Goal: Task Accomplishment & Management: Manage account settings

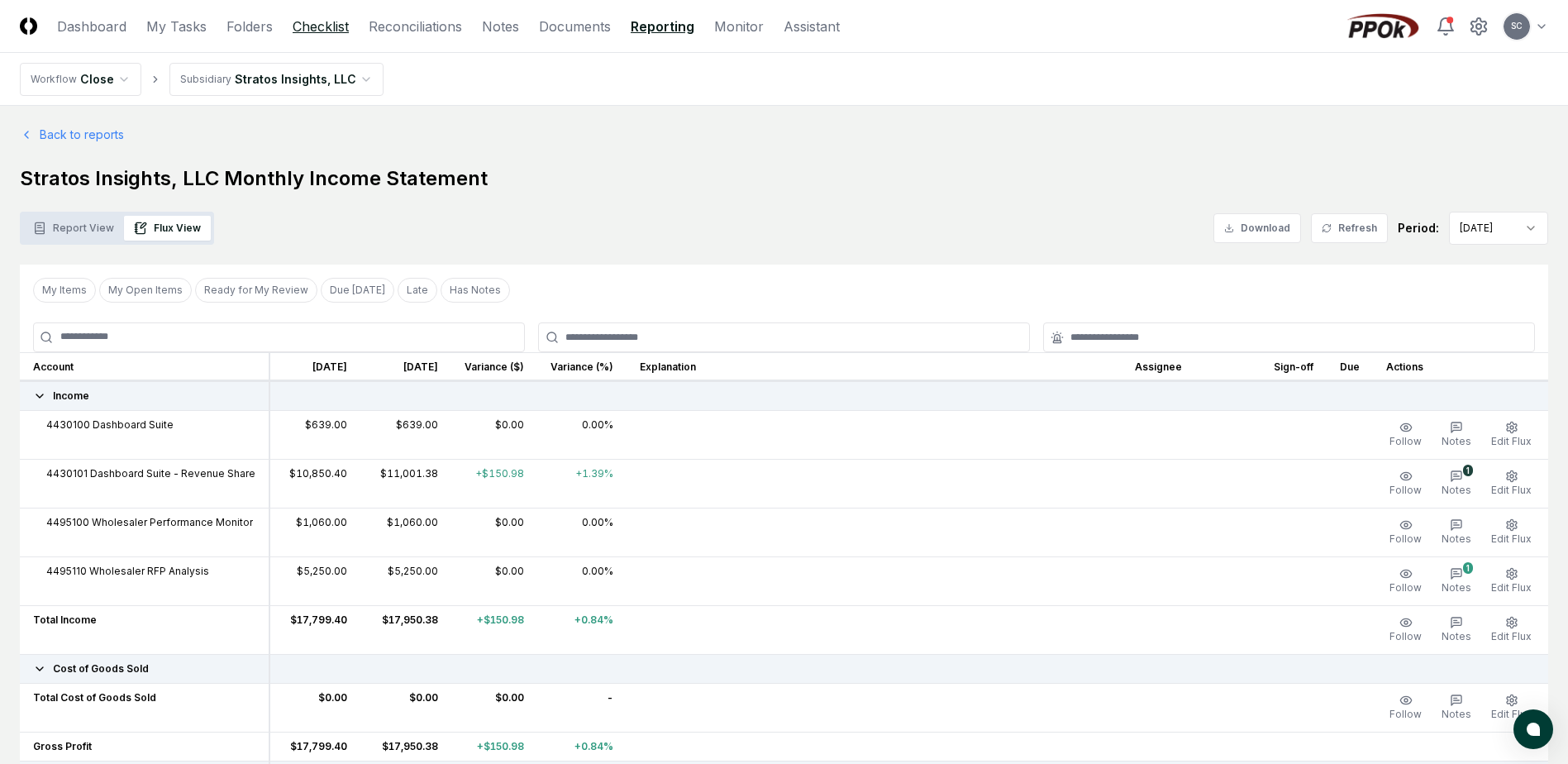
click at [335, 35] on link "Checklist" at bounding box center [320, 27] width 56 height 20
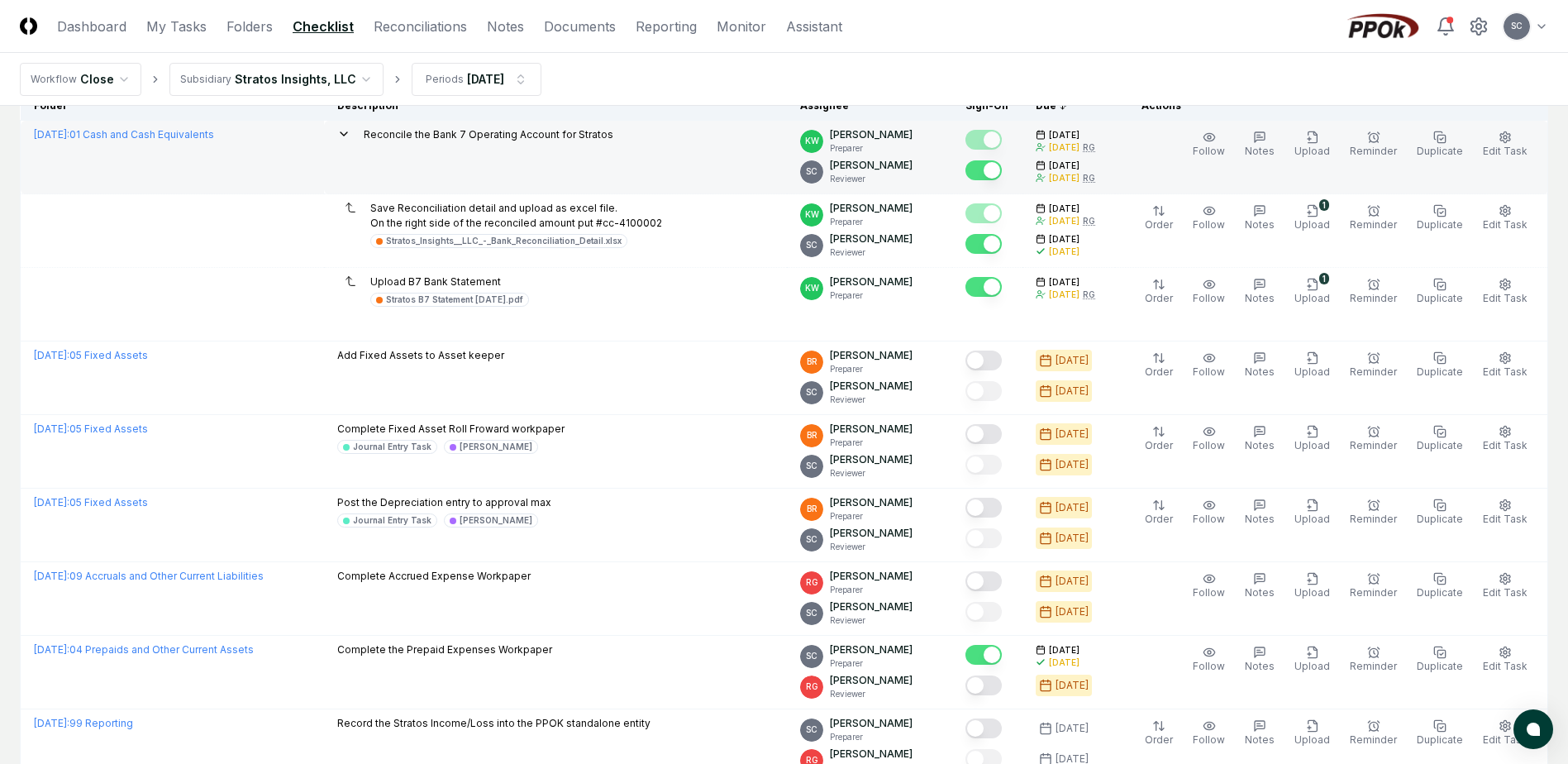
scroll to position [166, 0]
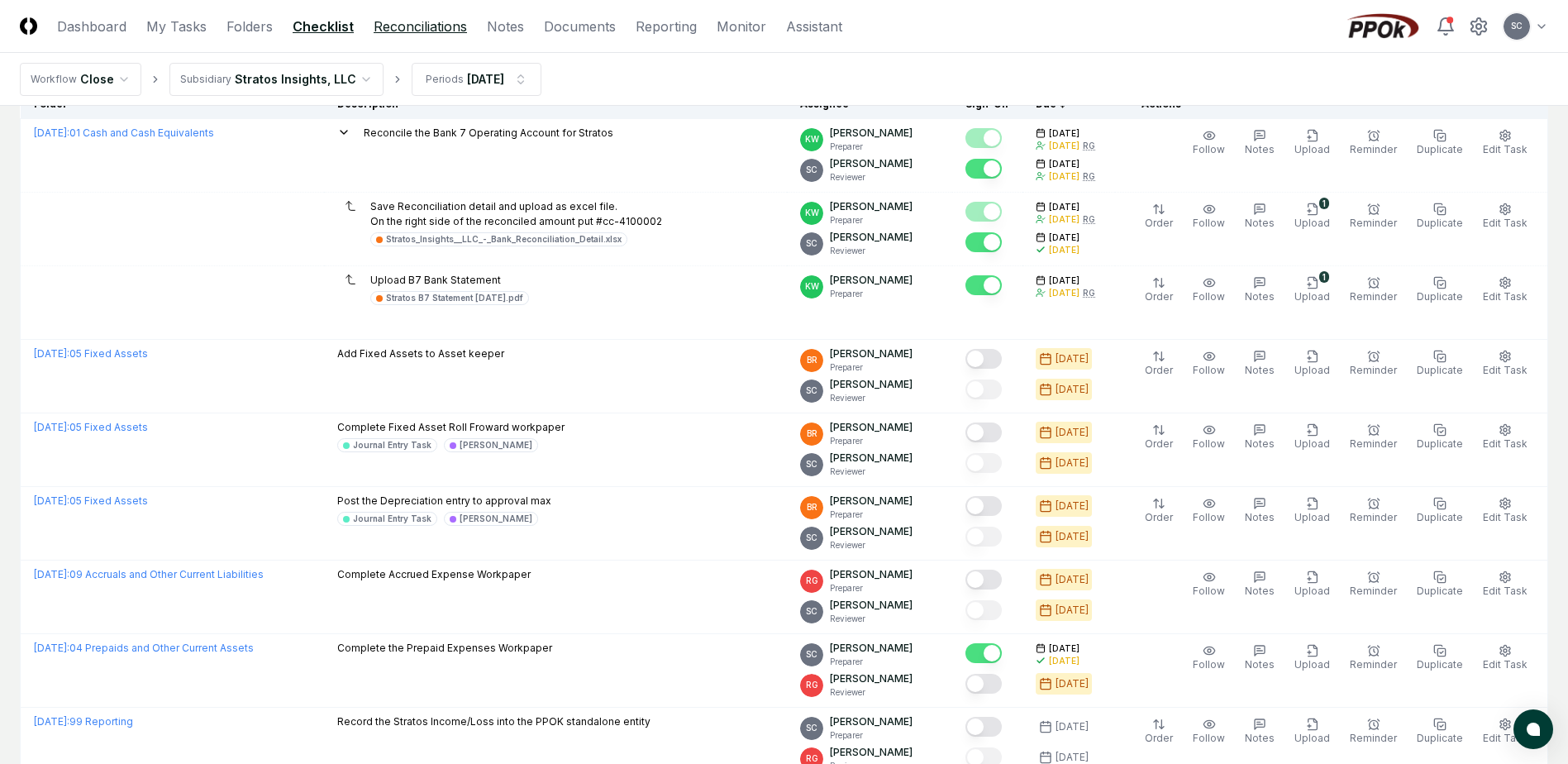
click at [416, 29] on link "Reconciliations" at bounding box center [420, 27] width 93 height 20
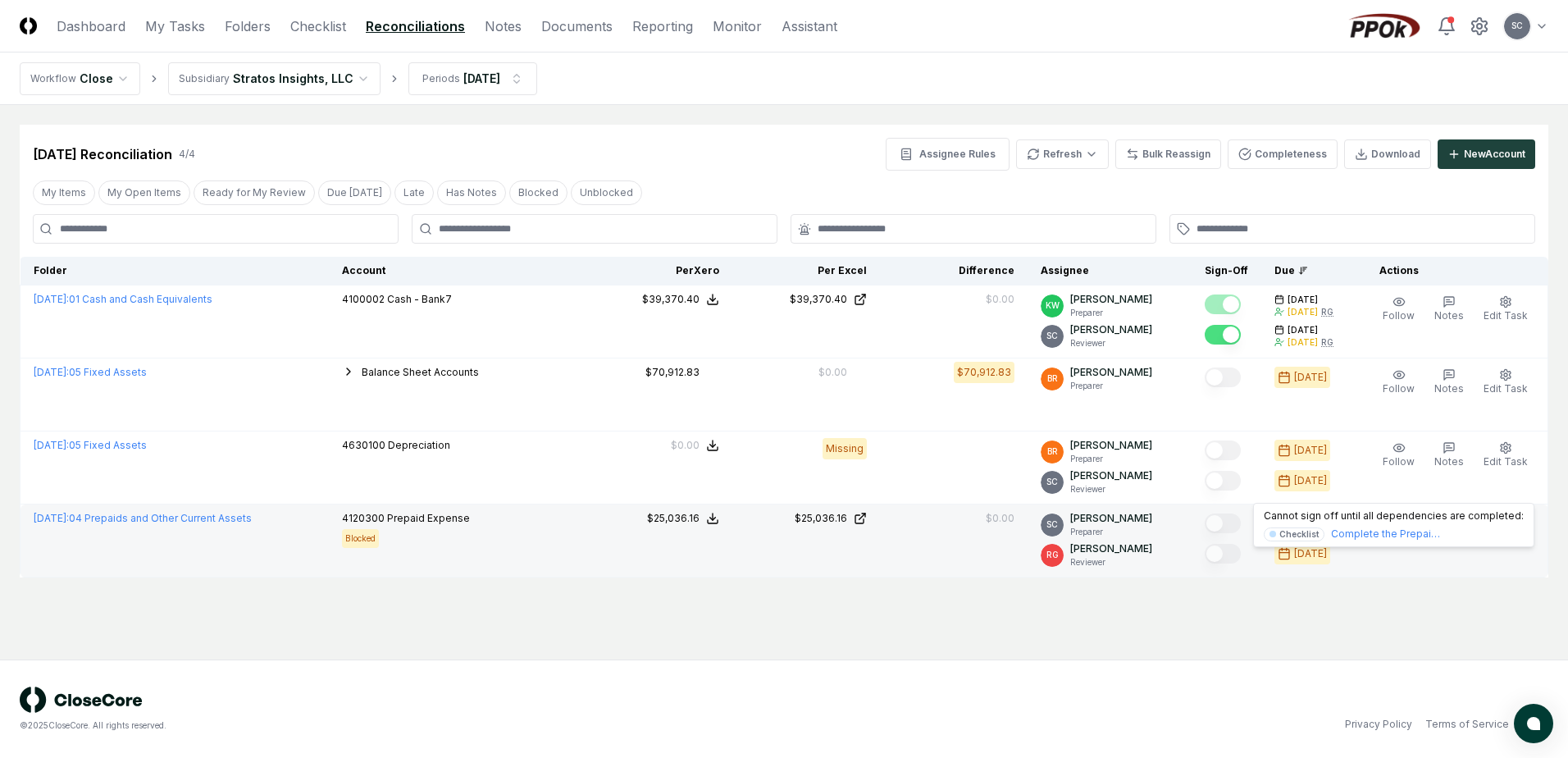
click at [1241, 532] on div at bounding box center [1223, 524] width 37 height 22
click at [1227, 534] on div at bounding box center [1223, 524] width 37 height 22
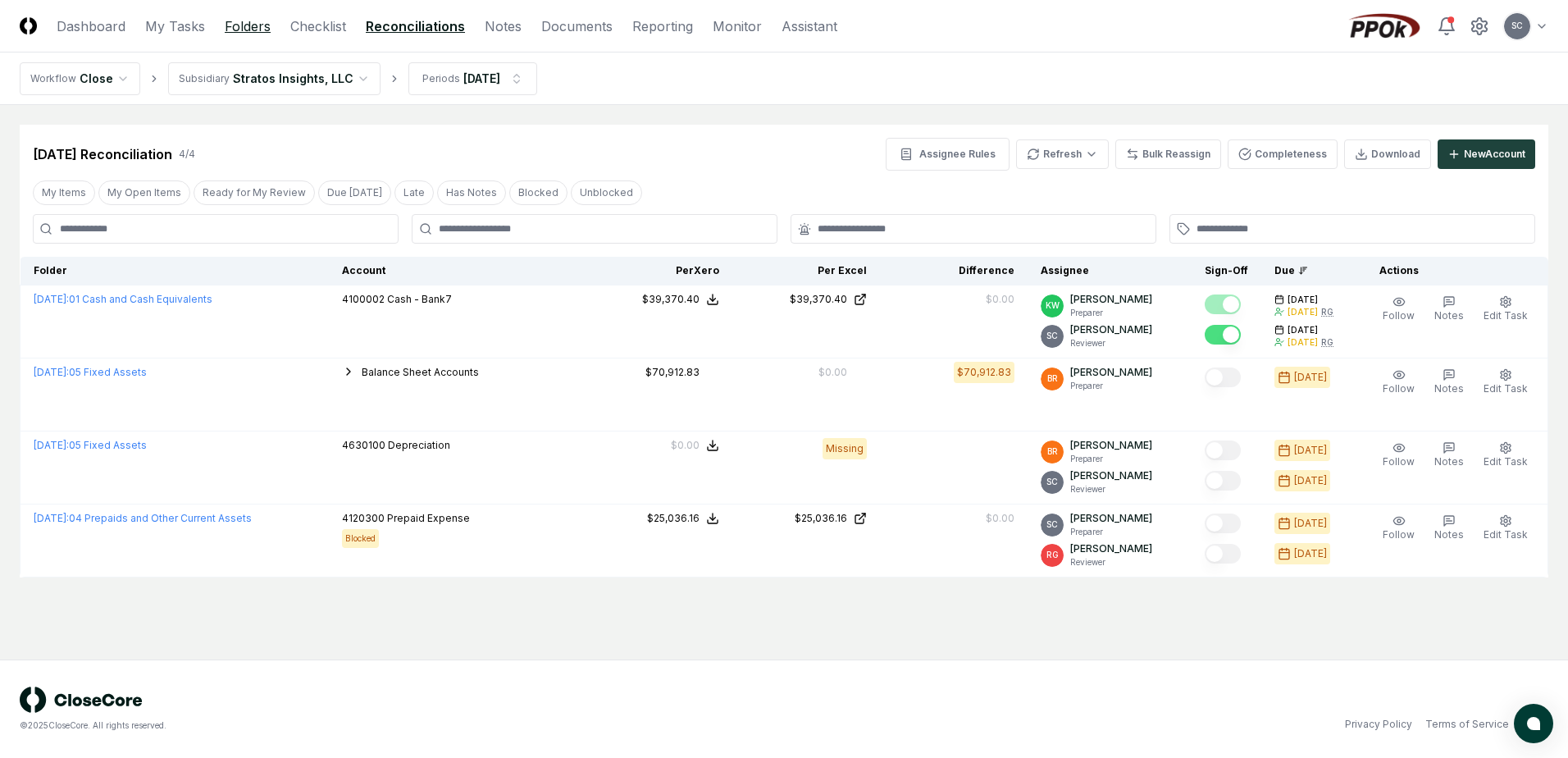
click at [234, 28] on link "Folders" at bounding box center [247, 26] width 46 height 20
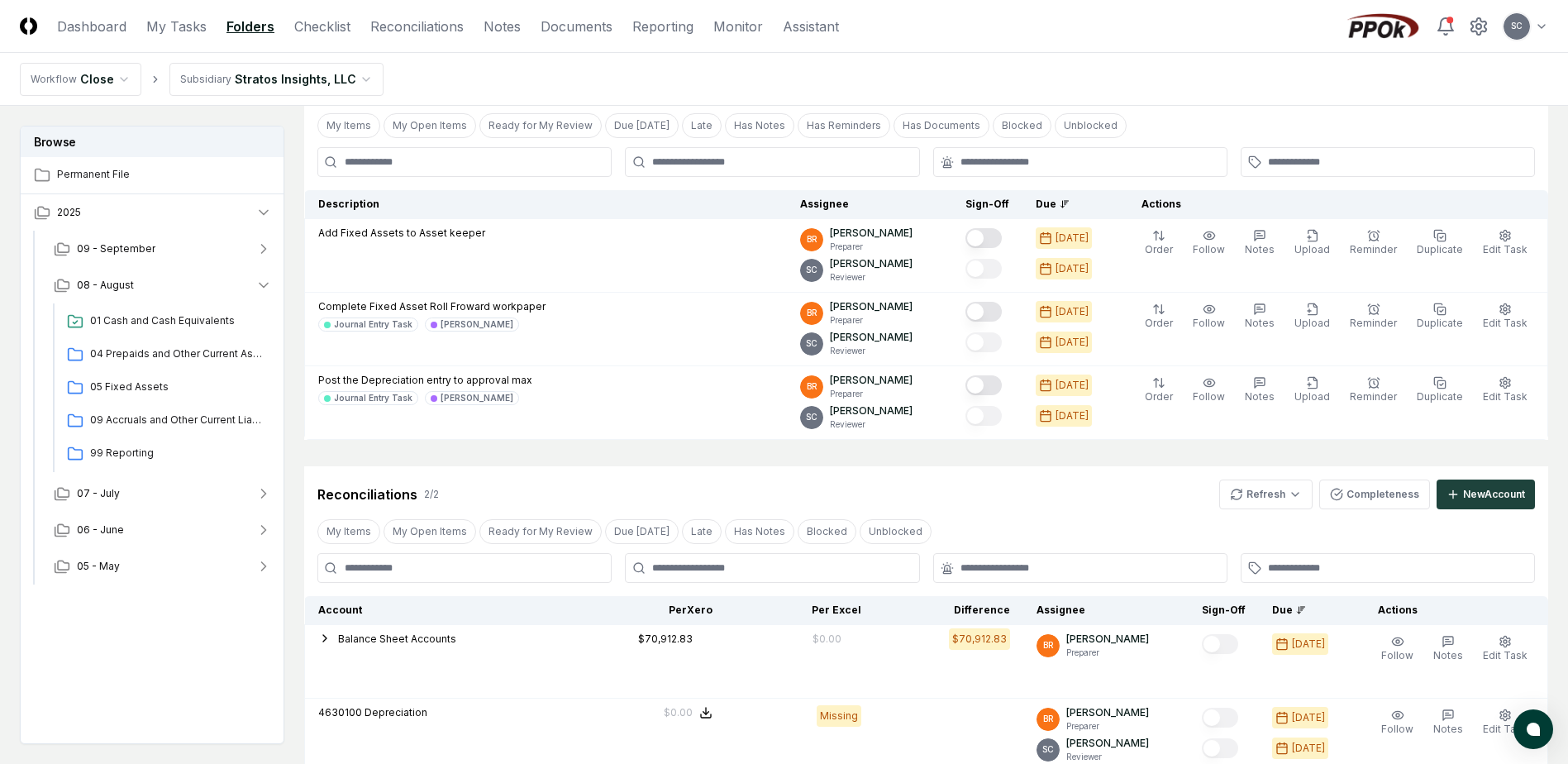
scroll to position [413, 0]
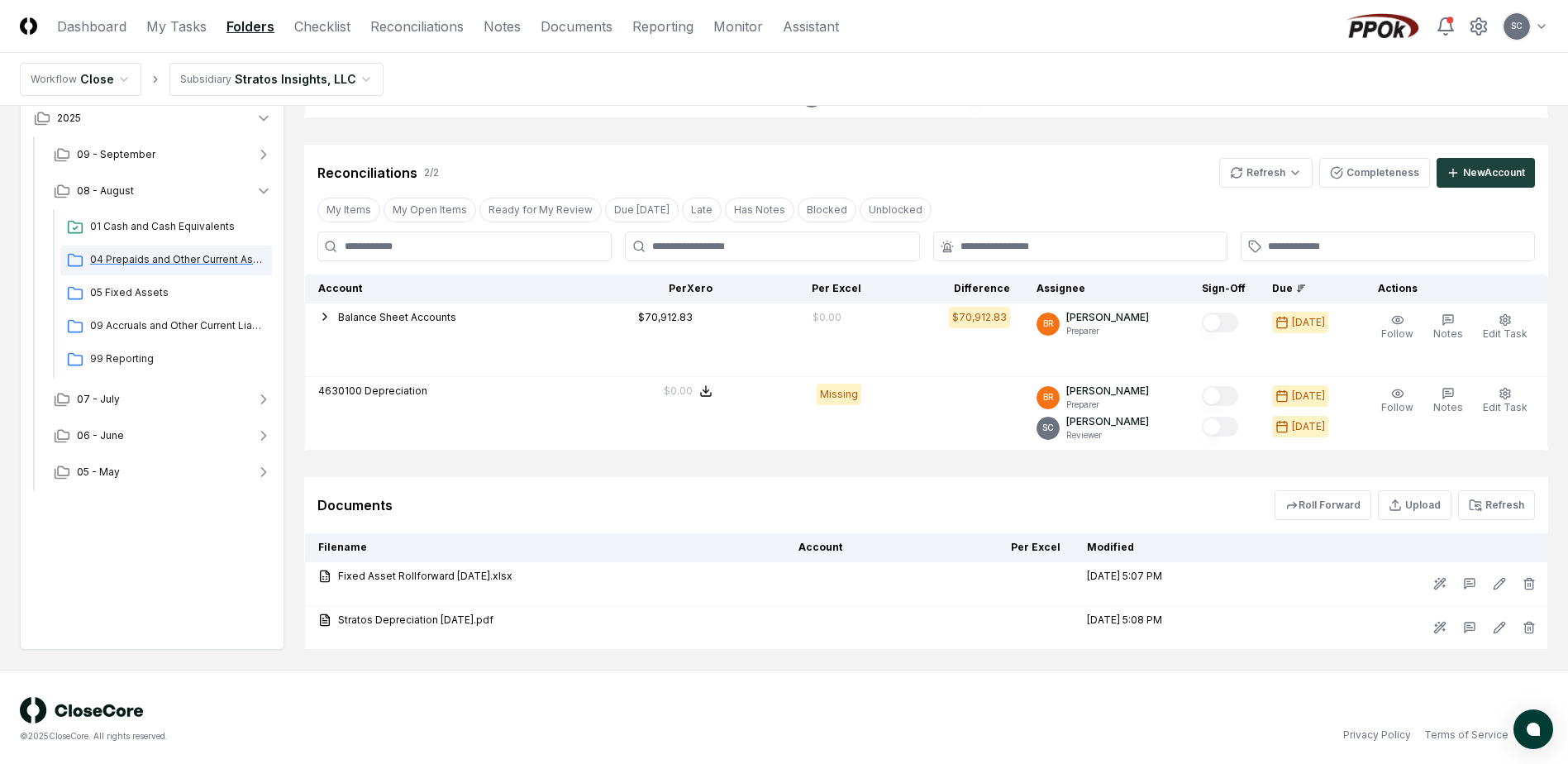
click at [120, 258] on span "04 Prepaids and Other Current Assets" at bounding box center [178, 260] width 175 height 15
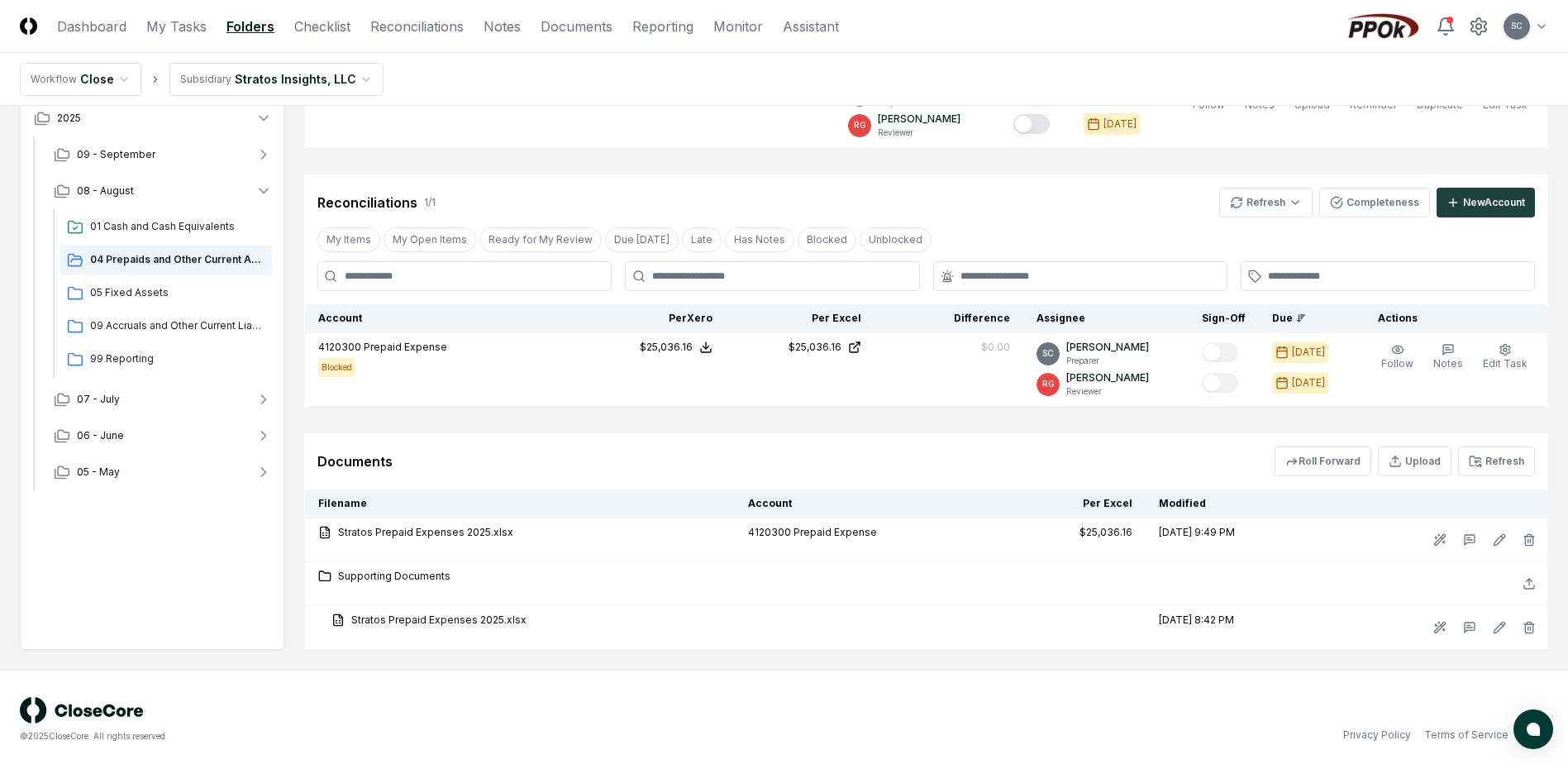
scroll to position [241, 0]
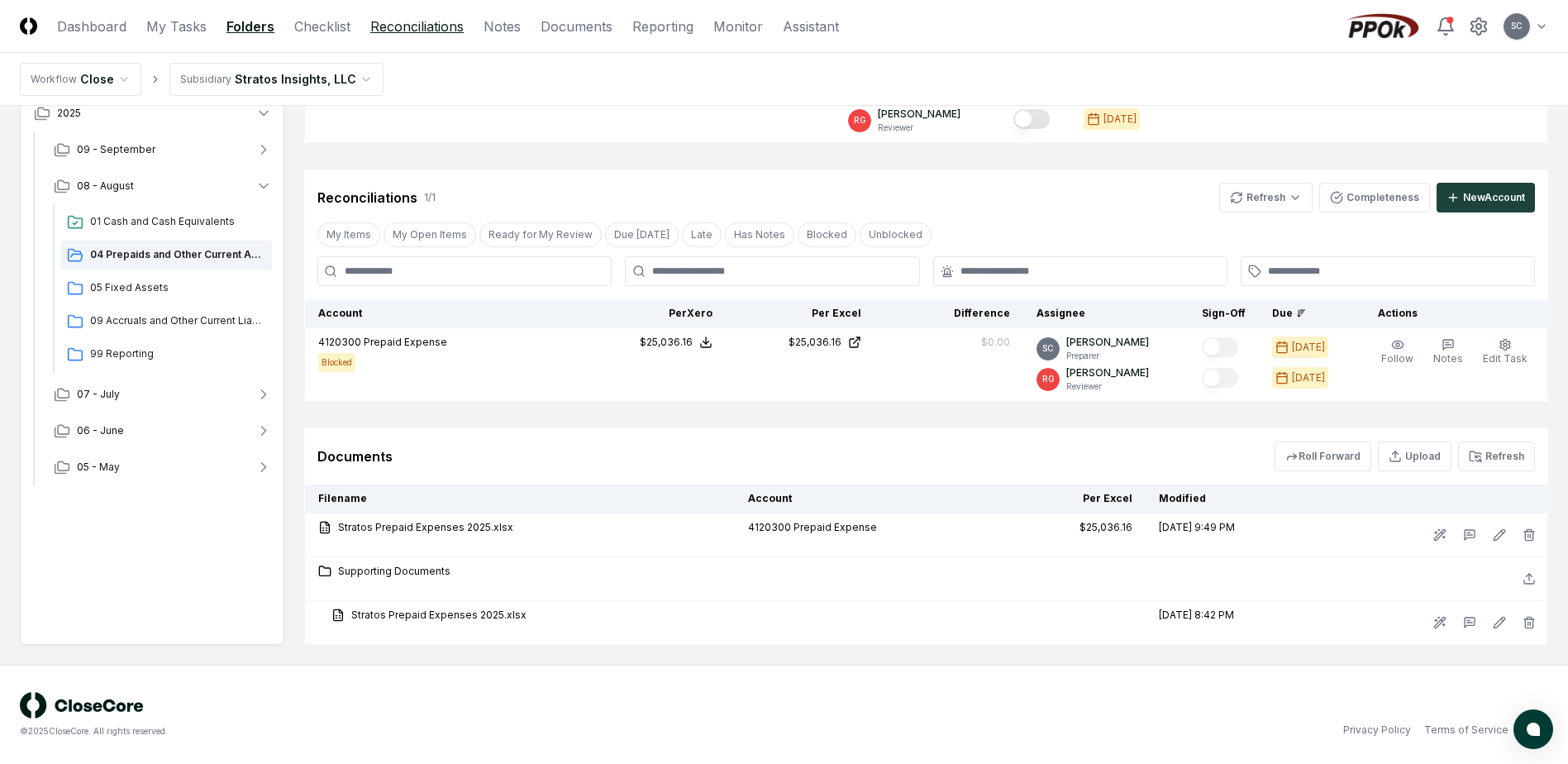
click at [424, 29] on link "Reconciliations" at bounding box center [416, 27] width 93 height 20
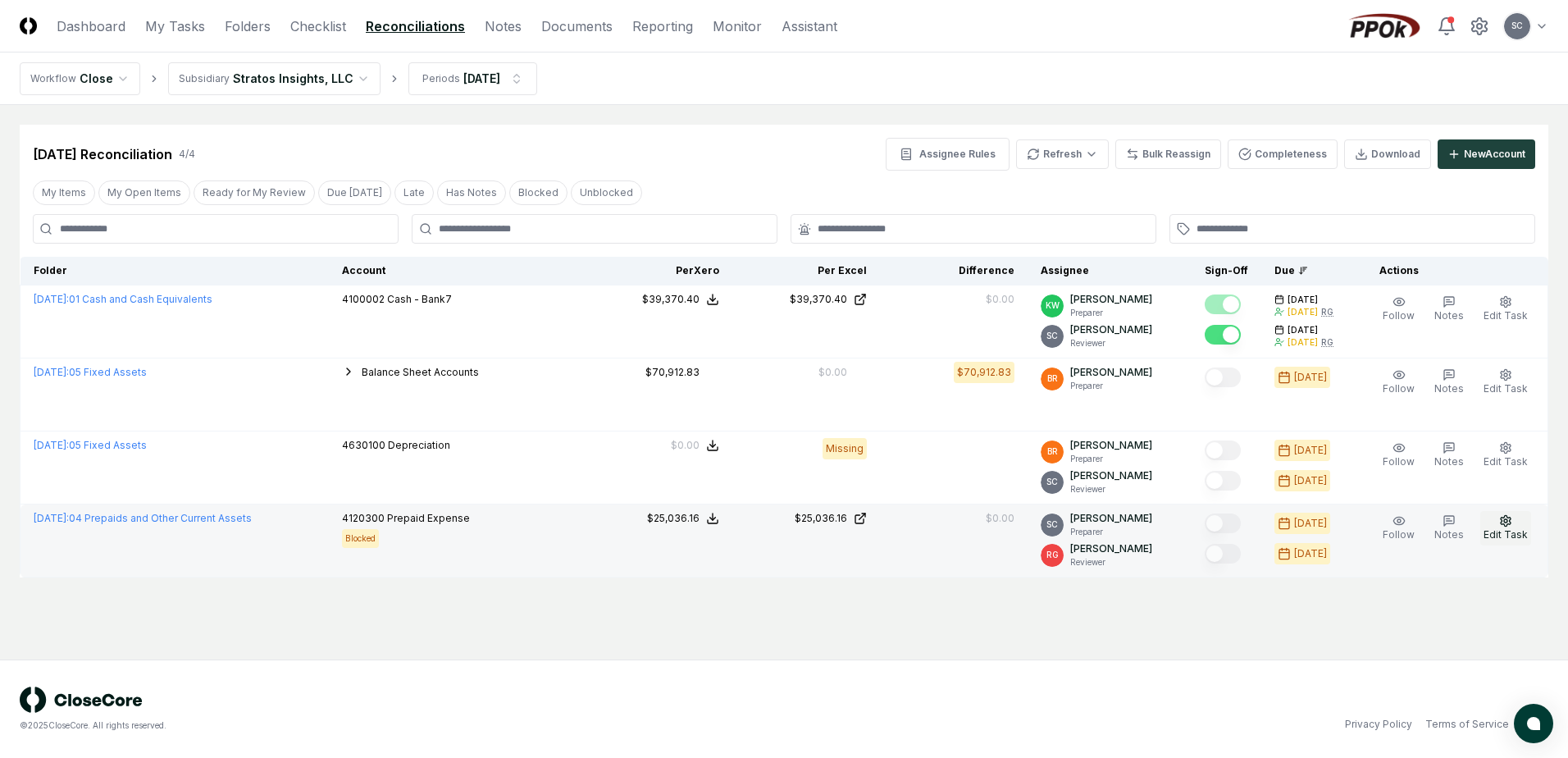
click at [1507, 526] on icon "button" at bounding box center [1505, 521] width 10 height 11
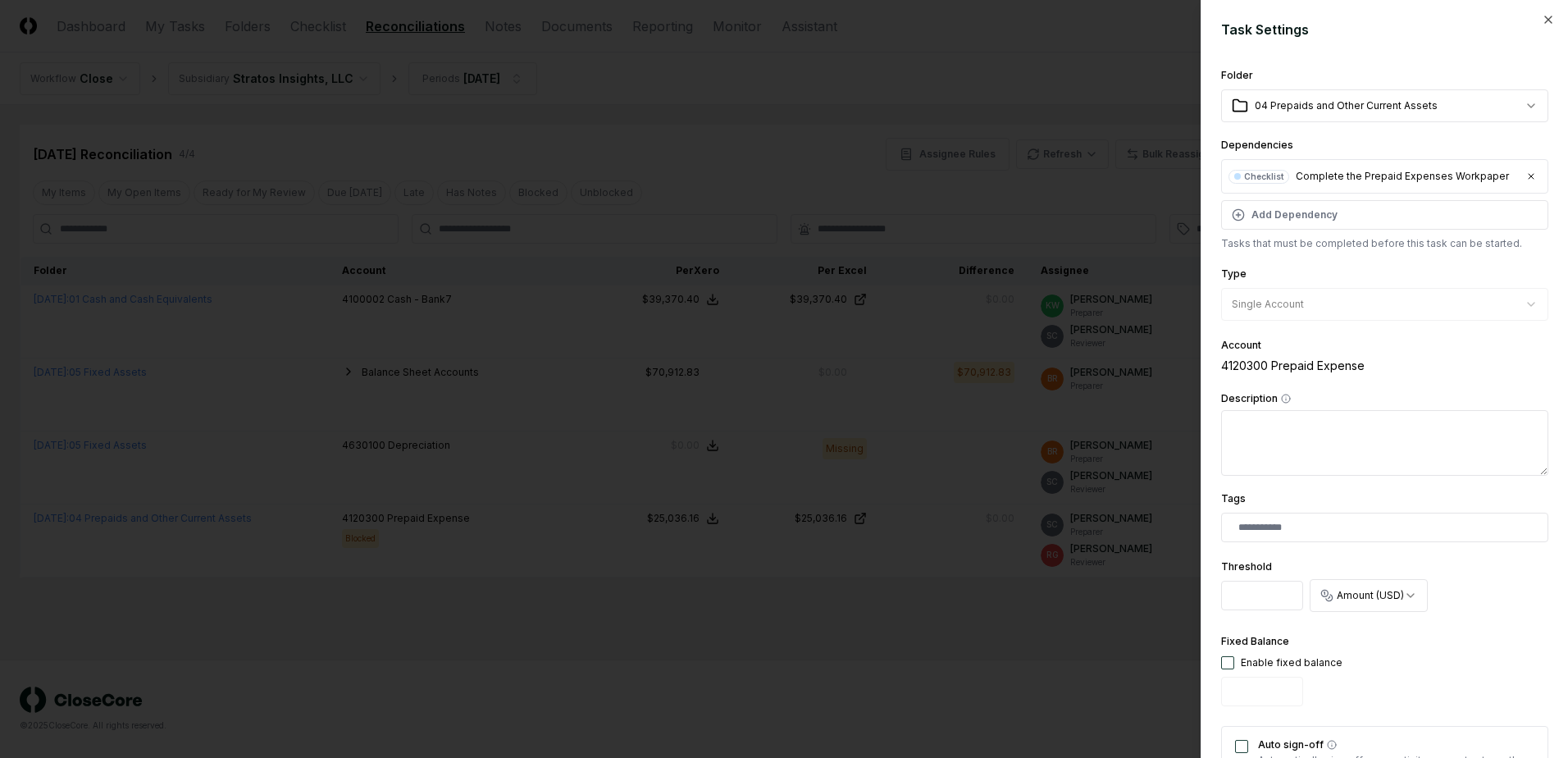
click at [979, 58] on div at bounding box center [784, 379] width 1568 height 758
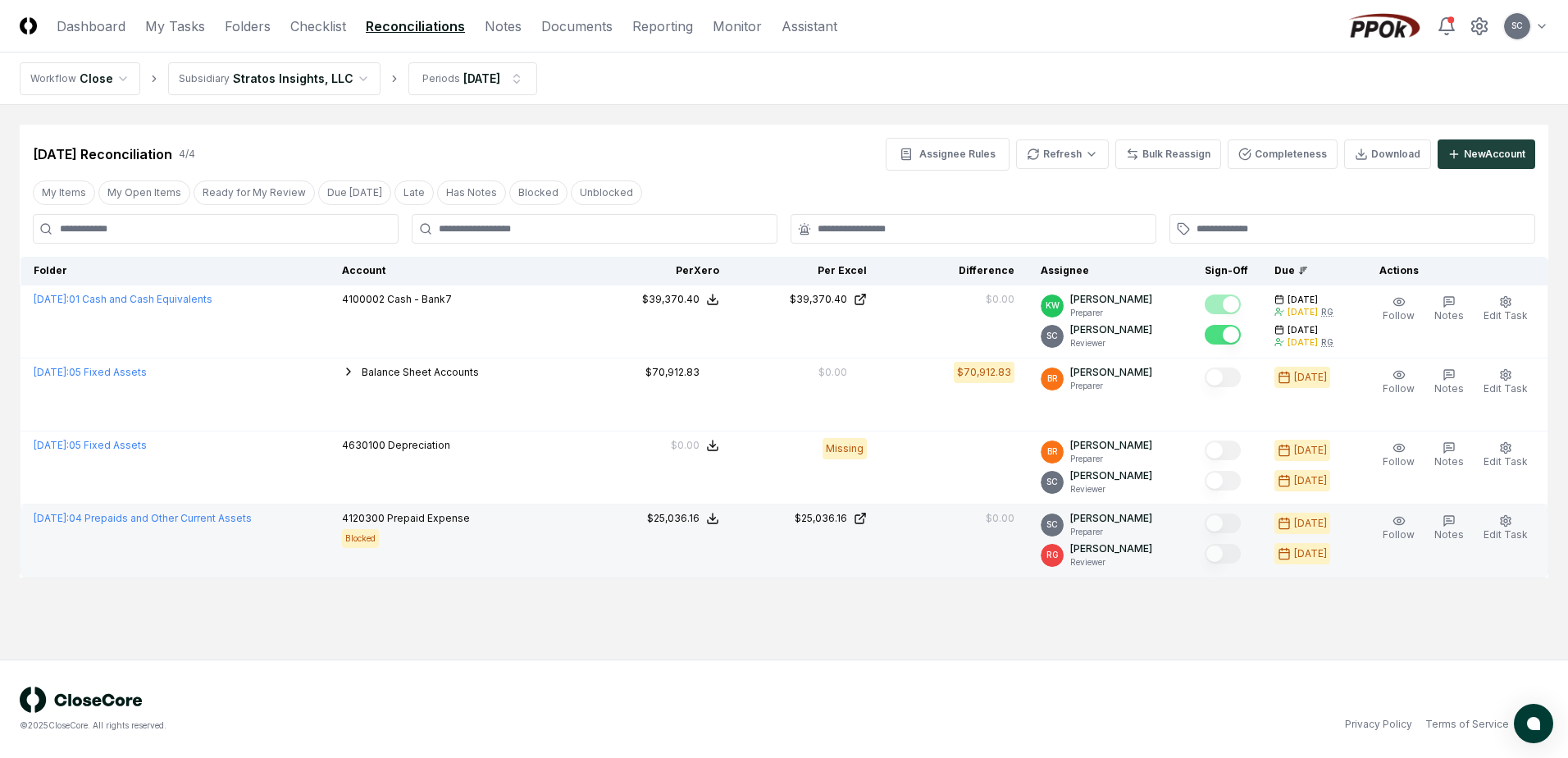
click at [439, 522] on span "Prepaid Expense" at bounding box center [428, 517] width 83 height 12
click at [369, 536] on div "Blocked" at bounding box center [361, 538] width 37 height 19
click at [384, 519] on span "4120300" at bounding box center [363, 517] width 43 height 12
click at [1504, 535] on span "Edit Task" at bounding box center [1506, 533] width 44 height 12
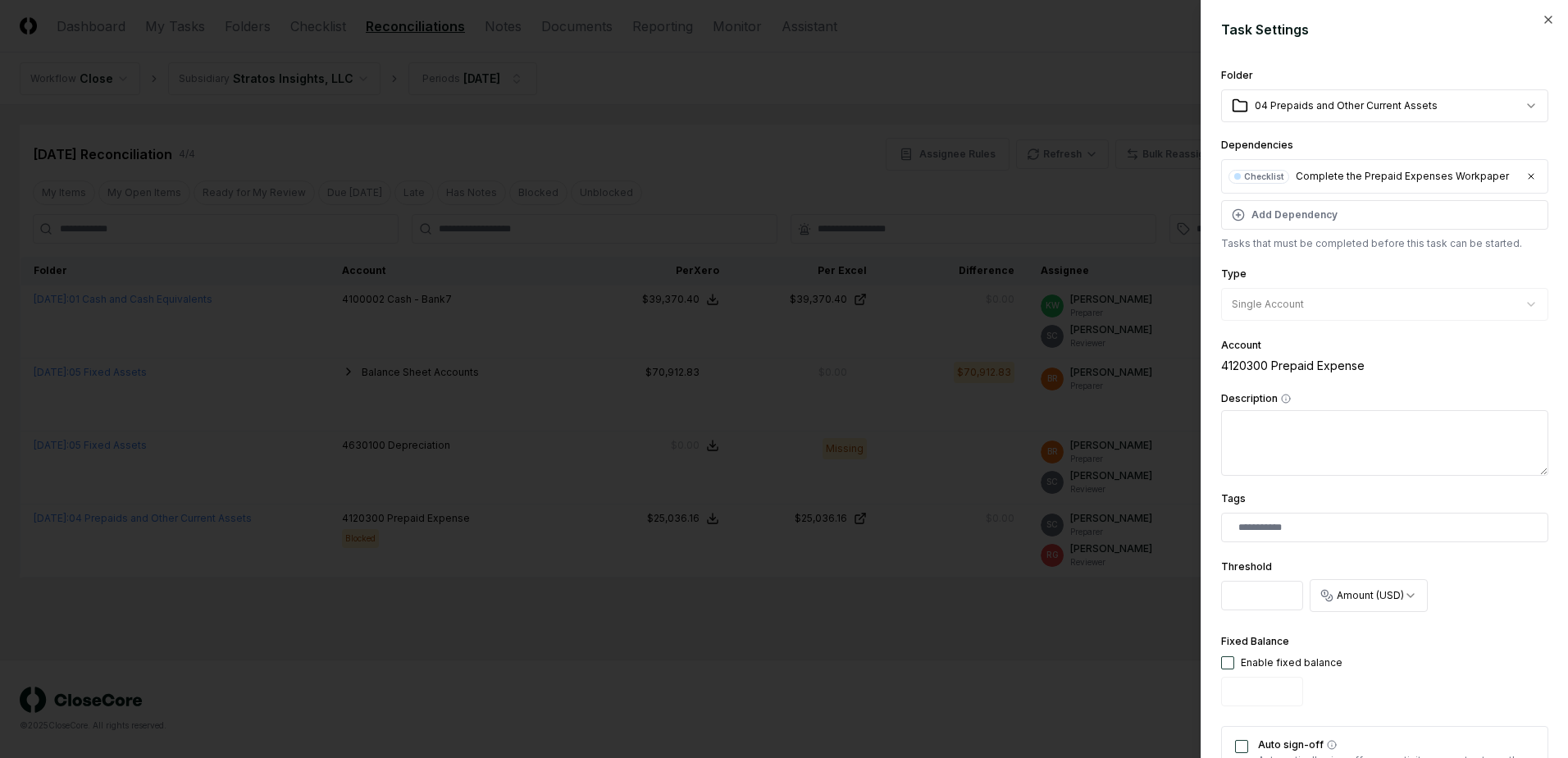
click at [632, 77] on div at bounding box center [784, 379] width 1568 height 758
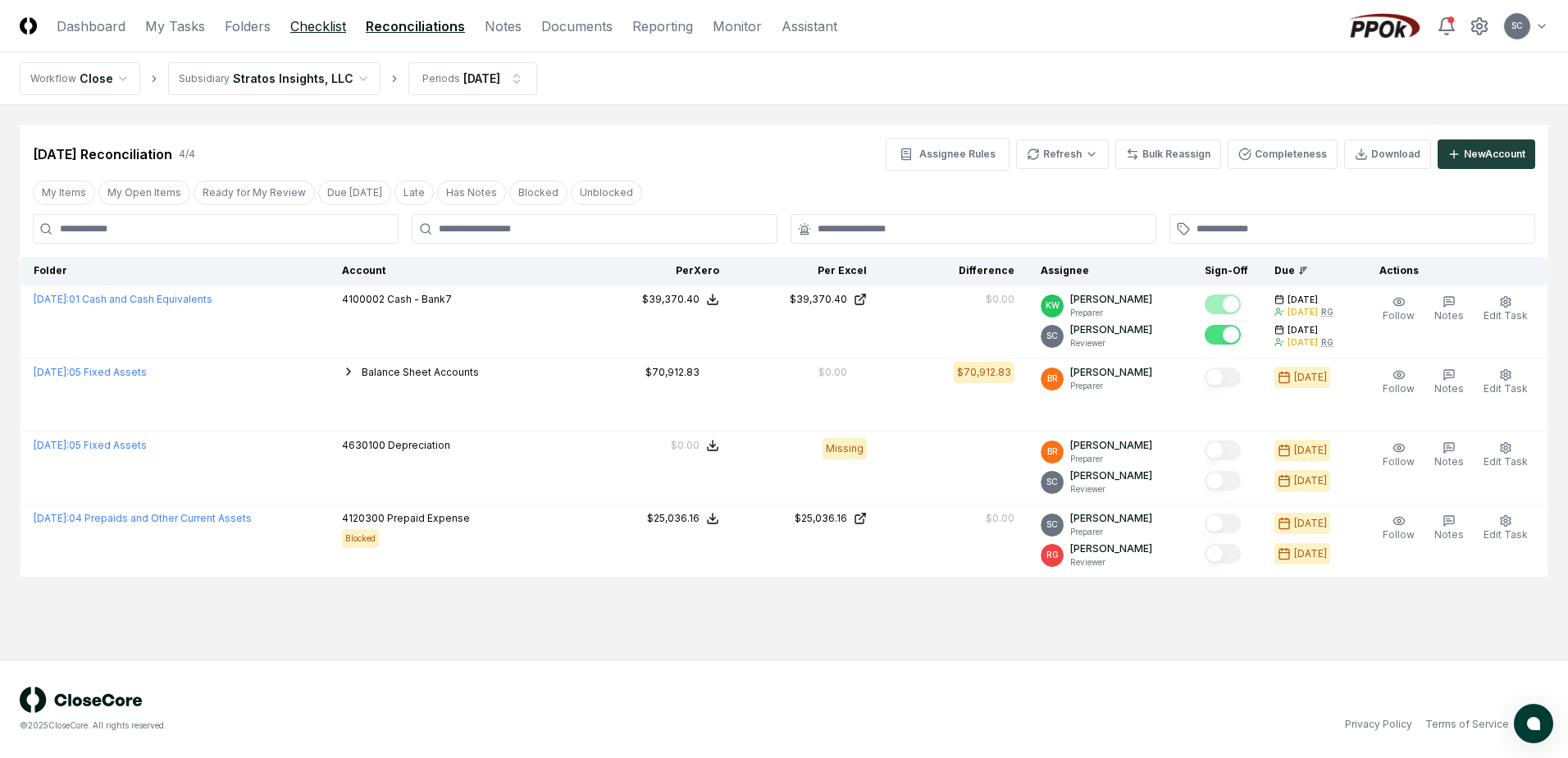
click at [313, 33] on link "Checklist" at bounding box center [318, 26] width 56 height 20
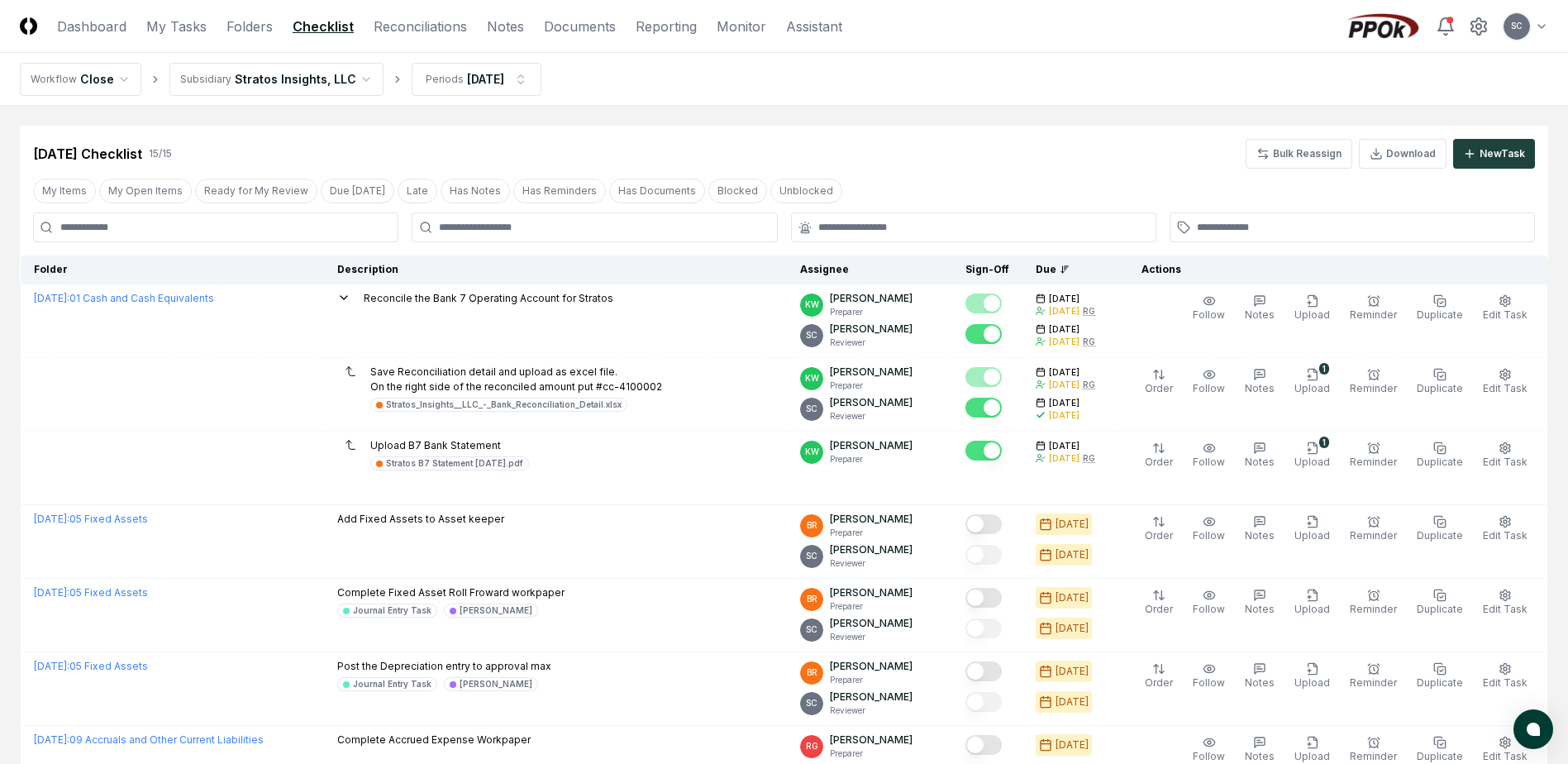
click at [249, 84] on html "CloseCore Dashboard My Tasks Folders Checklist Reconciliations Notes Documents …" at bounding box center [784, 753] width 1568 height 1507
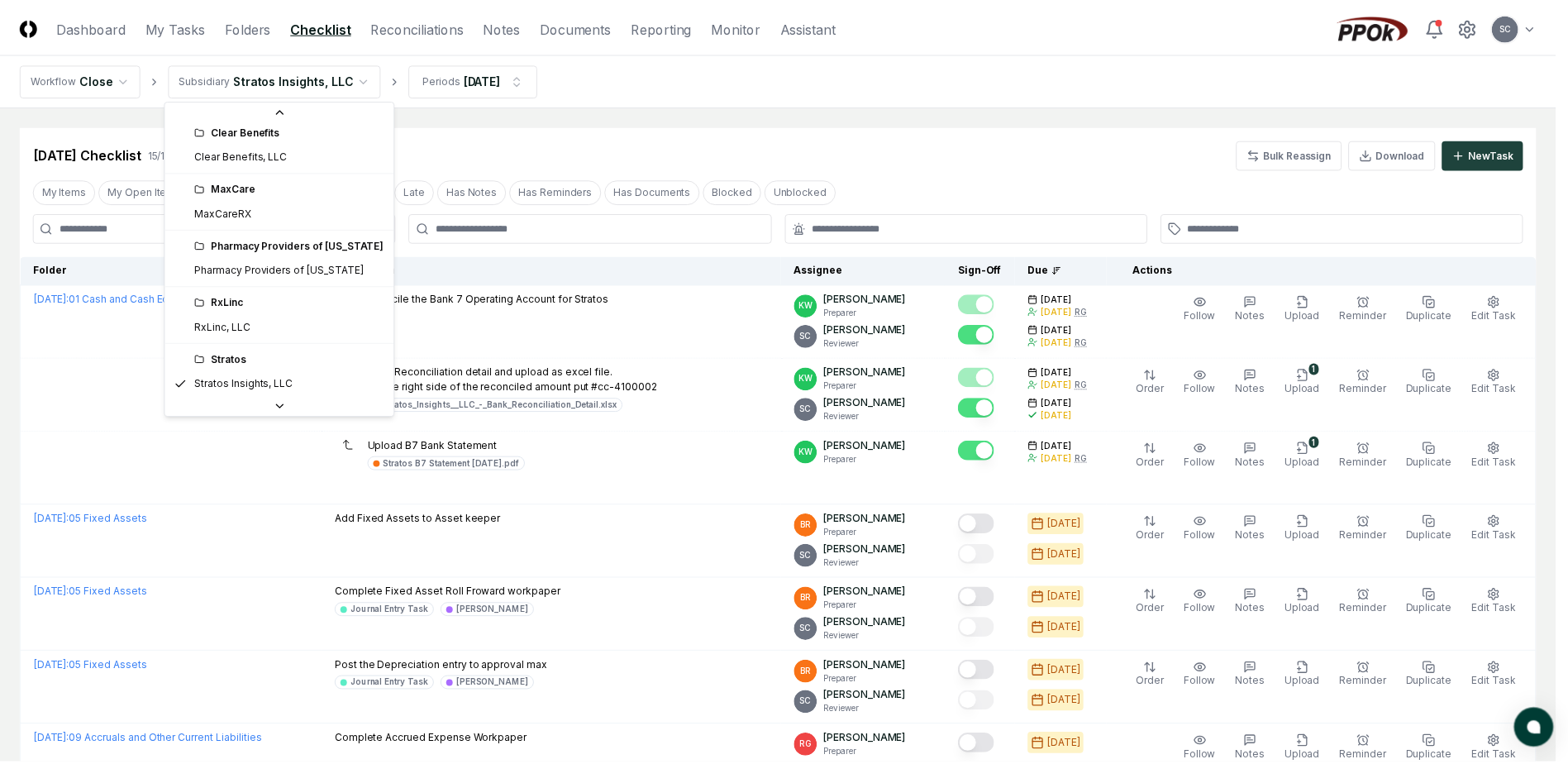
scroll to position [37, 0]
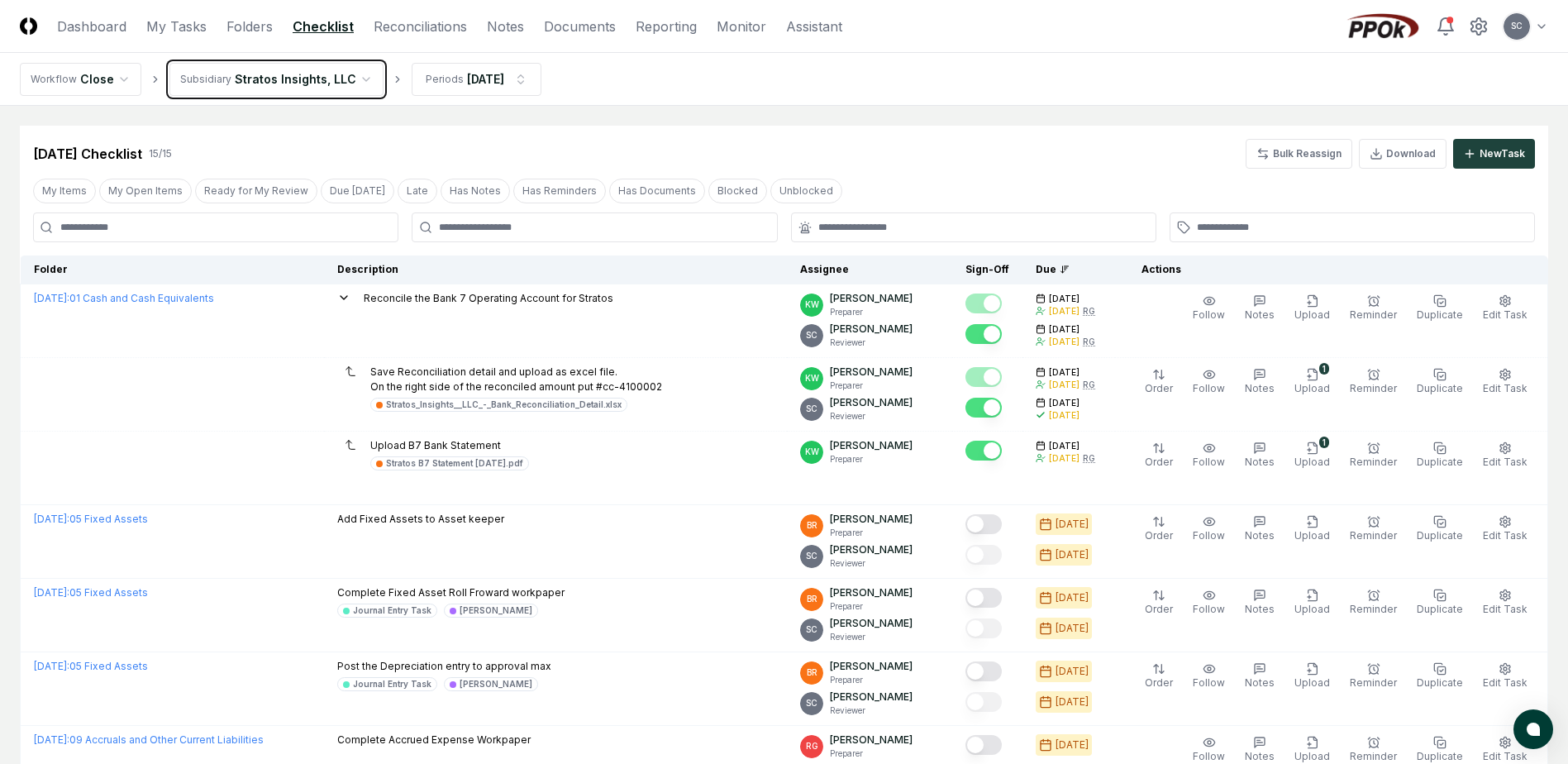
click at [650, 81] on html "CloseCore Dashboard My Tasks Folders Checklist Reconciliations Notes Documents …" at bounding box center [784, 753] width 1568 height 1507
click at [86, 21] on link "Dashboard" at bounding box center [91, 27] width 69 height 20
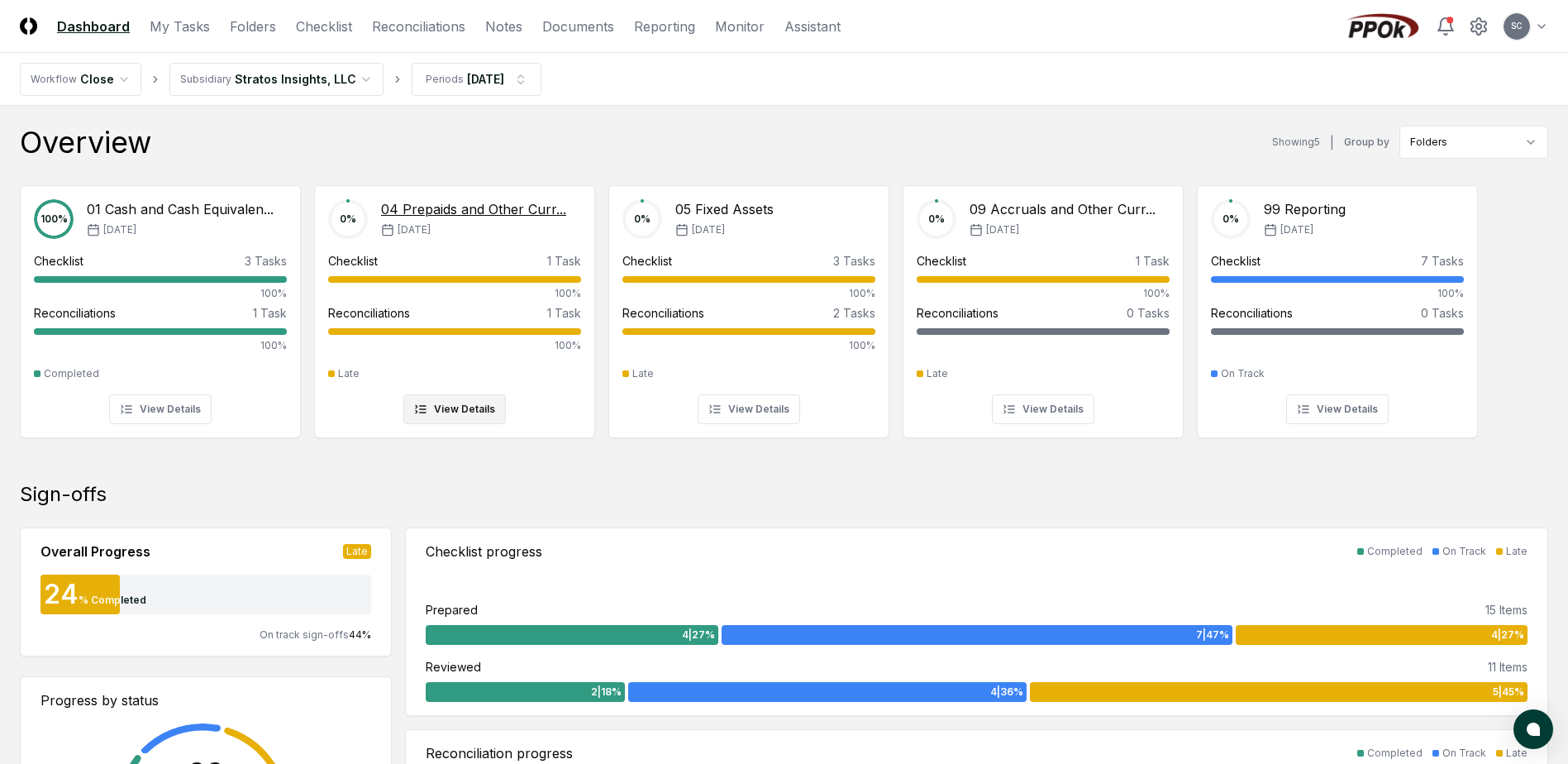
click at [452, 413] on button "View Details" at bounding box center [454, 409] width 102 height 29
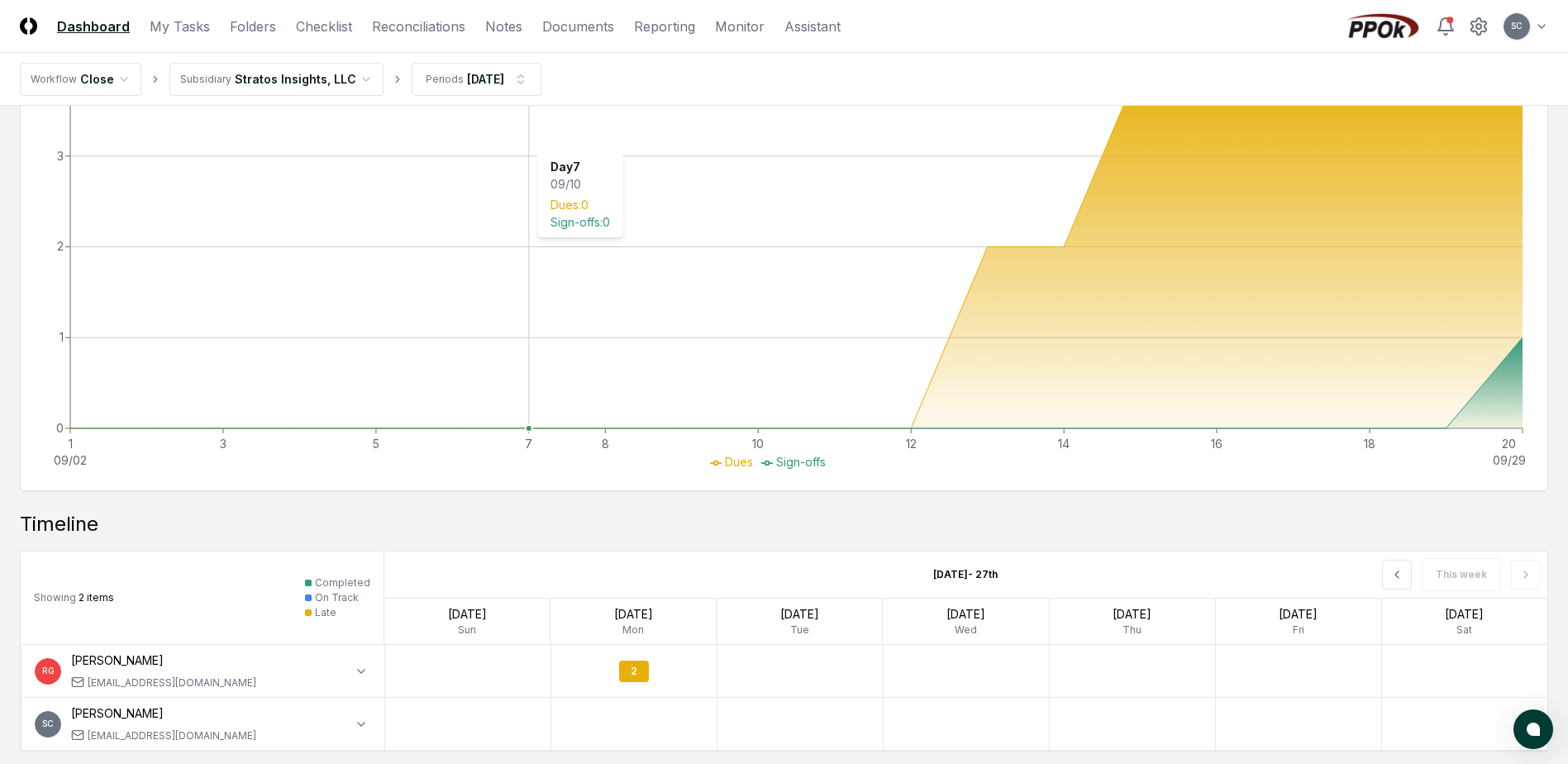
scroll to position [729, 0]
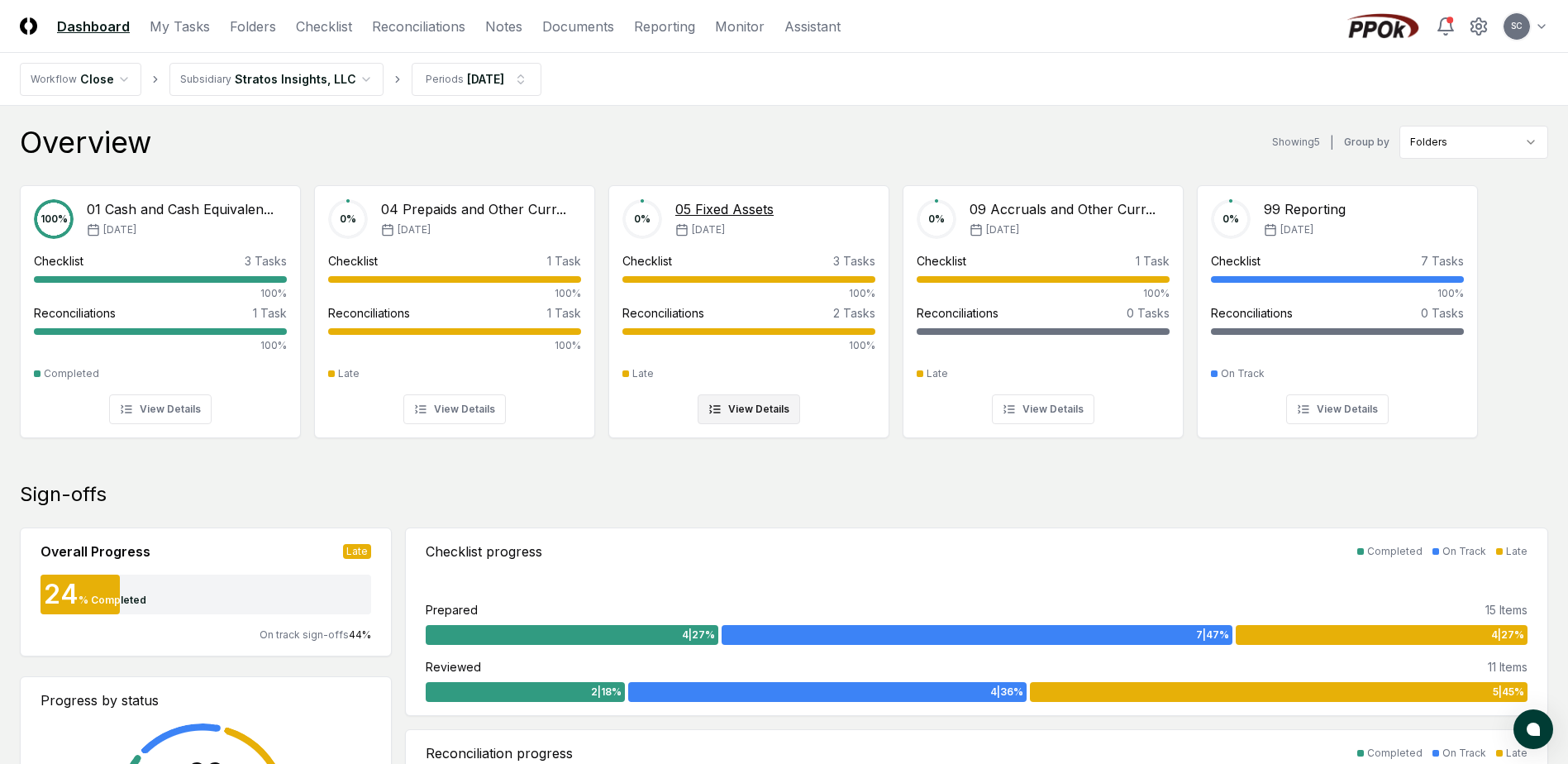
click at [754, 411] on button "View Details" at bounding box center [748, 409] width 102 height 29
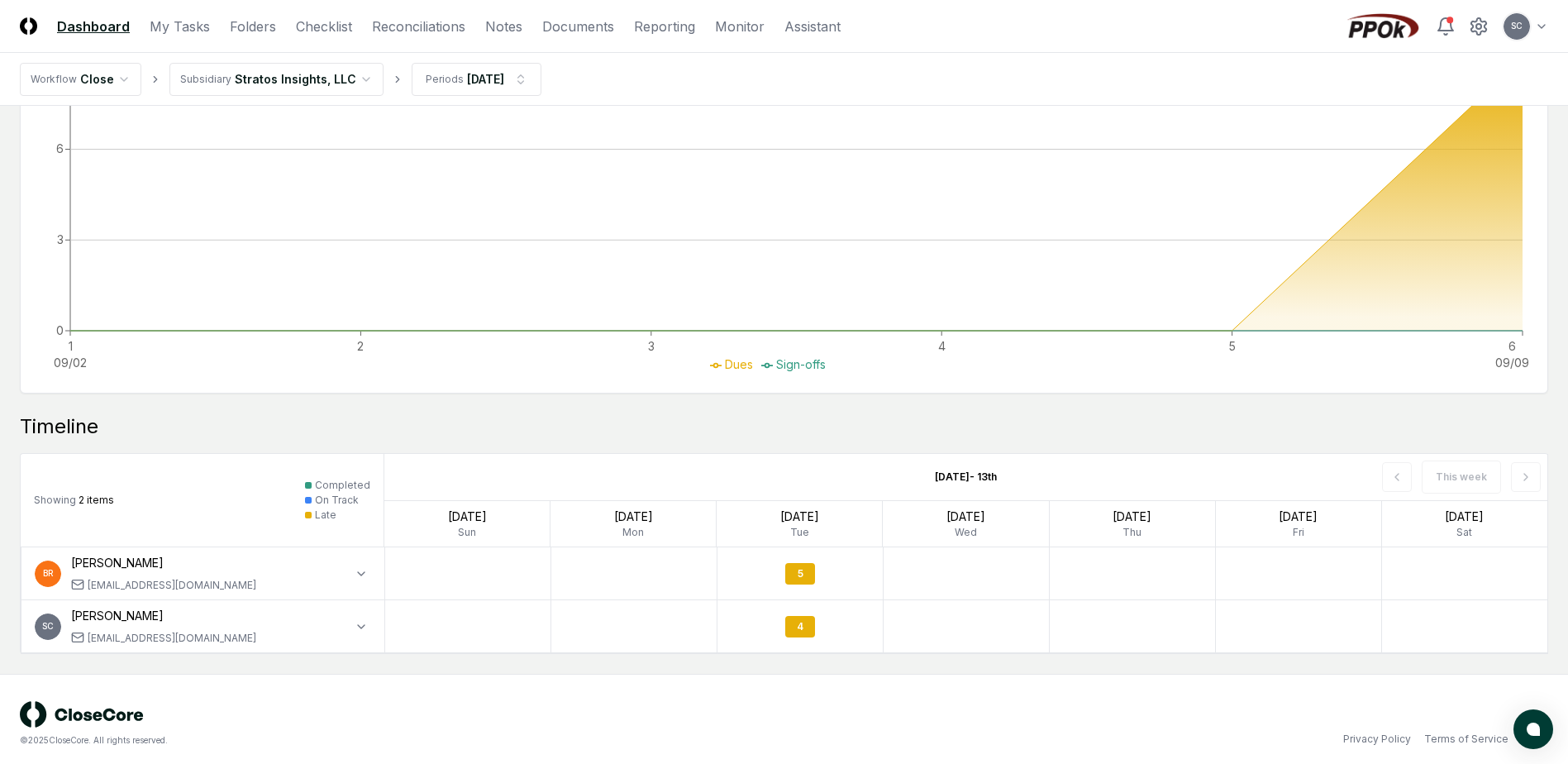
scroll to position [729, 0]
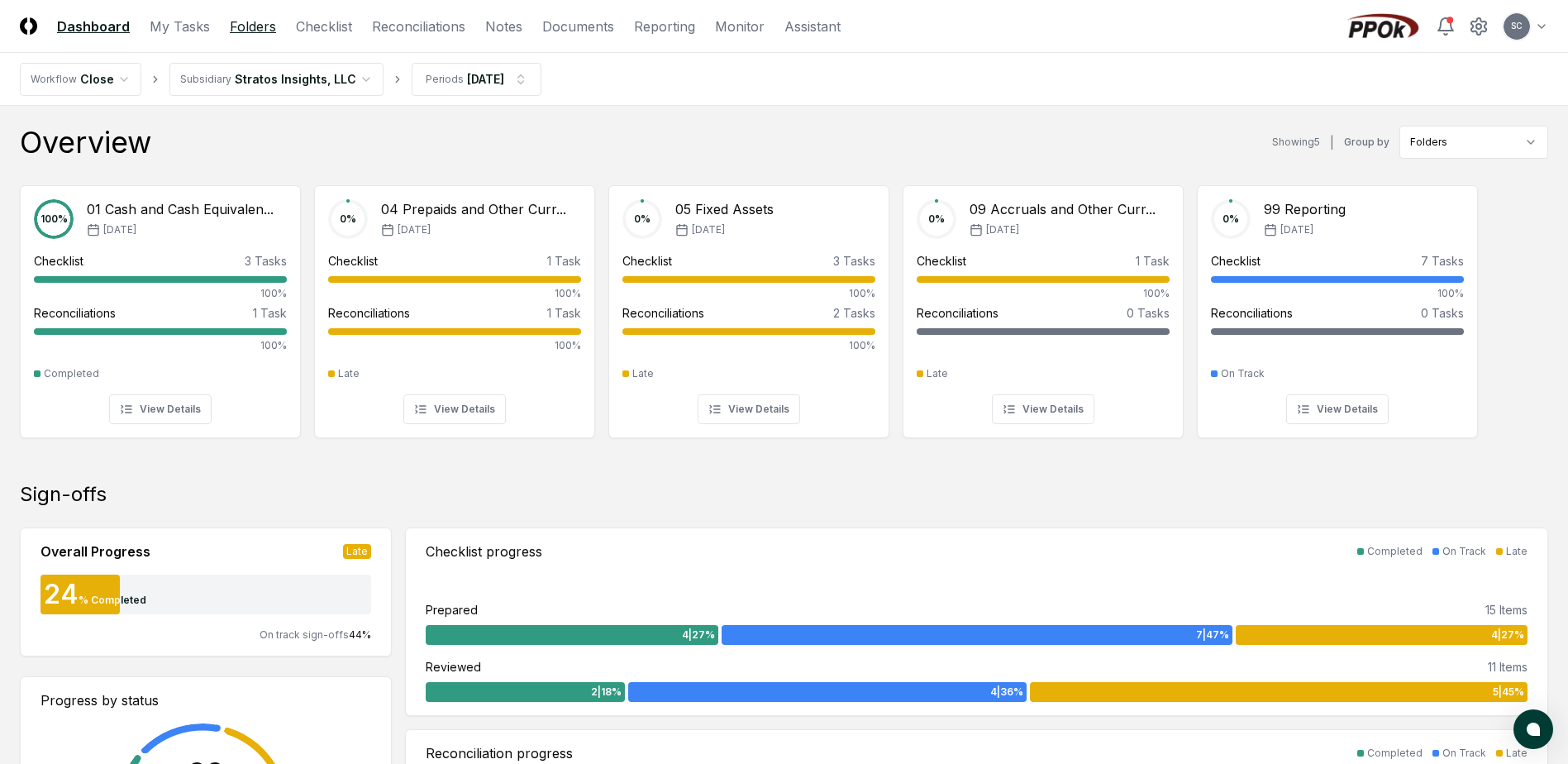
click at [235, 17] on link "Folders" at bounding box center [253, 27] width 46 height 20
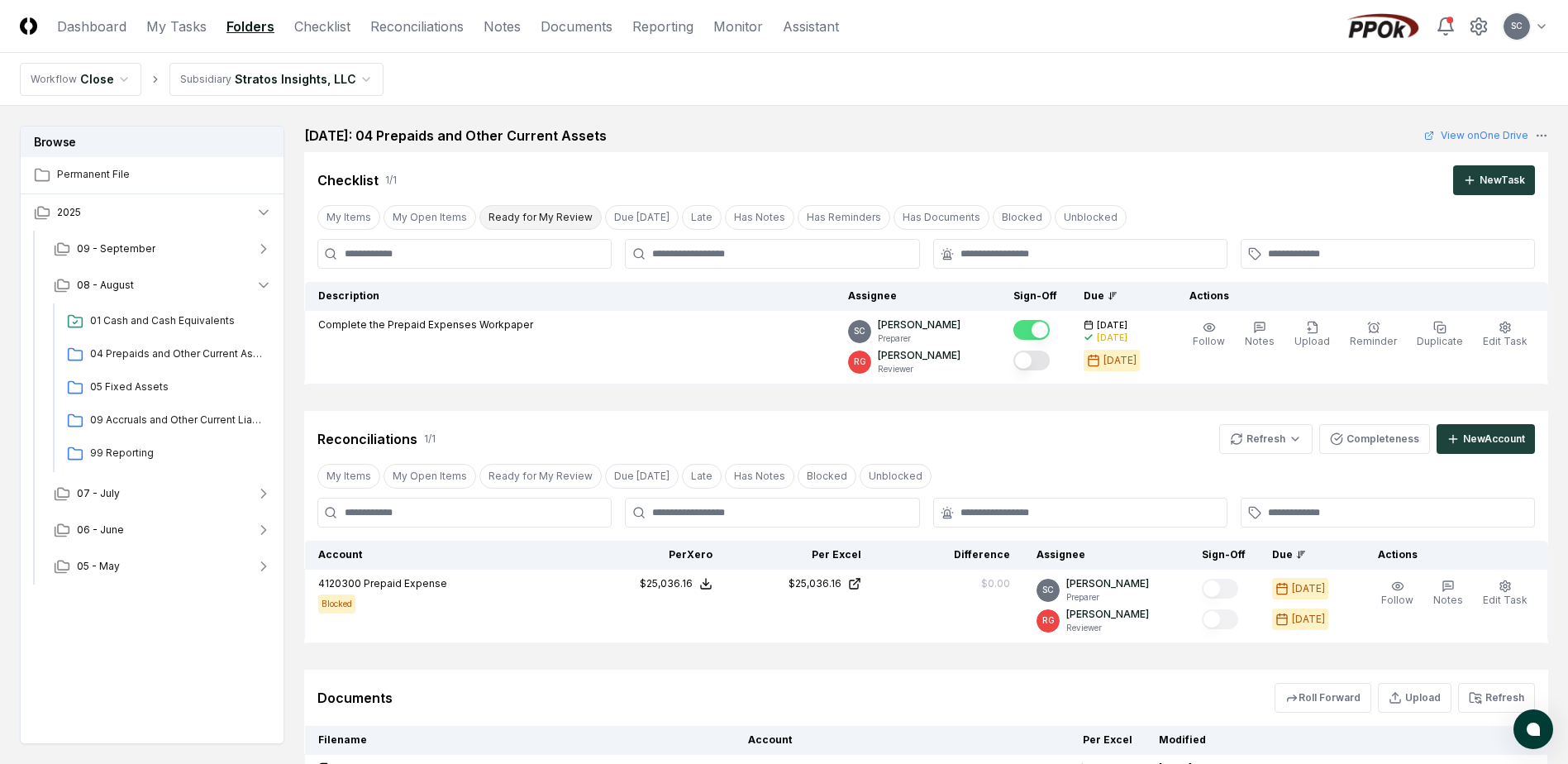
click at [501, 215] on button "Ready for My Review" at bounding box center [540, 217] width 122 height 25
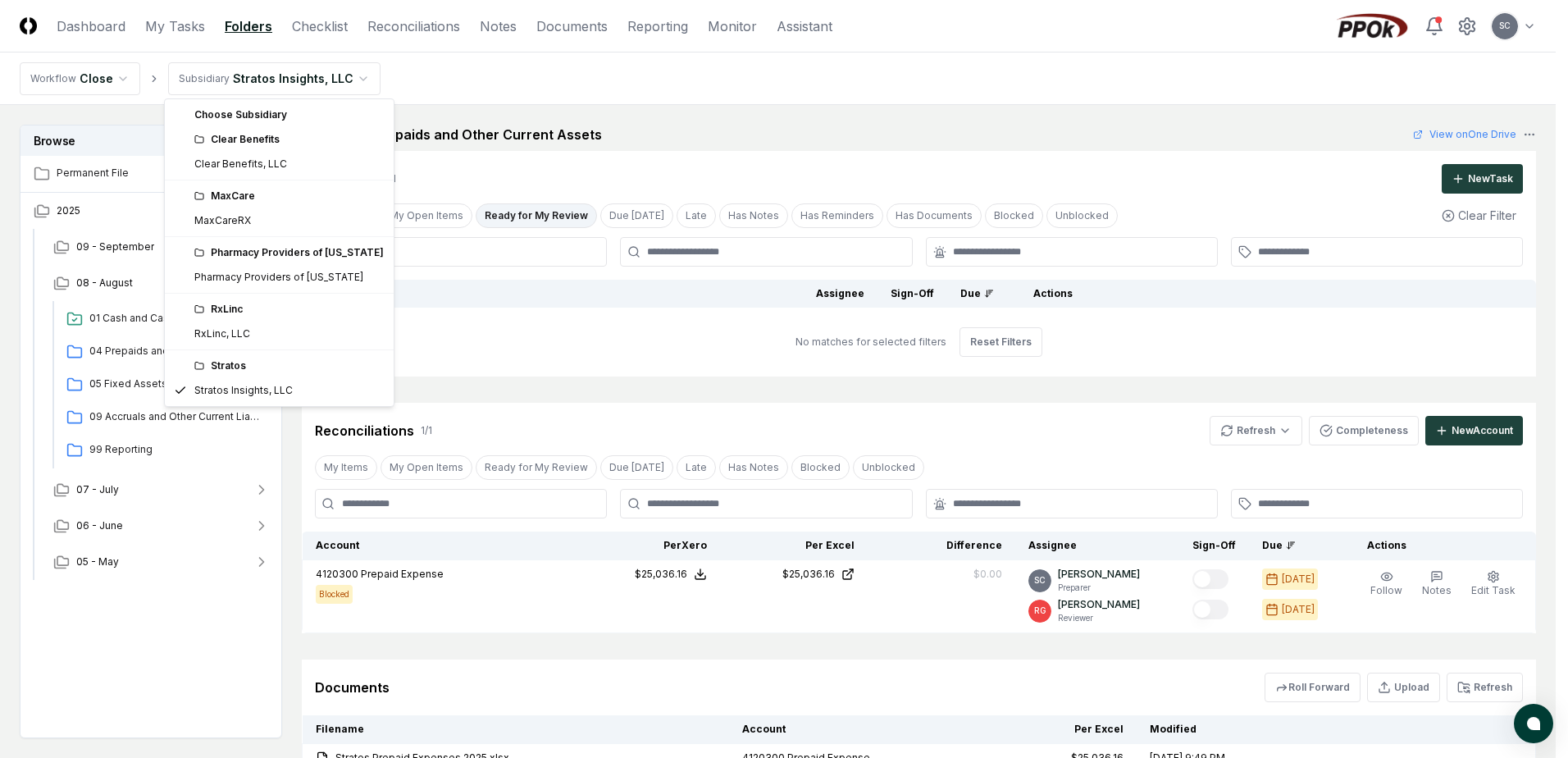
click at [273, 85] on html "CloseCore Dashboard My Tasks Folders Checklist Reconciliations Notes Documents …" at bounding box center [784, 496] width 1568 height 993
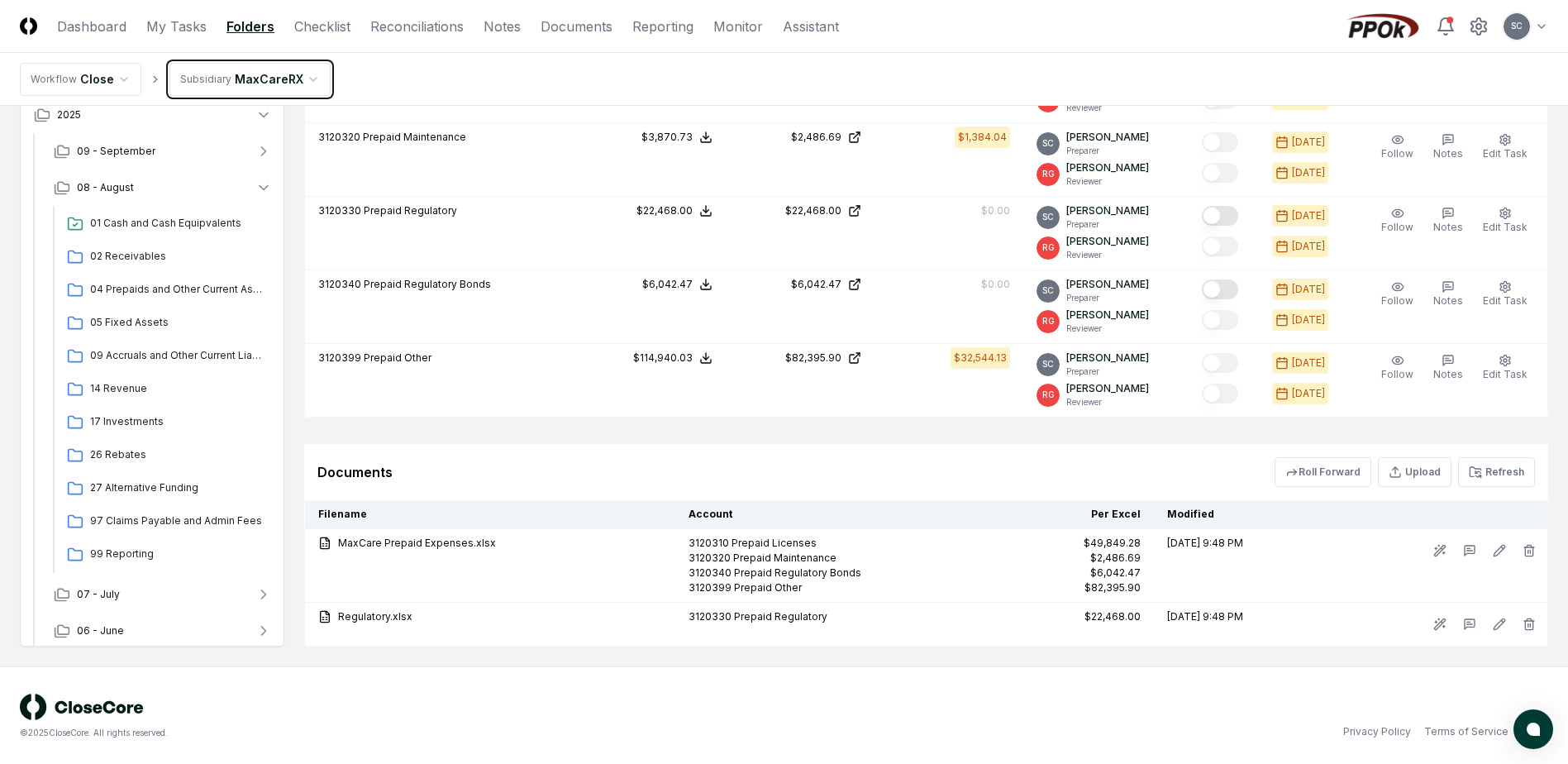
scroll to position [516, 0]
click at [104, 597] on span "07 - July" at bounding box center [98, 593] width 43 height 15
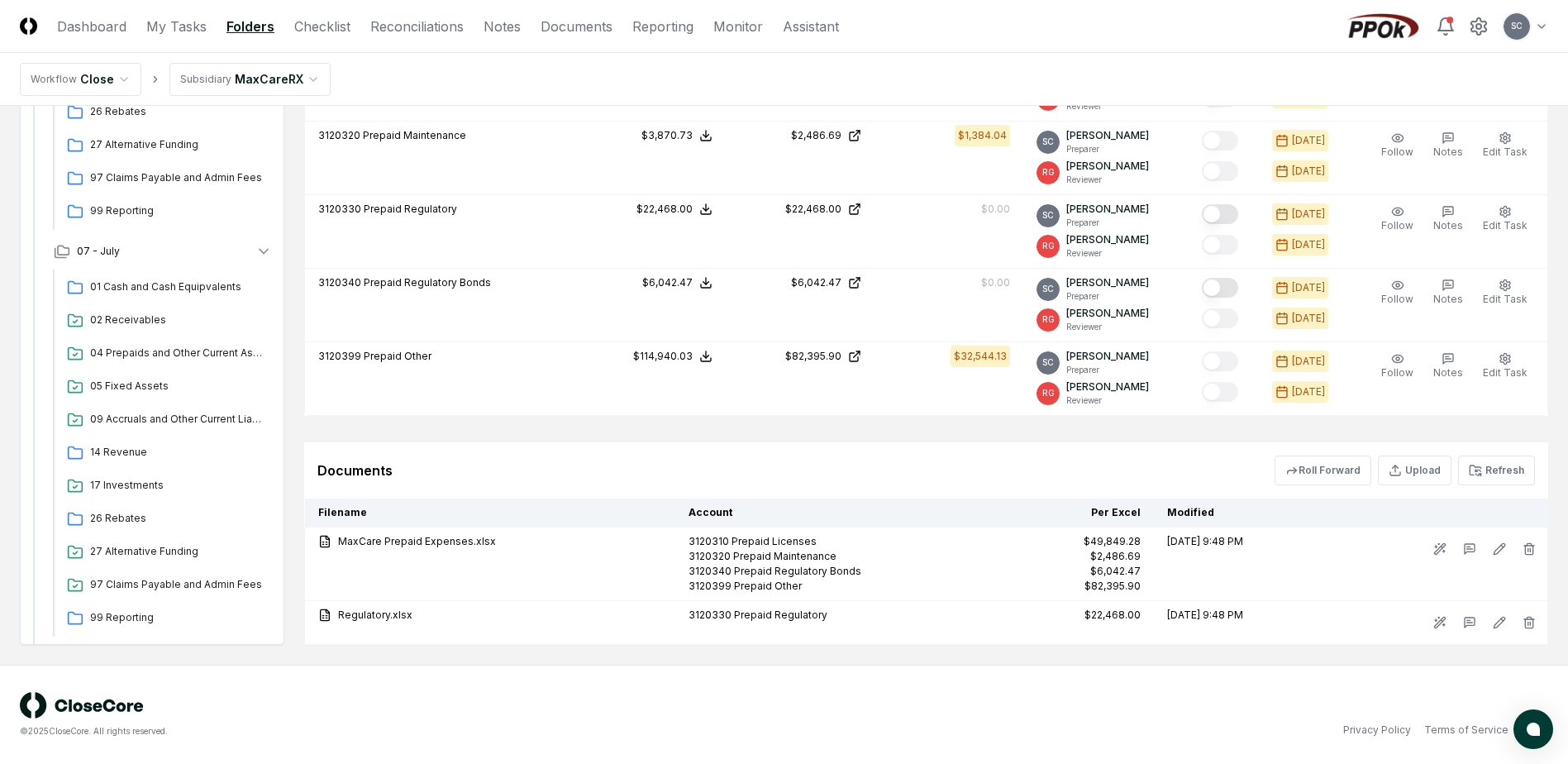
scroll to position [413, 0]
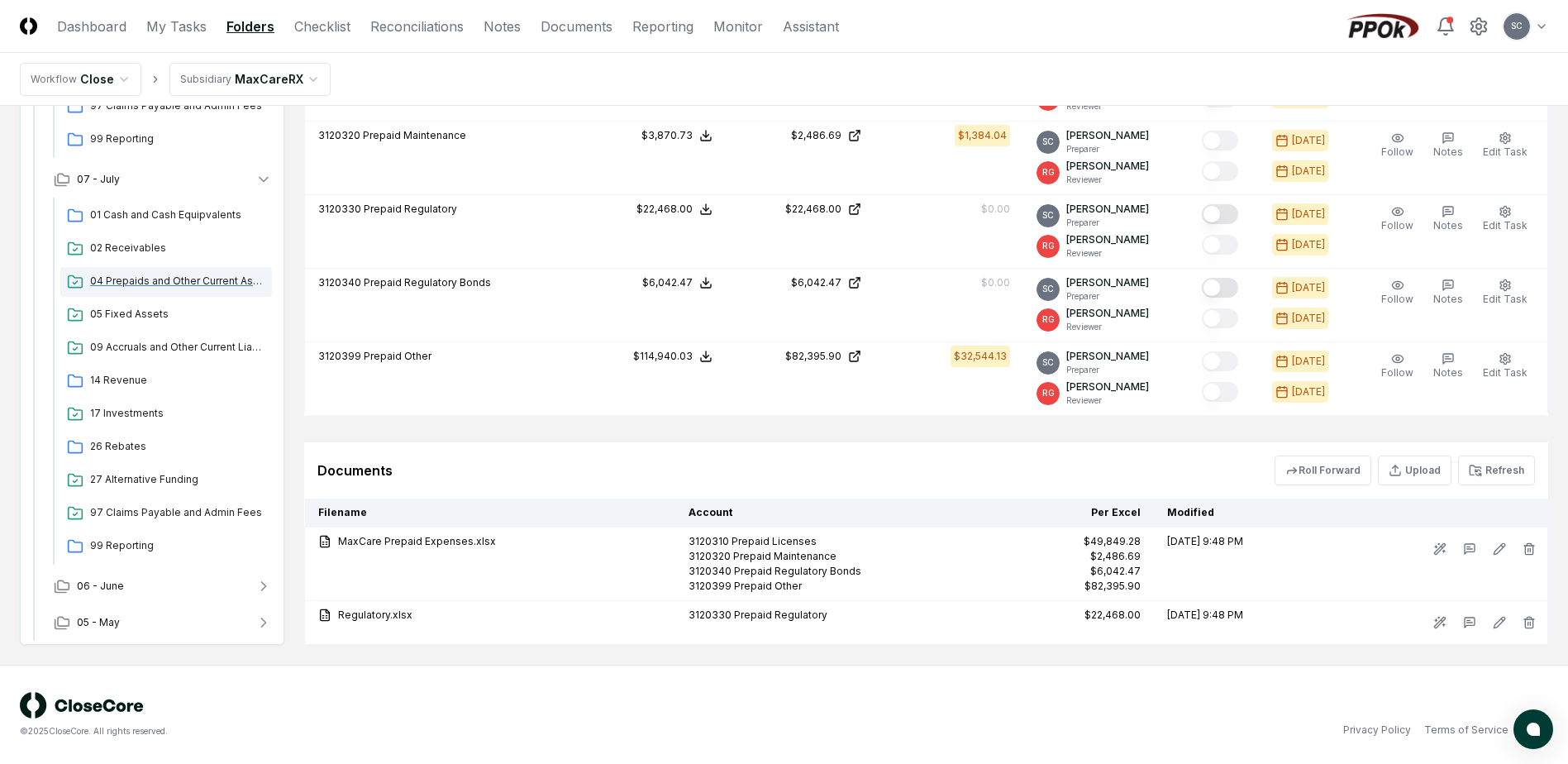
click at [158, 282] on span "04 Prepaids and Other Current Assets" at bounding box center [178, 281] width 175 height 15
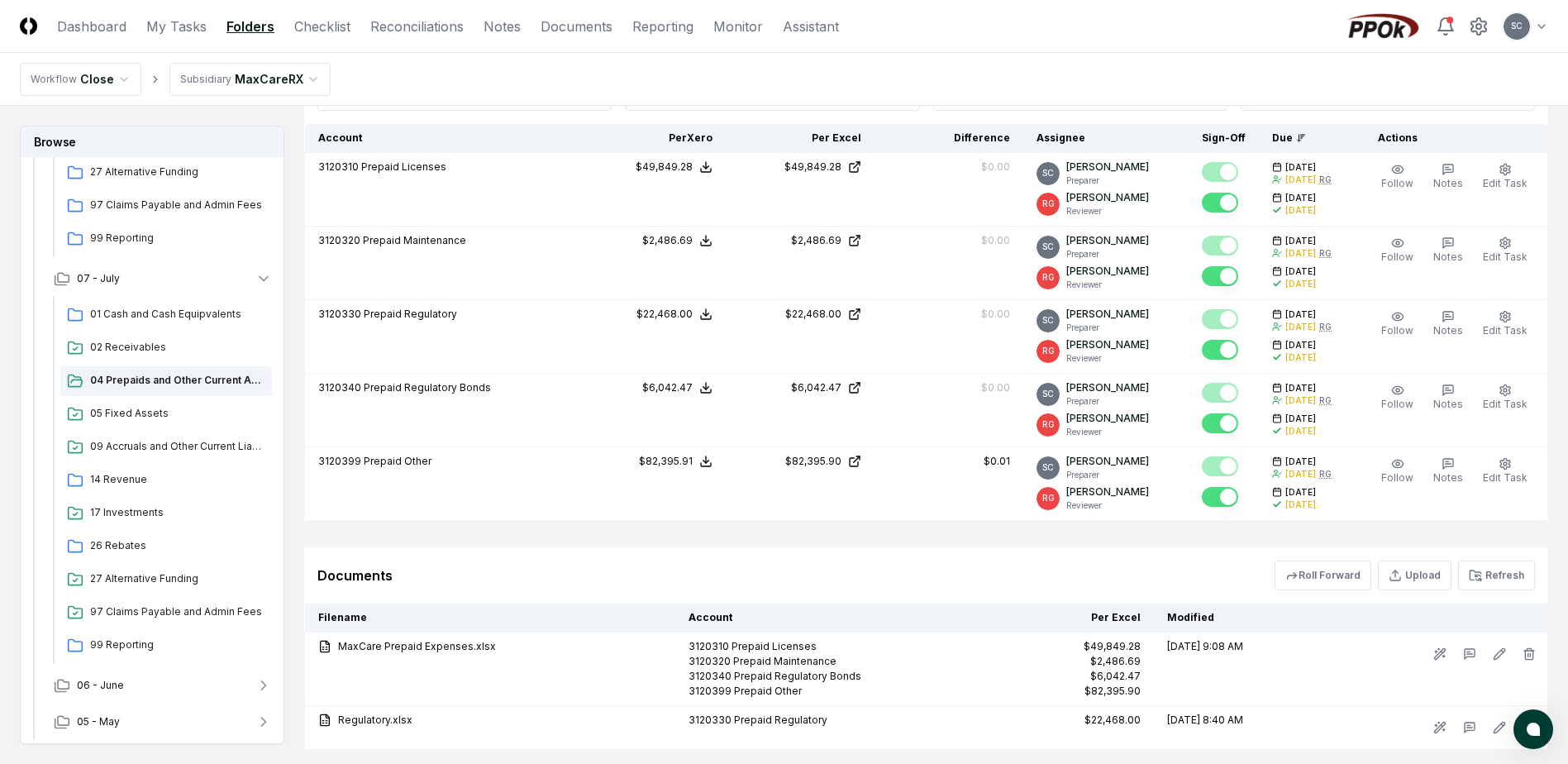
scroll to position [579, 0]
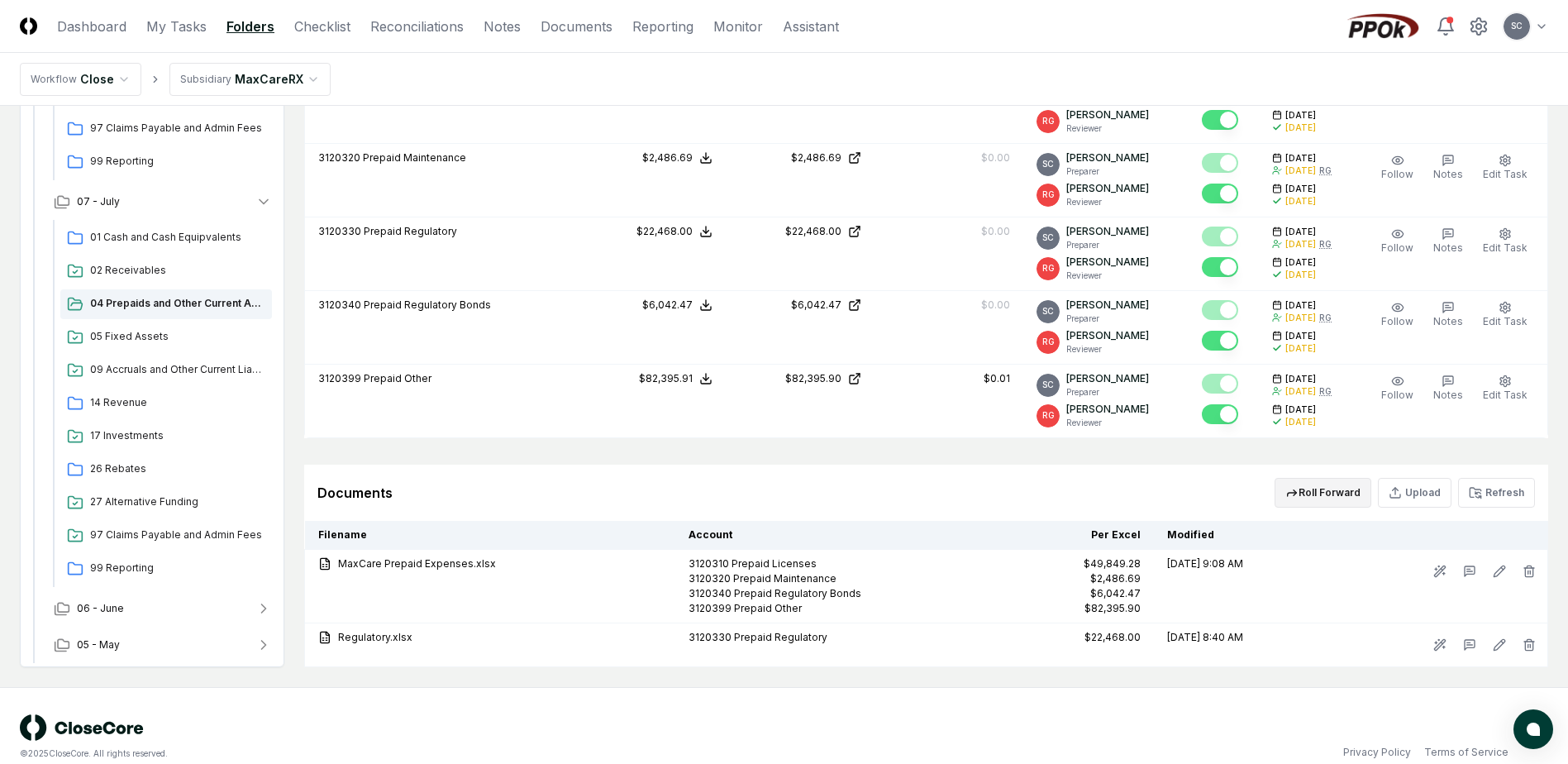
click at [1341, 493] on button "Roll Forward" at bounding box center [1322, 492] width 97 height 29
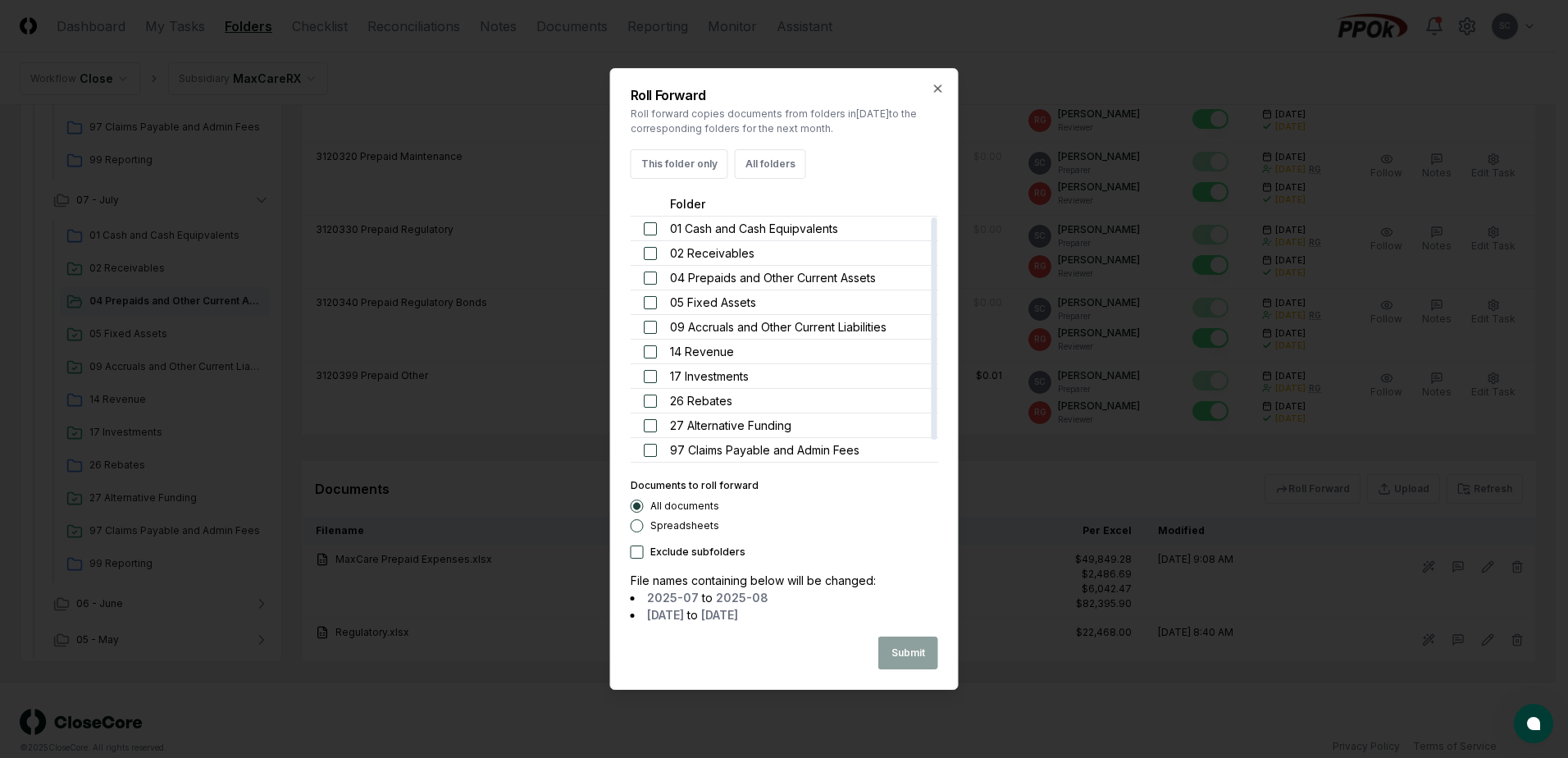
click at [653, 278] on button "button" at bounding box center [650, 278] width 13 height 13
click at [639, 528] on button "Spreadsheets" at bounding box center [637, 525] width 13 height 13
click at [918, 655] on button "Submit" at bounding box center [909, 653] width 60 height 33
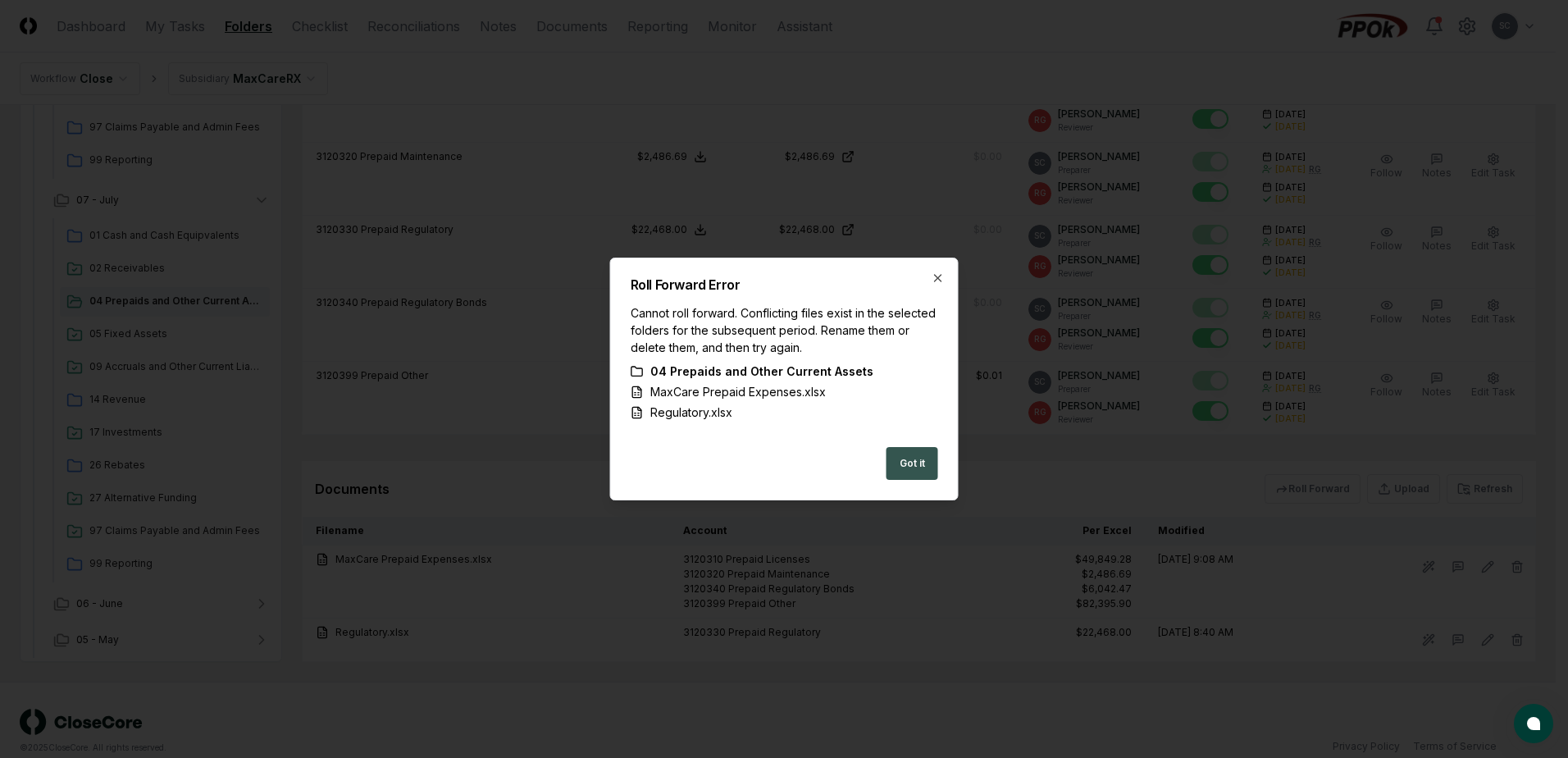
click at [905, 462] on button "Got it" at bounding box center [912, 463] width 52 height 33
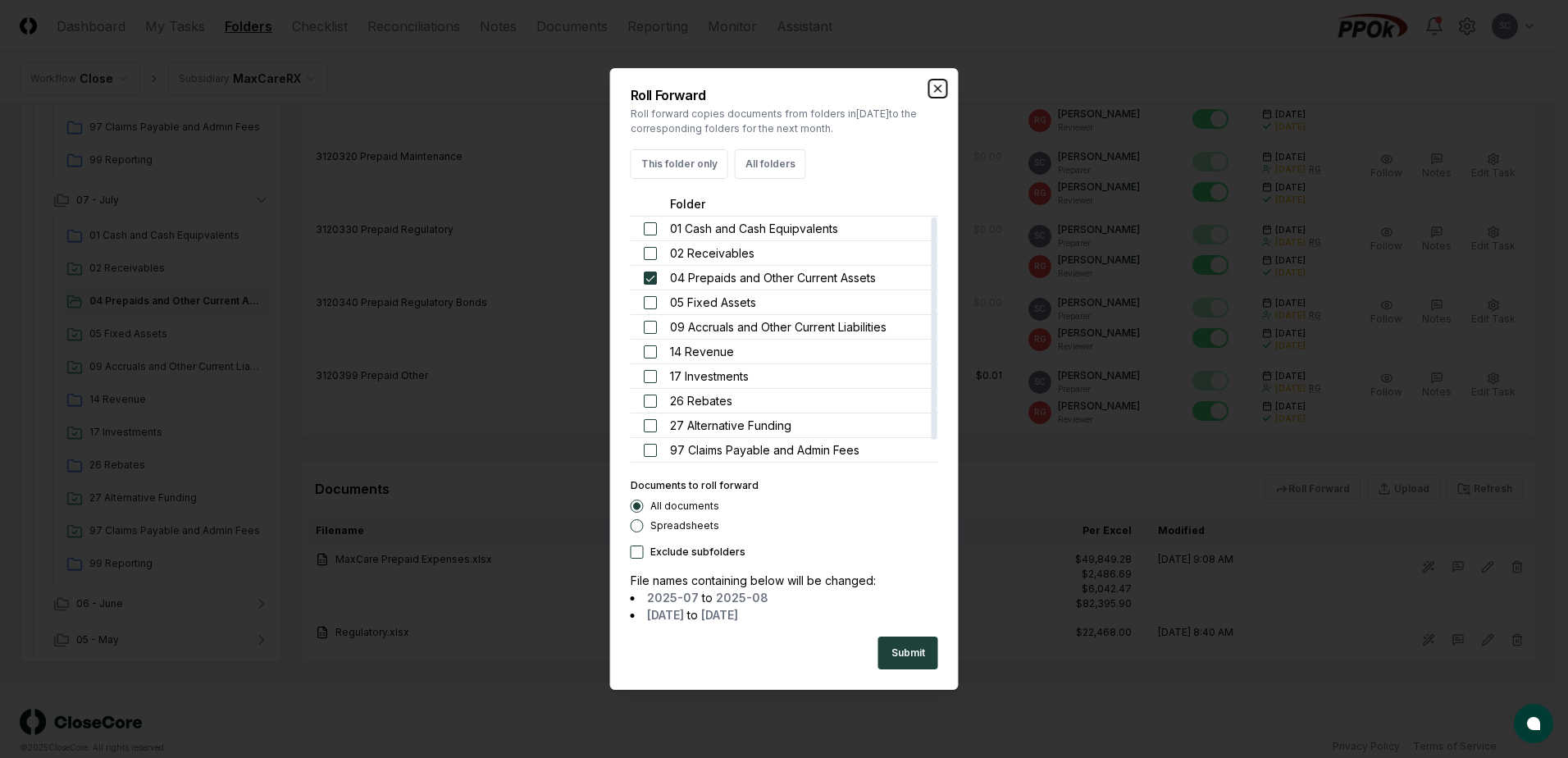
click at [931, 88] on icon "button" at bounding box center [938, 89] width 13 height 13
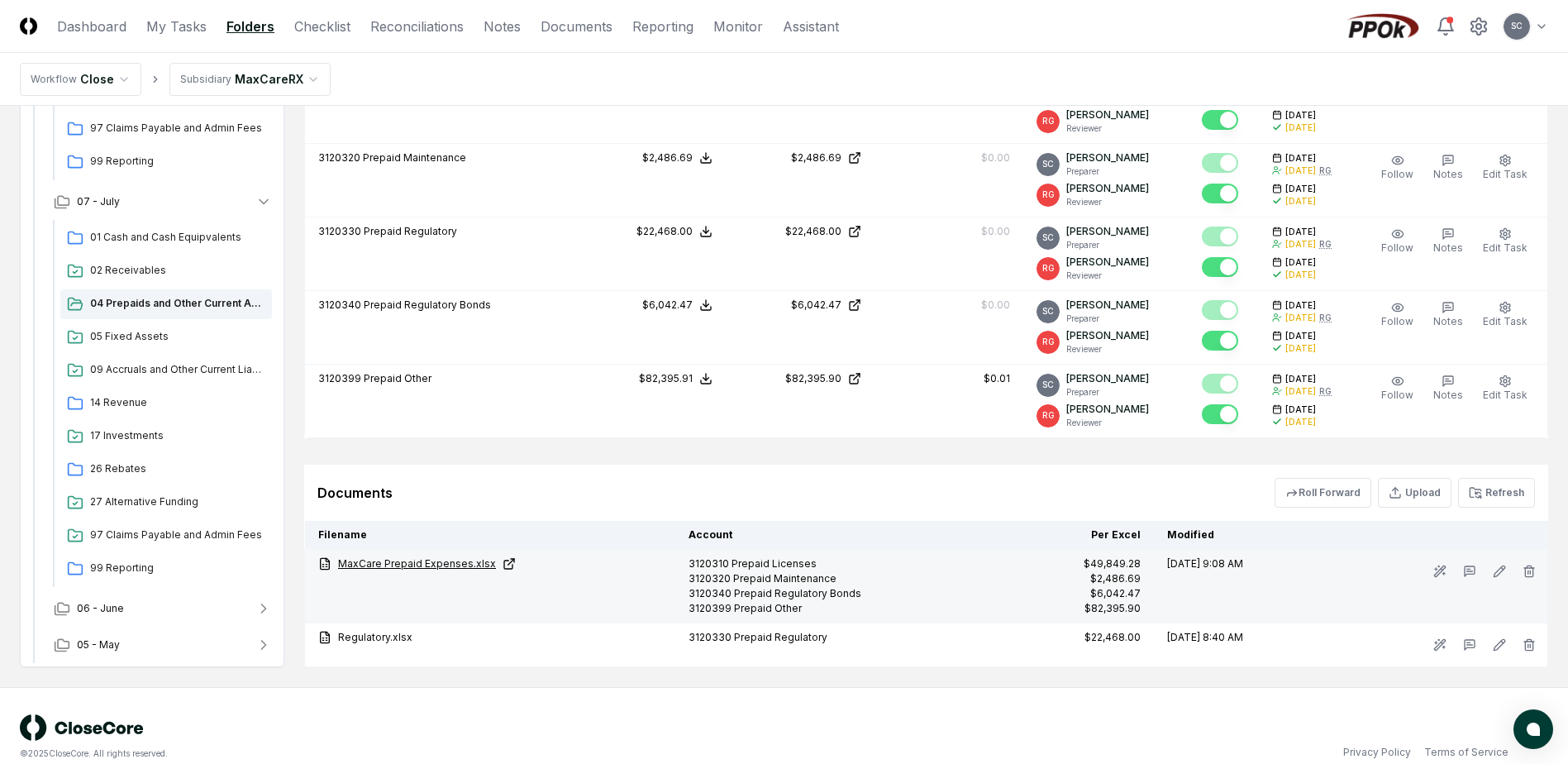
click at [399, 563] on link "MaxCare Prepaid Expenses.xlsx" at bounding box center [490, 563] width 344 height 15
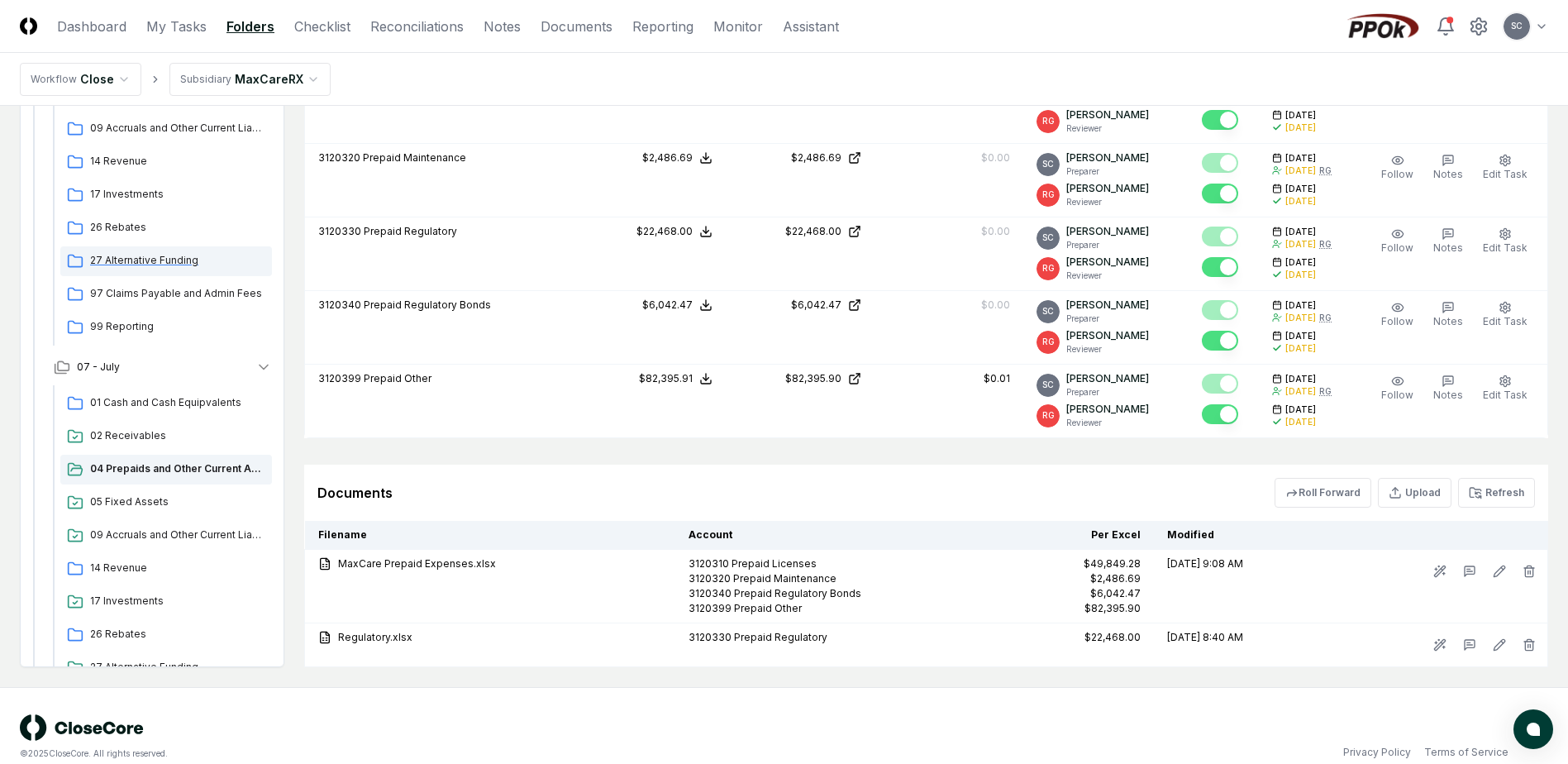
scroll to position [83, 0]
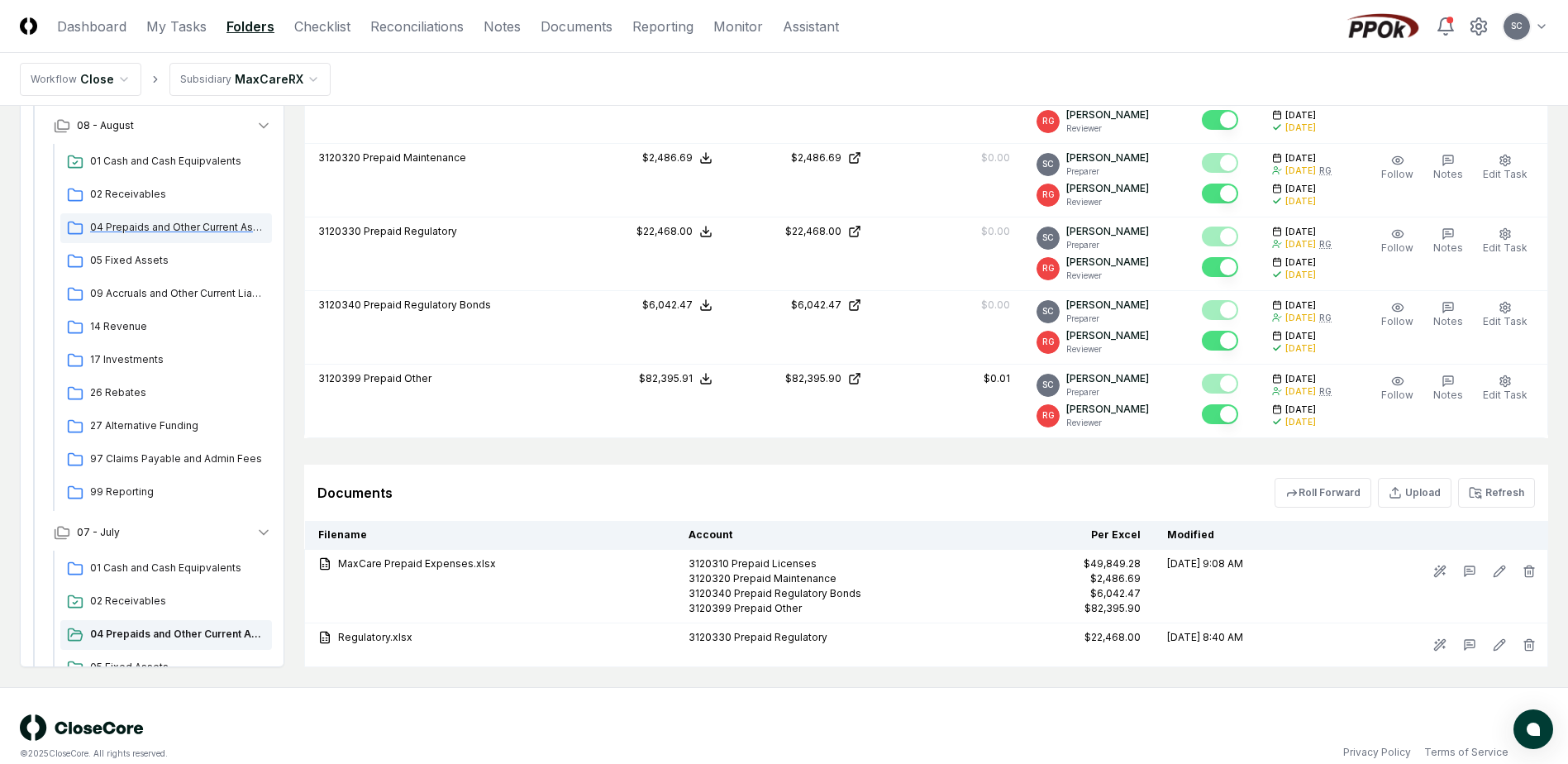
click at [149, 234] on span "04 Prepaids and Other Current Assets" at bounding box center [178, 227] width 175 height 15
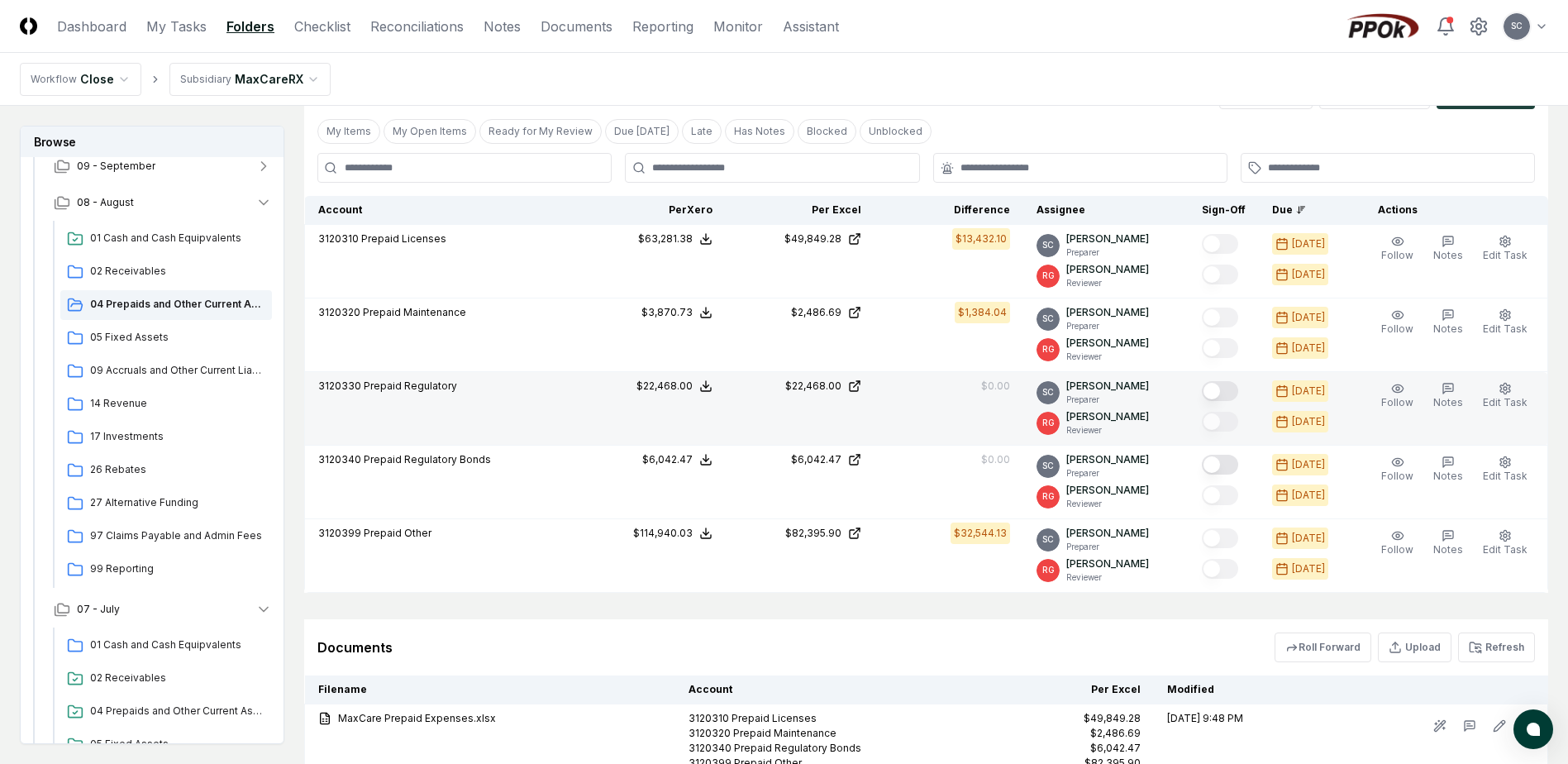
scroll to position [496, 0]
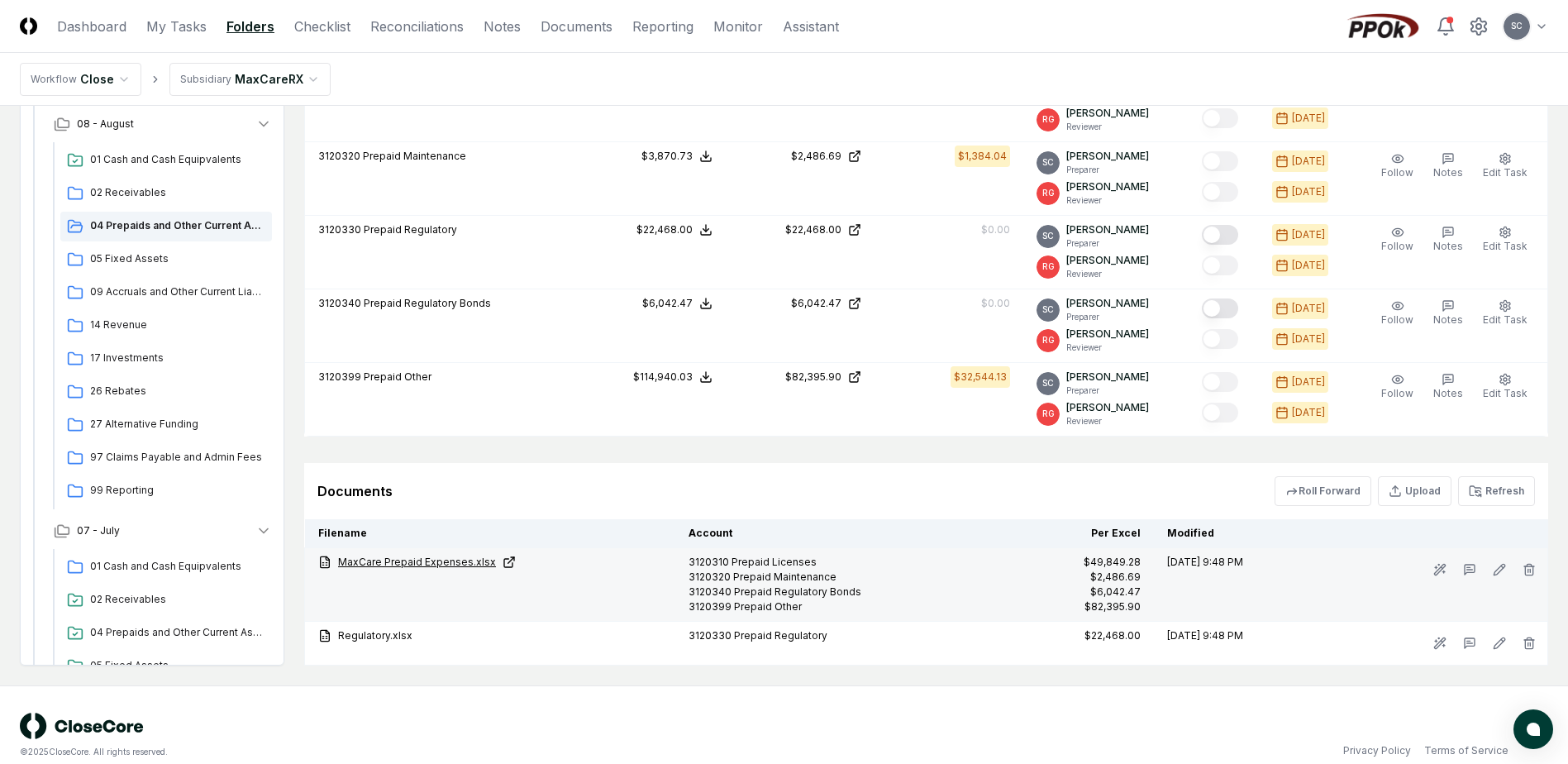
click at [398, 569] on link "MaxCare Prepaid Expenses.xlsx" at bounding box center [490, 562] width 344 height 15
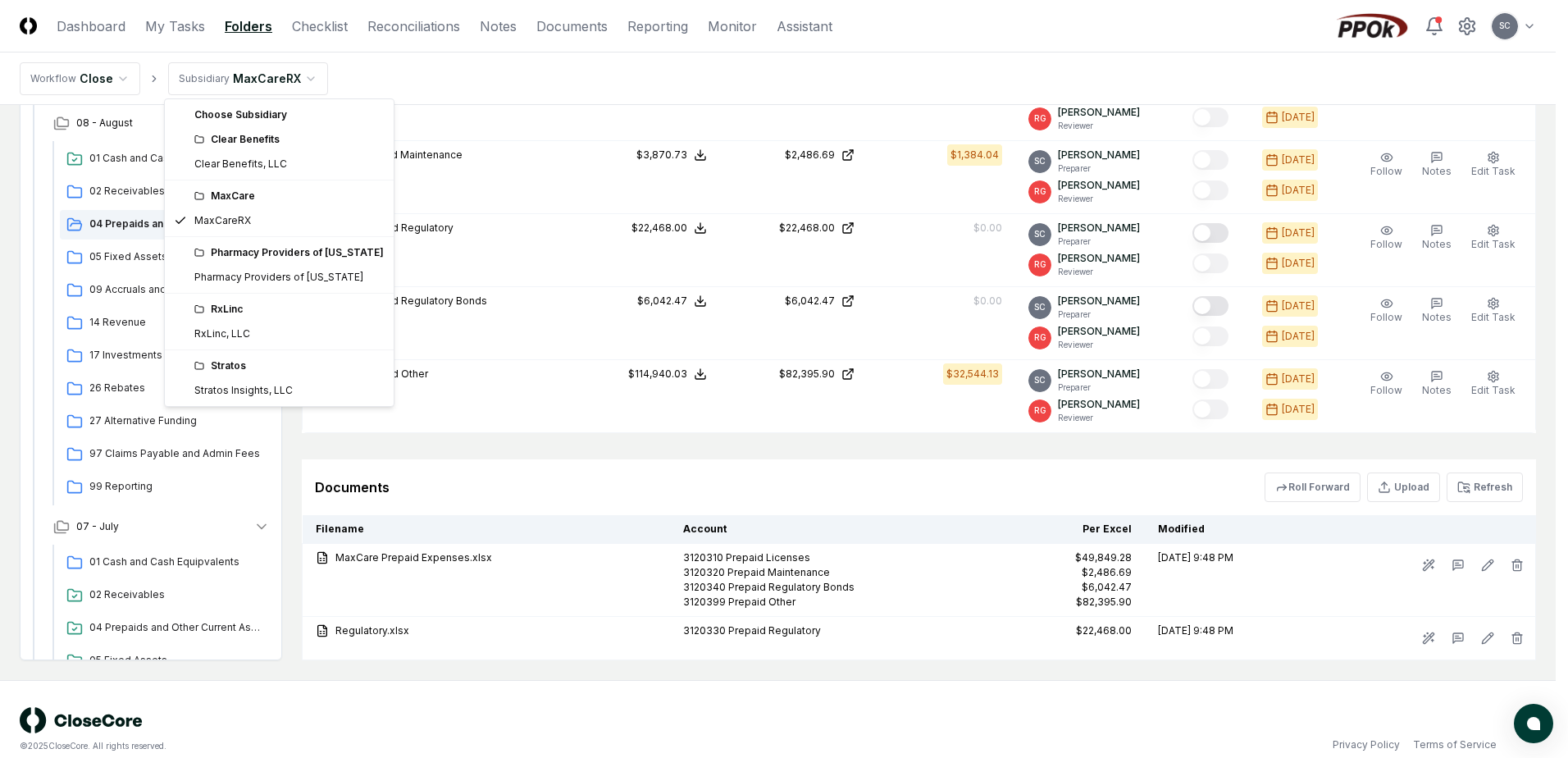
click at [208, 86] on html "CloseCore Dashboard My Tasks Folders Checklist Reconciliations Notes Documents …" at bounding box center [784, 142] width 1568 height 1270
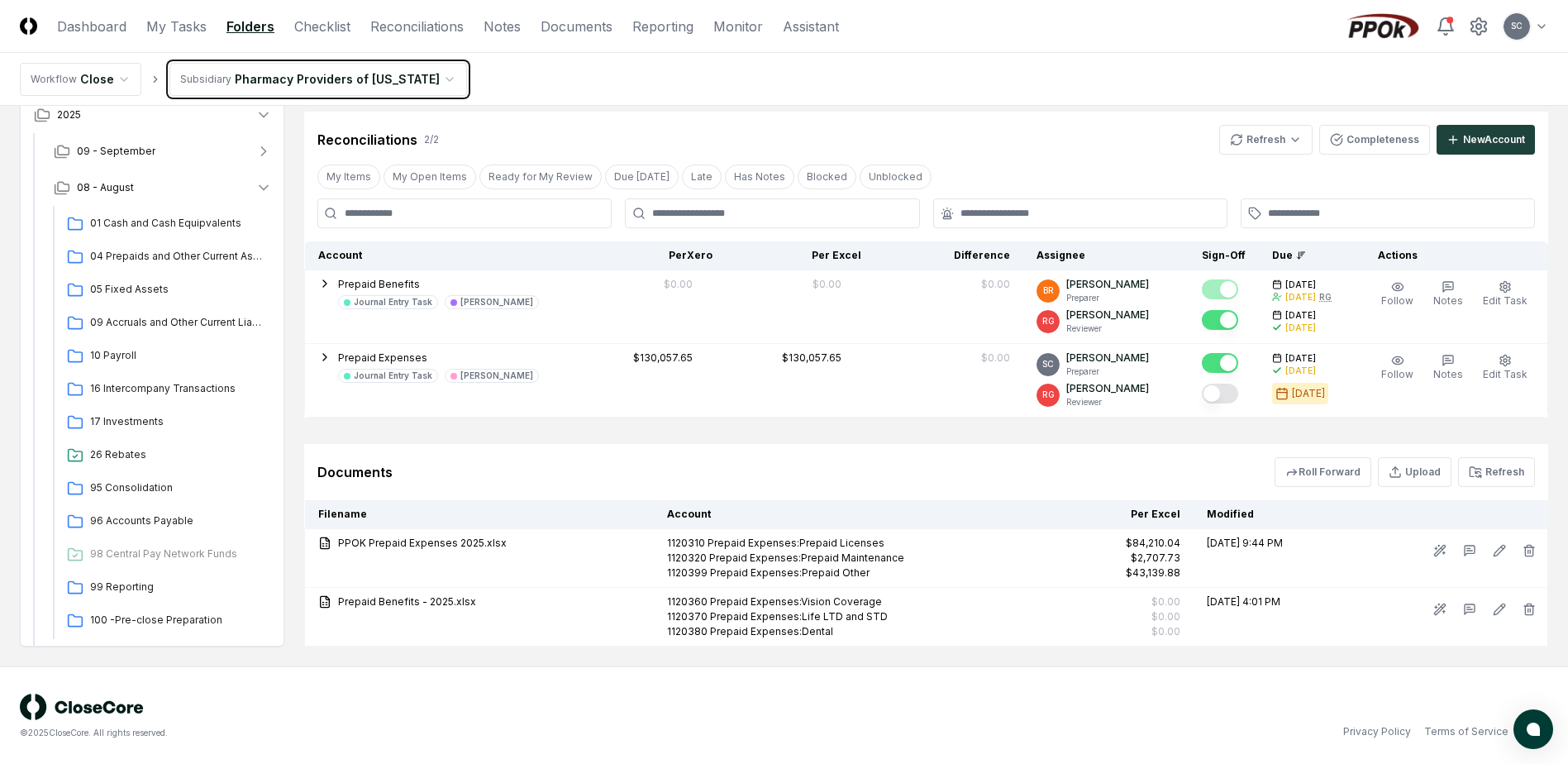
scroll to position [296, 0]
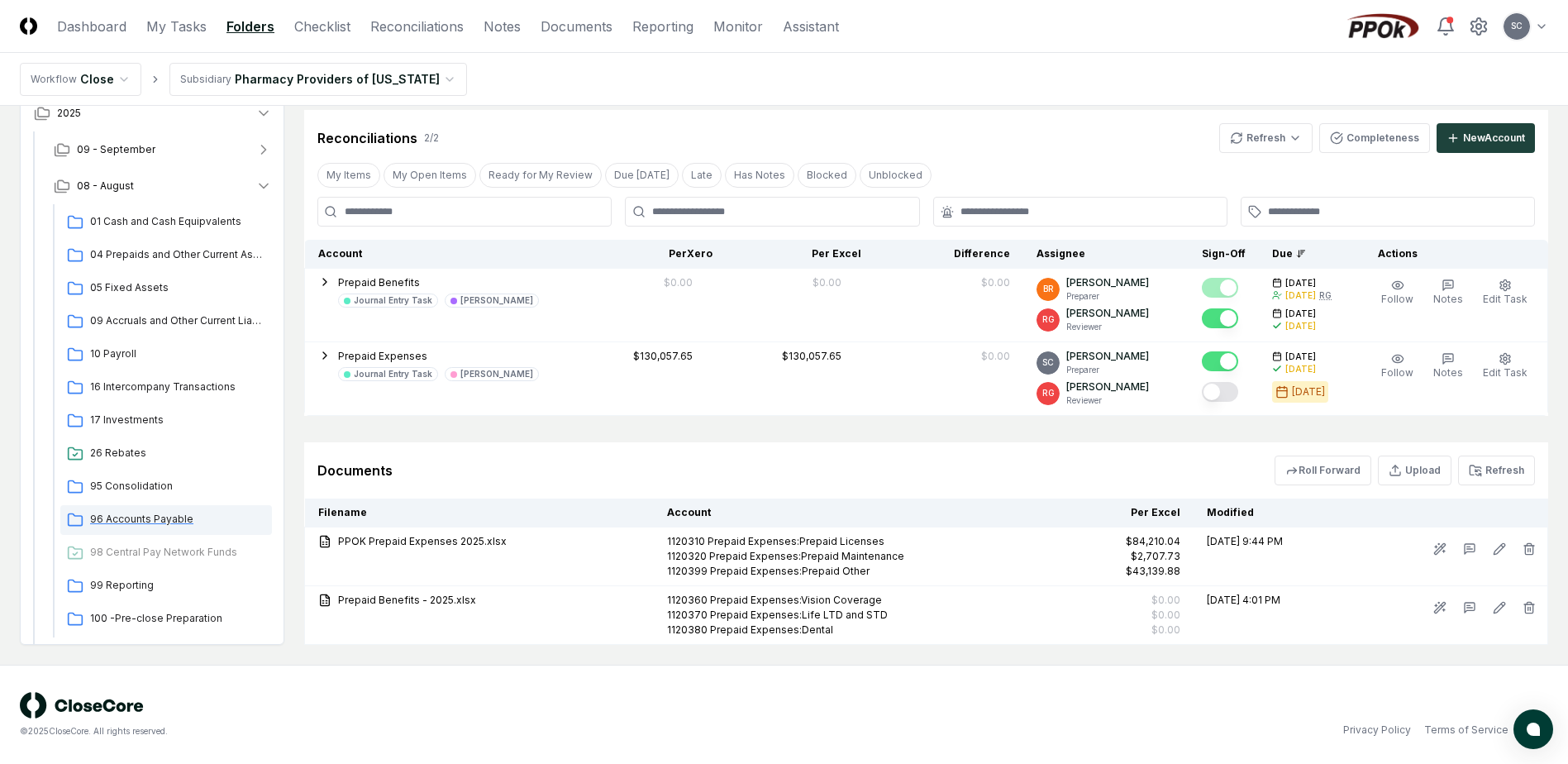
click at [109, 527] on div "96 Accounts Payable" at bounding box center [167, 520] width 212 height 29
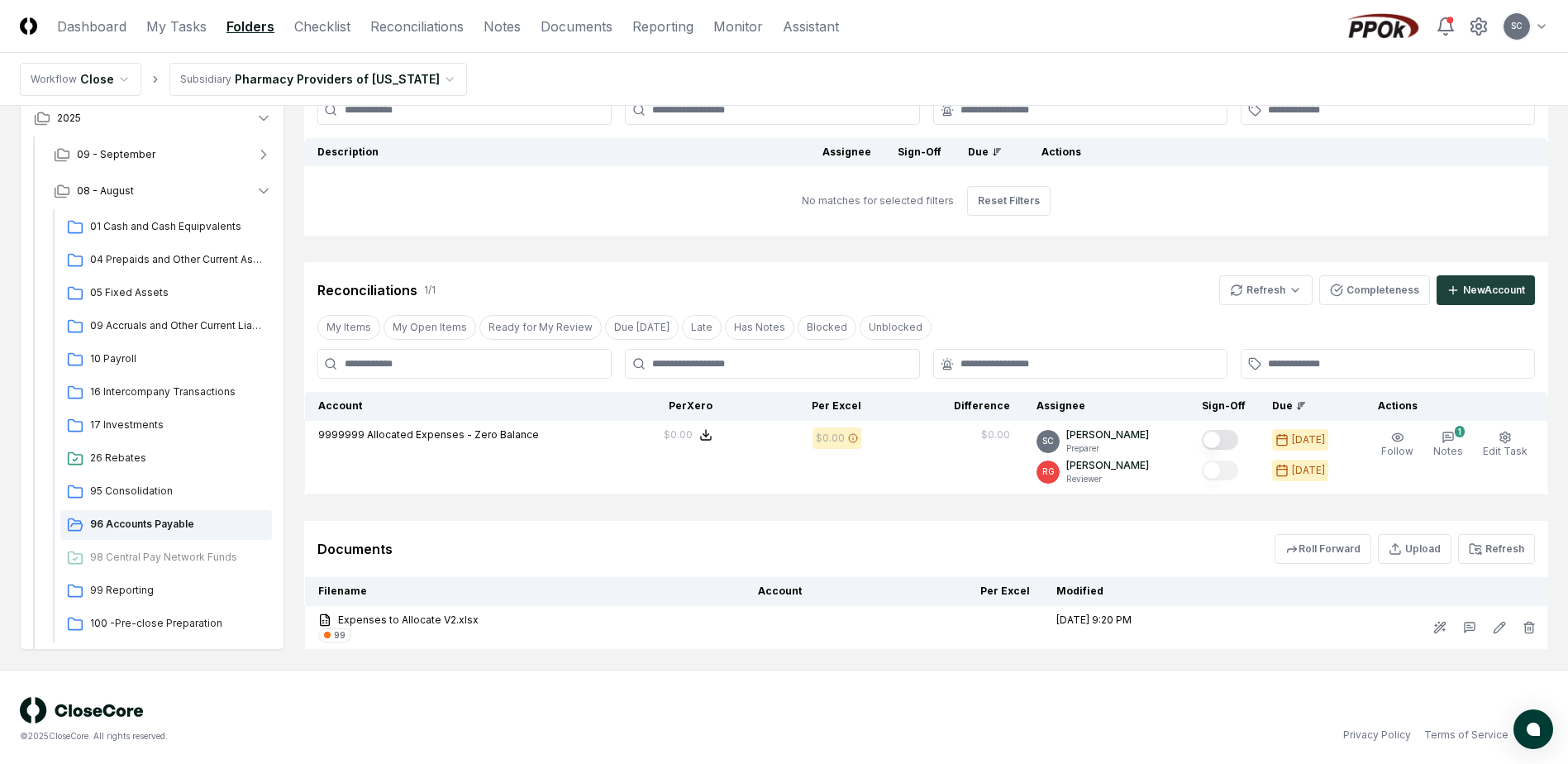
scroll to position [149, 0]
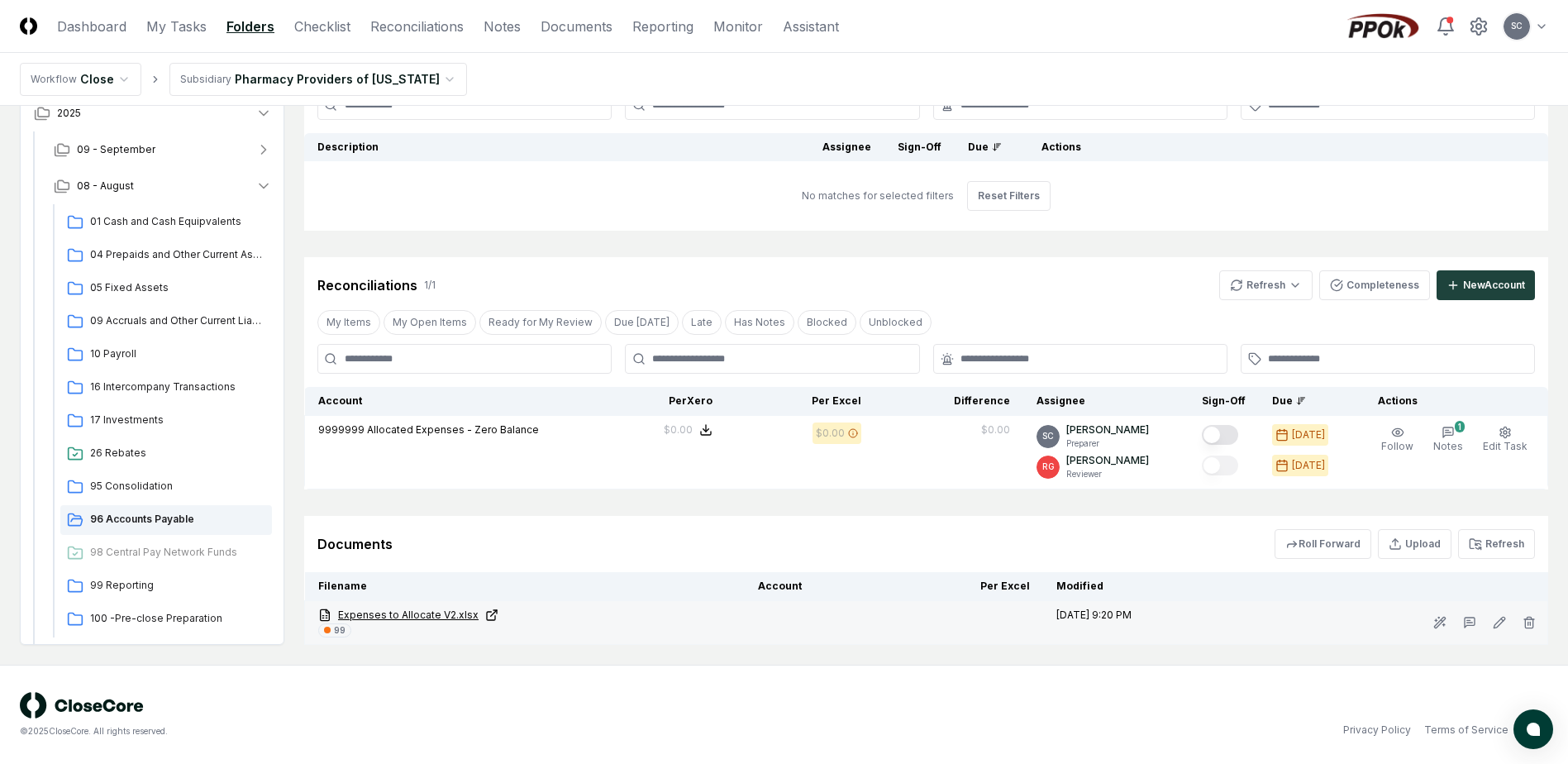
click at [418, 615] on link "Expenses to Allocate V2.xlsx" at bounding box center [525, 615] width 413 height 15
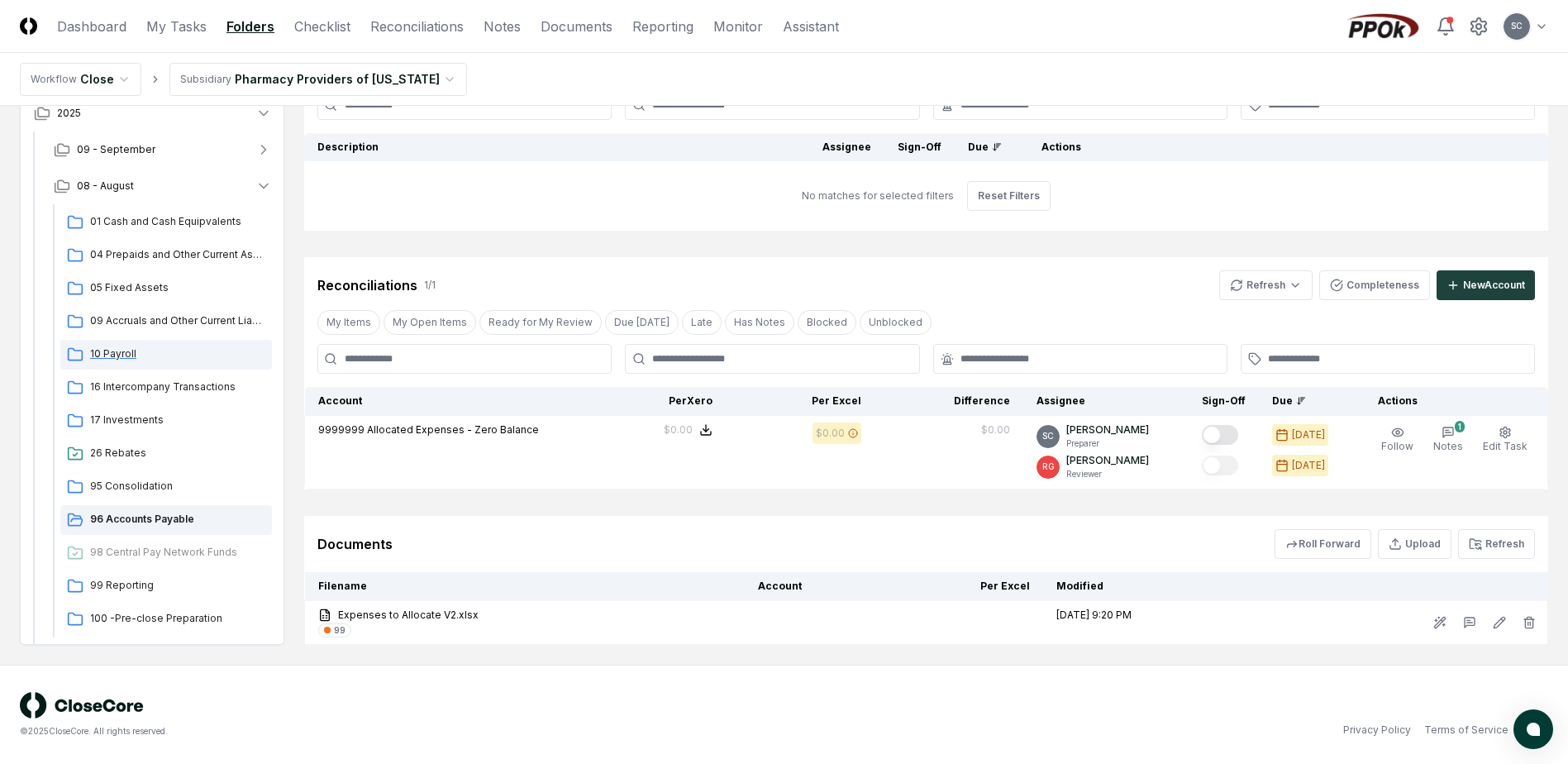
scroll to position [110, 0]
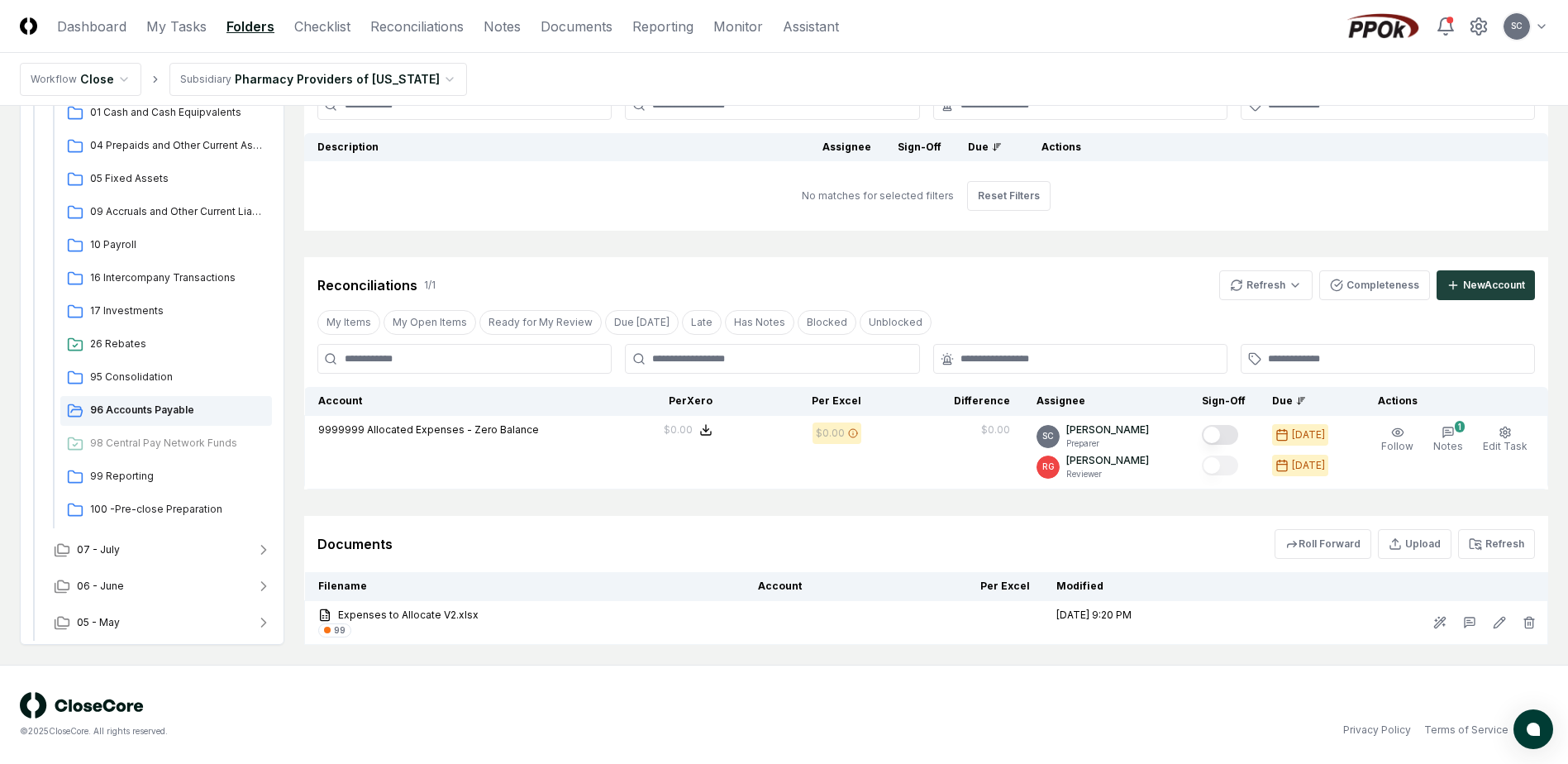
click at [302, 71] on html "CloseCore Dashboard My Tasks Folders Checklist Reconciliations Notes Documents …" at bounding box center [784, 307] width 1568 height 912
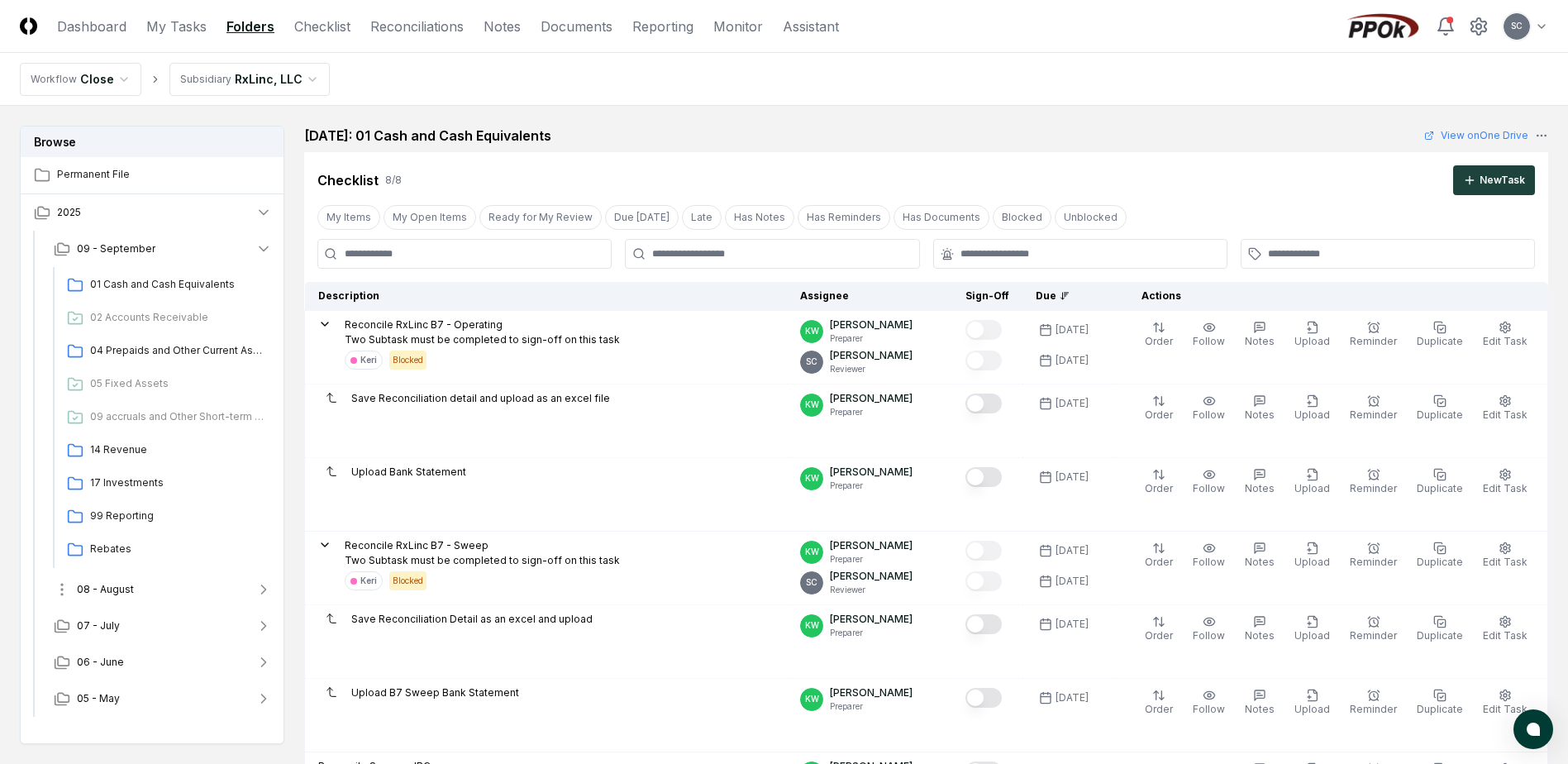
click at [90, 595] on span "08 - August" at bounding box center [106, 589] width 57 height 15
click at [134, 697] on span "04 Prepaids and Other Current Assets" at bounding box center [178, 691] width 175 height 15
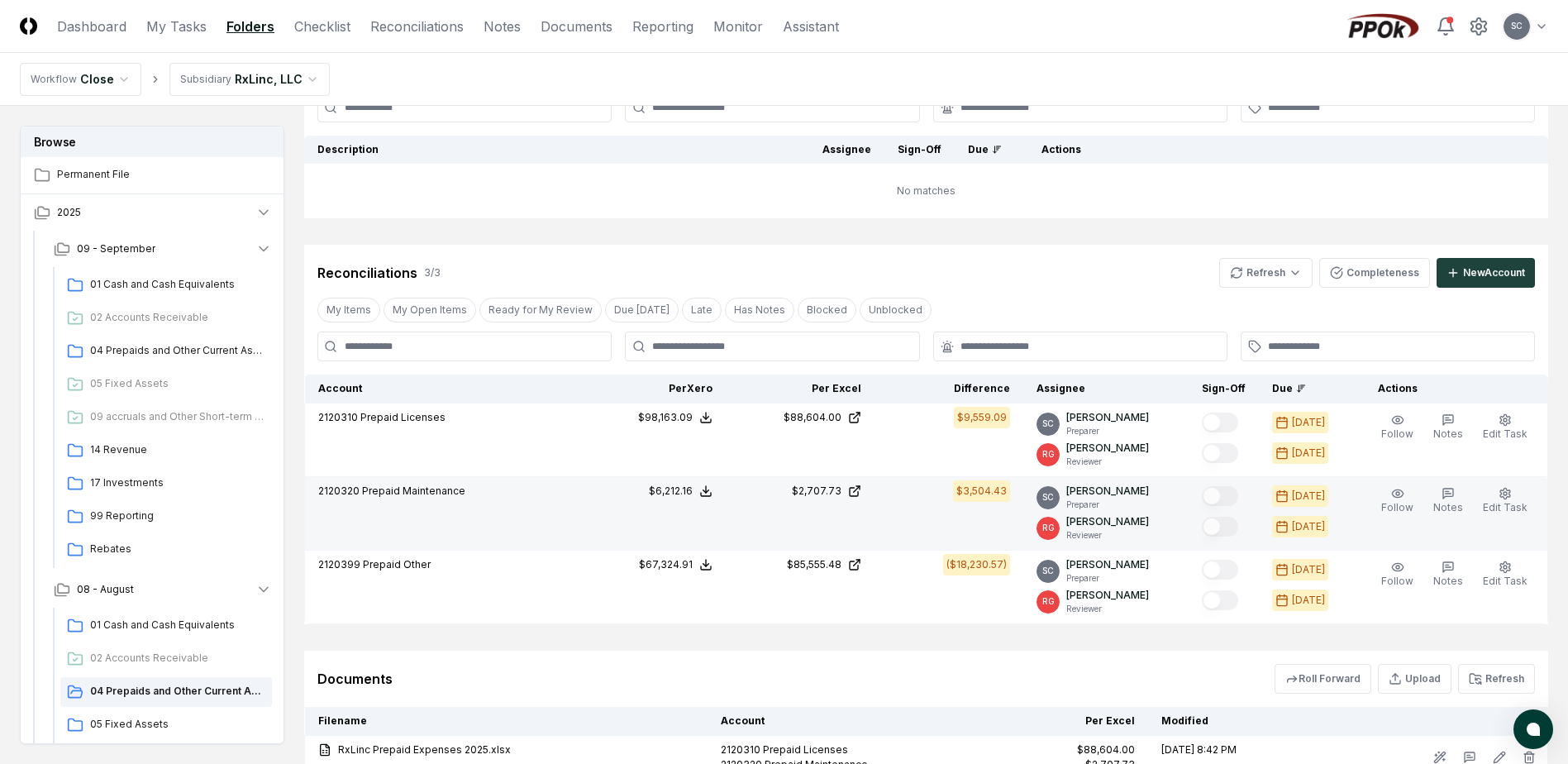
scroll to position [296, 0]
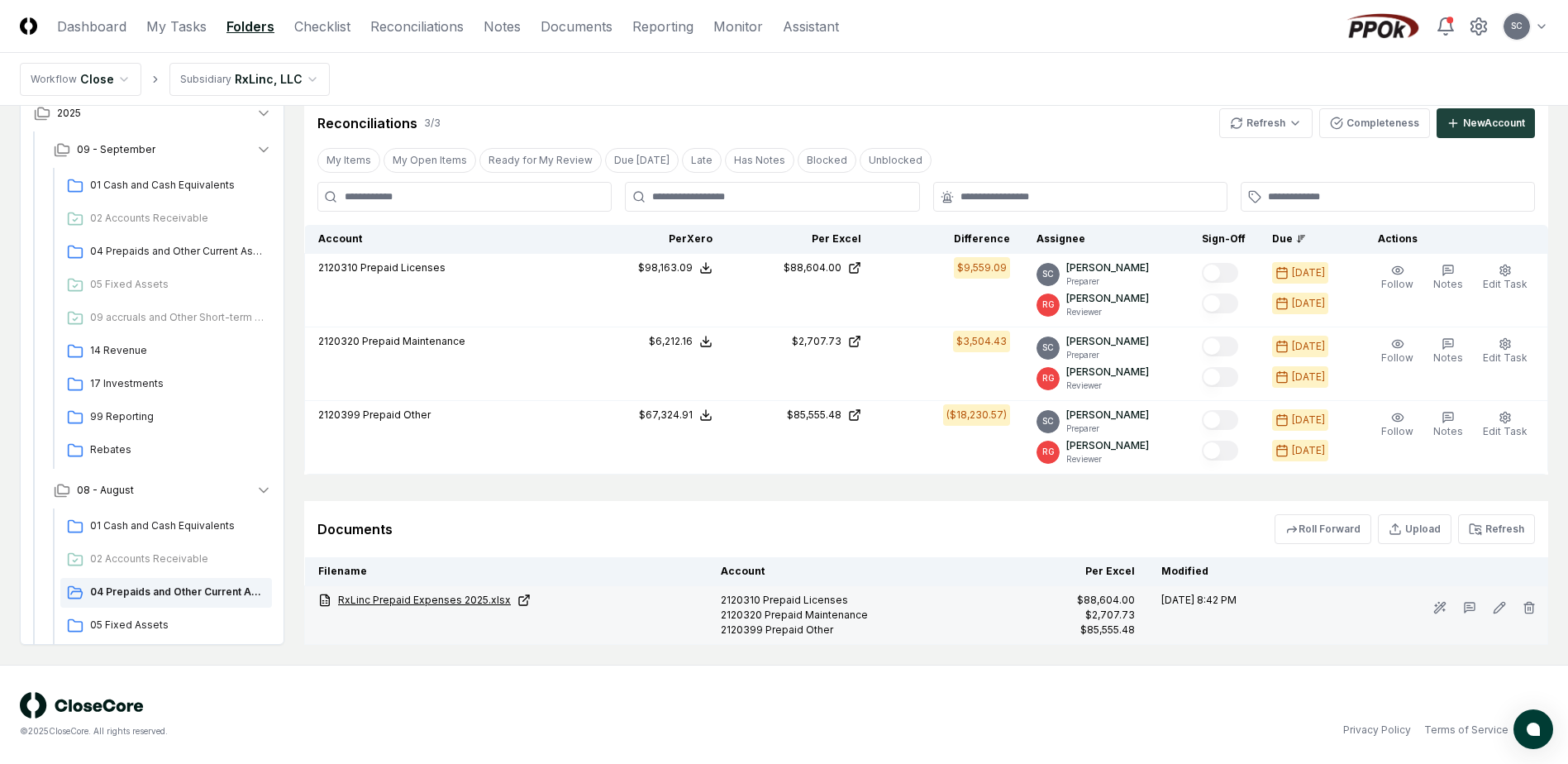
click at [416, 596] on link "RxLinc Prepaid Expenses 2025.xlsx" at bounding box center [506, 600] width 376 height 15
click at [393, 602] on link "RxLinc Prepaid Expenses 2025.xlsx" at bounding box center [506, 600] width 376 height 15
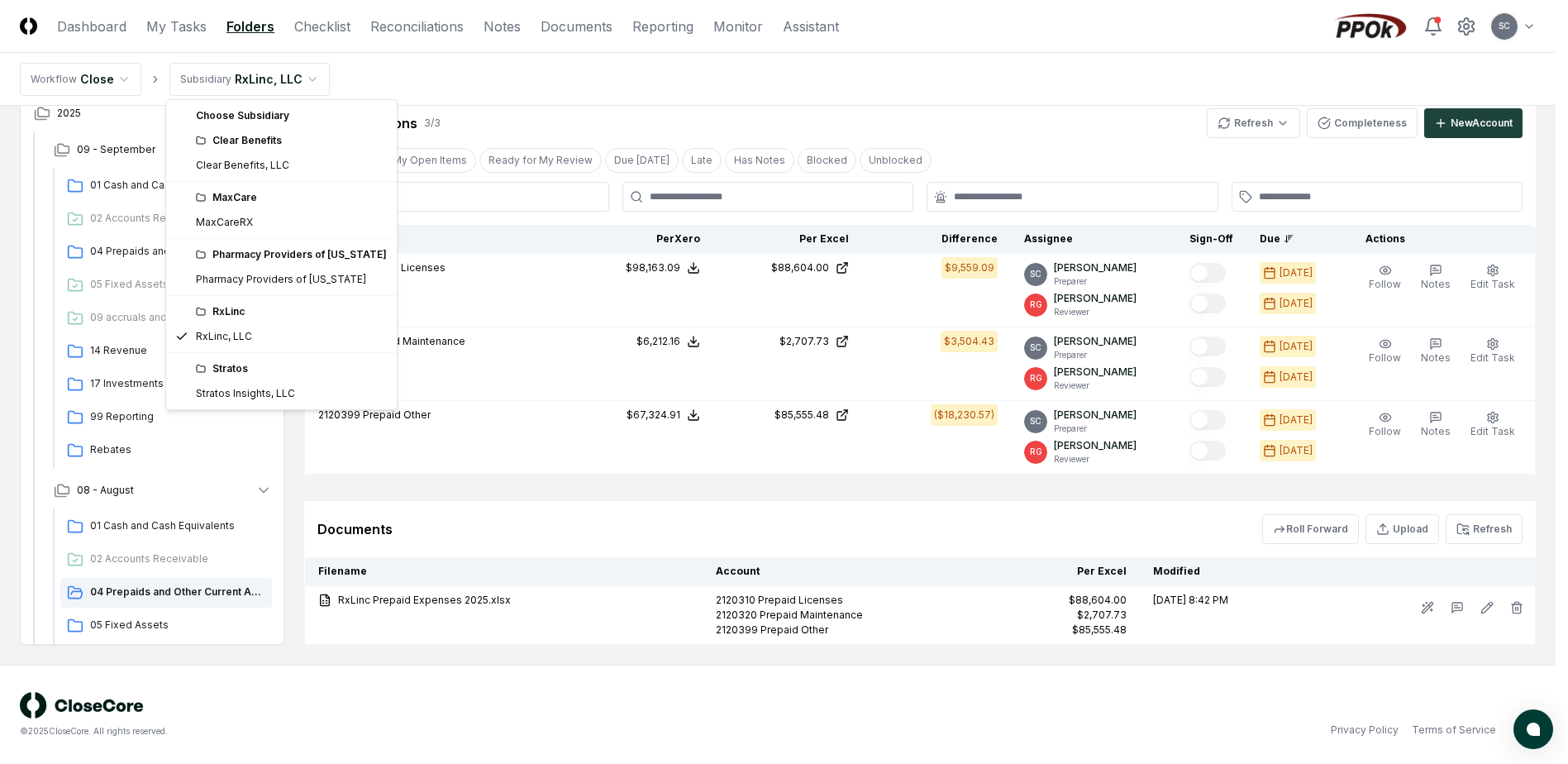
click at [248, 79] on html "CloseCore Dashboard My Tasks Folders Checklist Reconciliations Notes Documents …" at bounding box center [784, 233] width 1568 height 1059
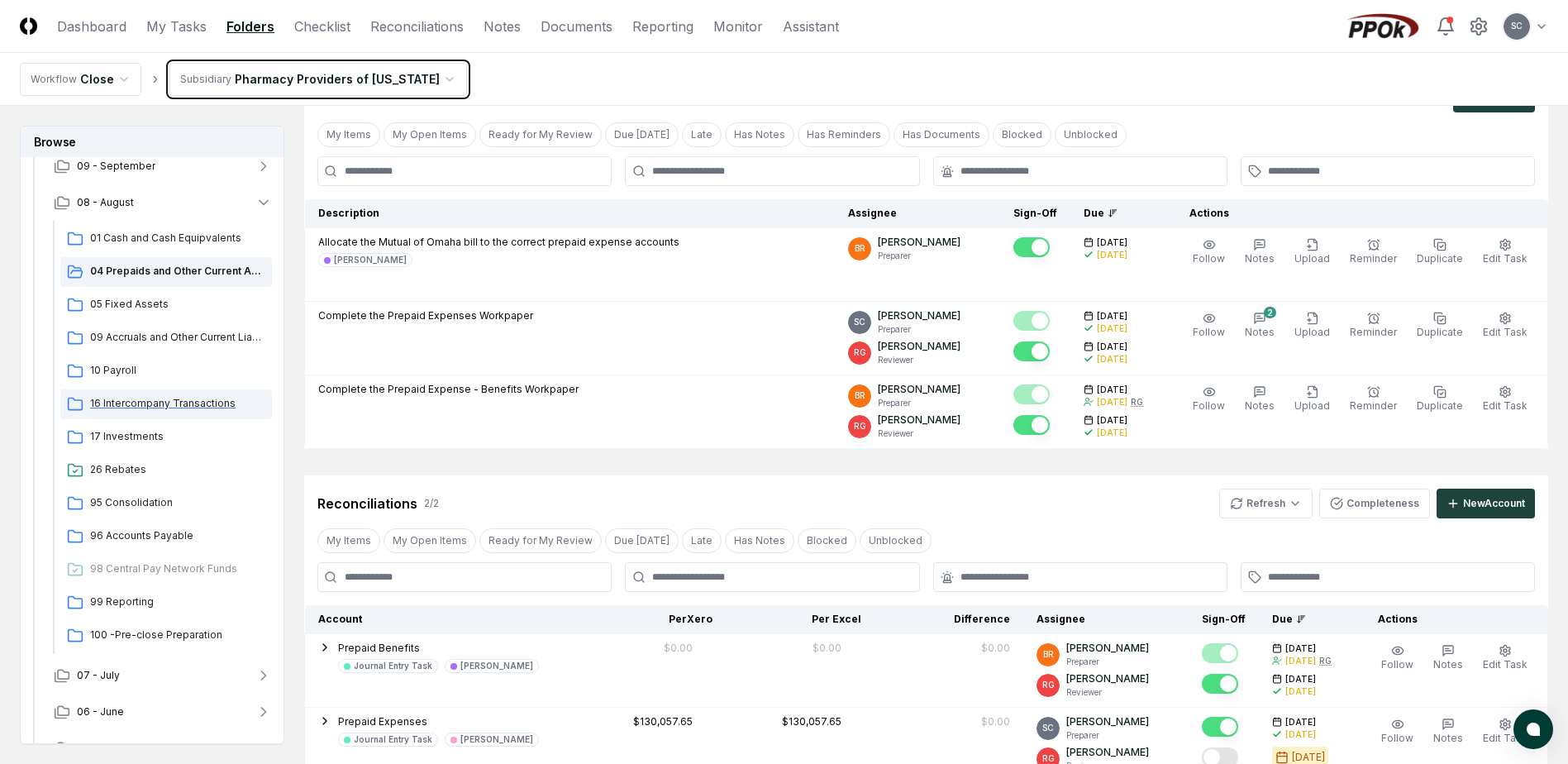
scroll to position [110, 0]
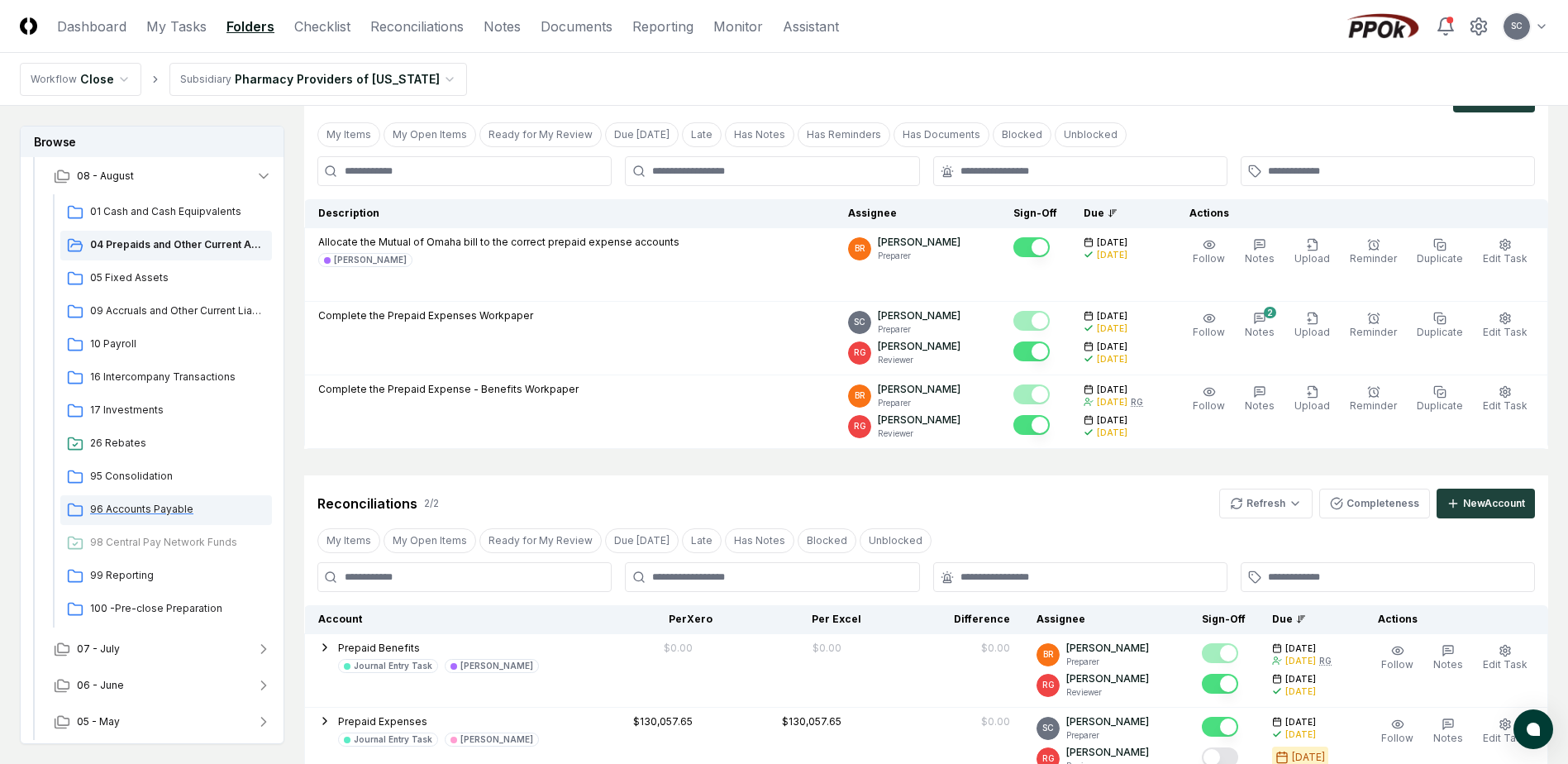
click at [124, 509] on span "96 Accounts Payable" at bounding box center [178, 509] width 175 height 15
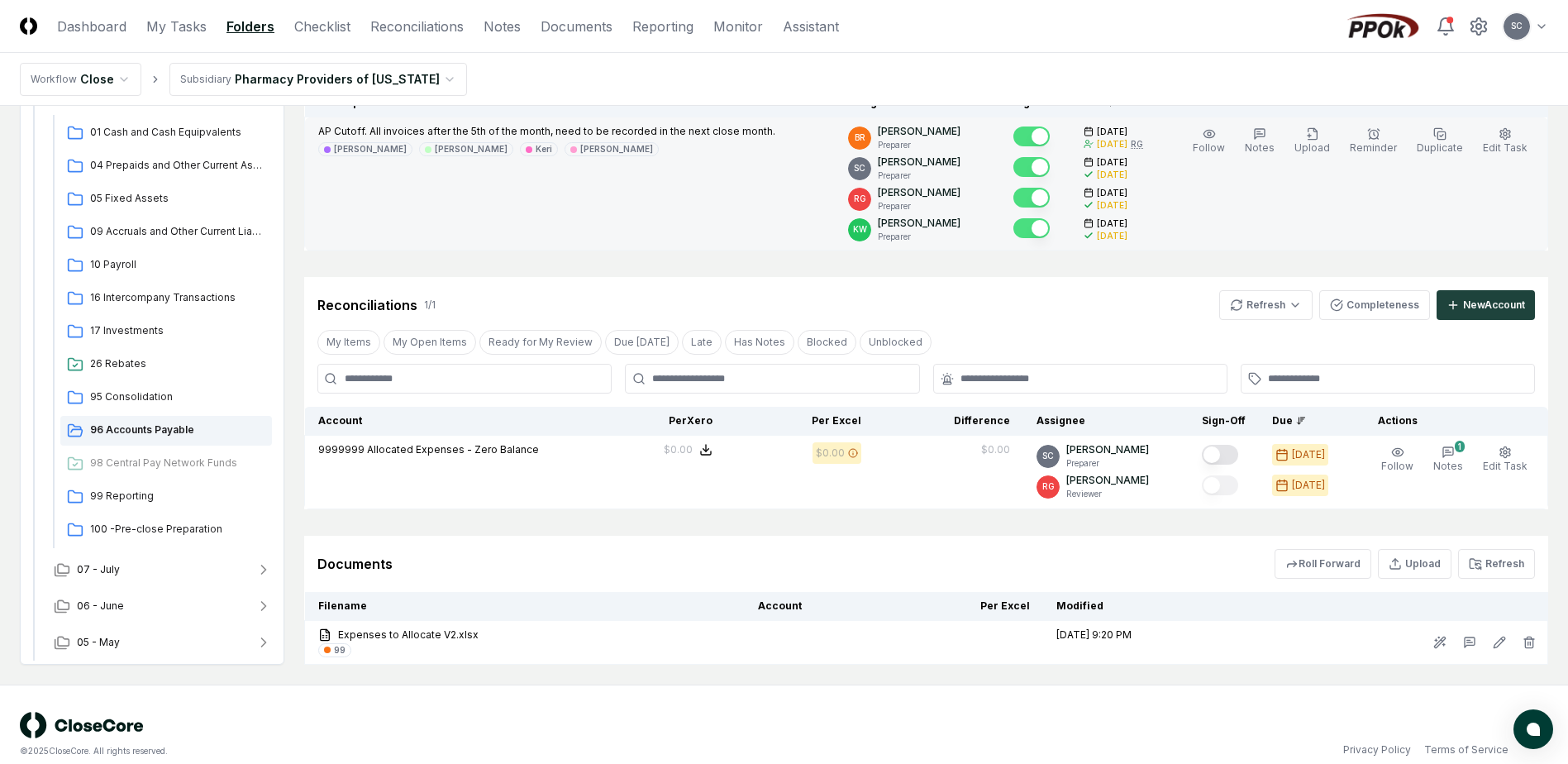
scroll to position [214, 0]
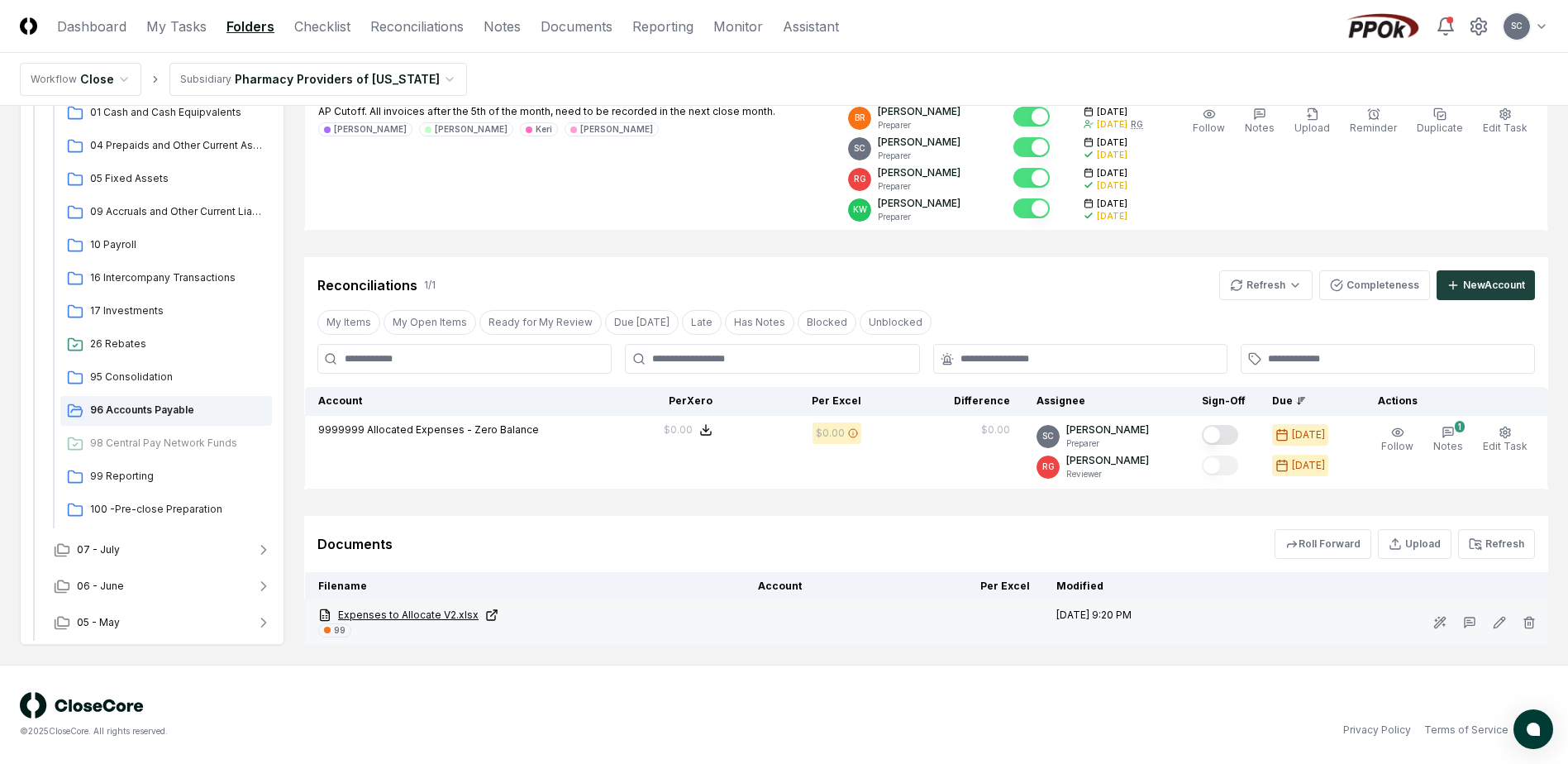
click at [416, 613] on link "Expenses to Allocate V2.xlsx" at bounding box center [525, 615] width 413 height 15
click at [391, 615] on link "Expenses to Allocate V2.xlsx" at bounding box center [525, 615] width 413 height 15
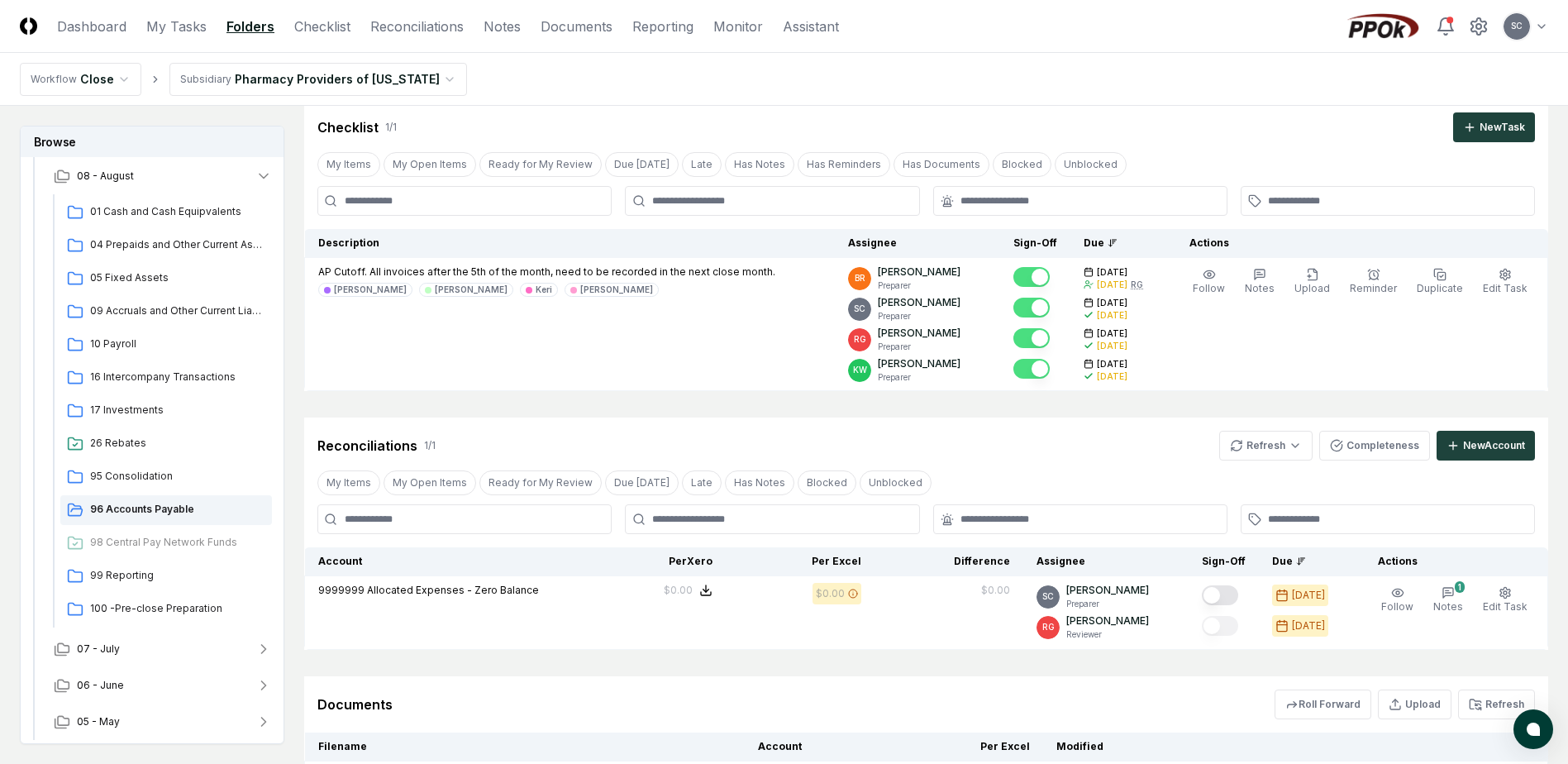
scroll to position [48, 0]
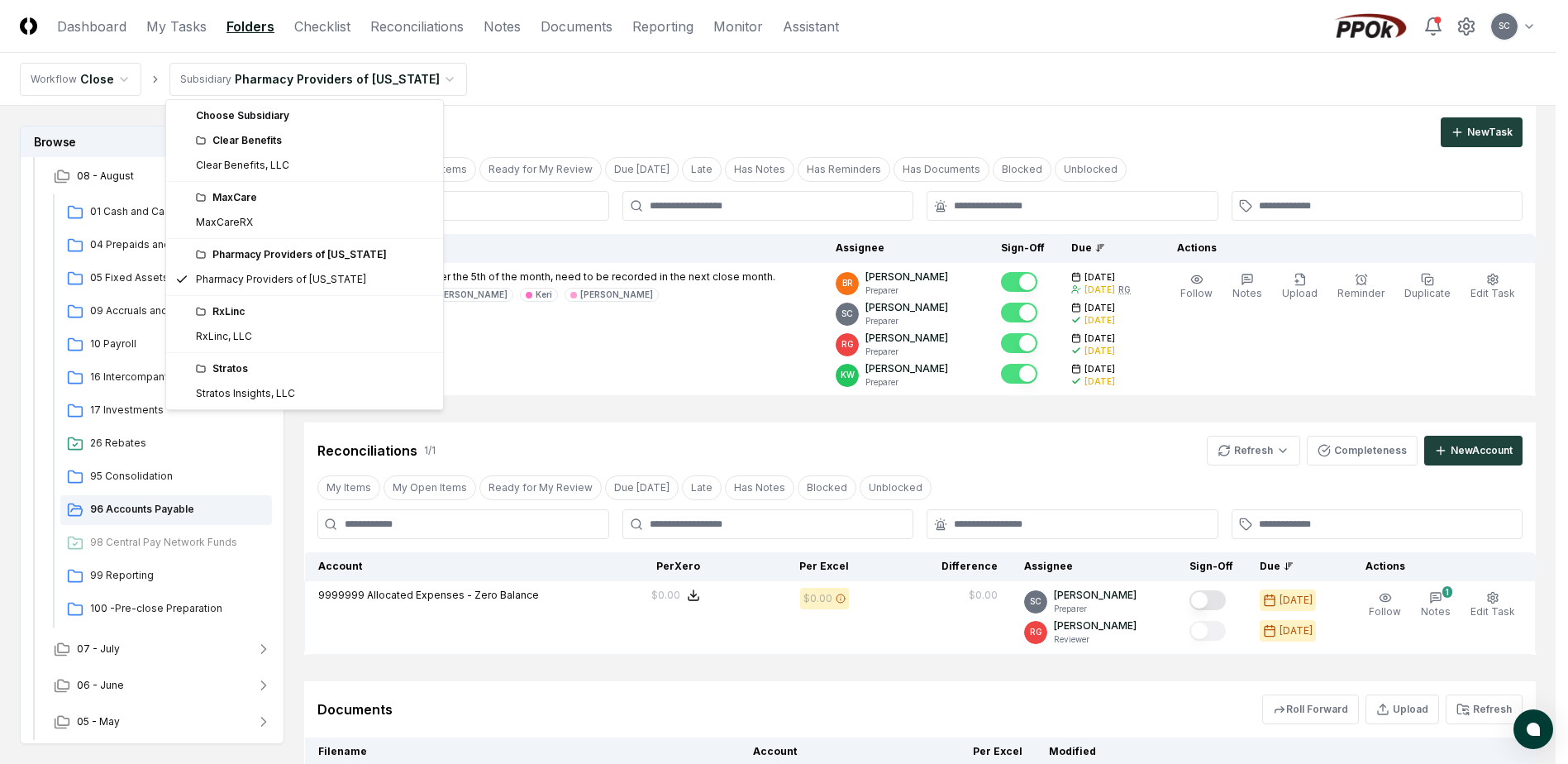
click at [276, 64] on html "CloseCore Dashboard My Tasks Folders Checklist Reconciliations Notes Documents …" at bounding box center [784, 441] width 1568 height 978
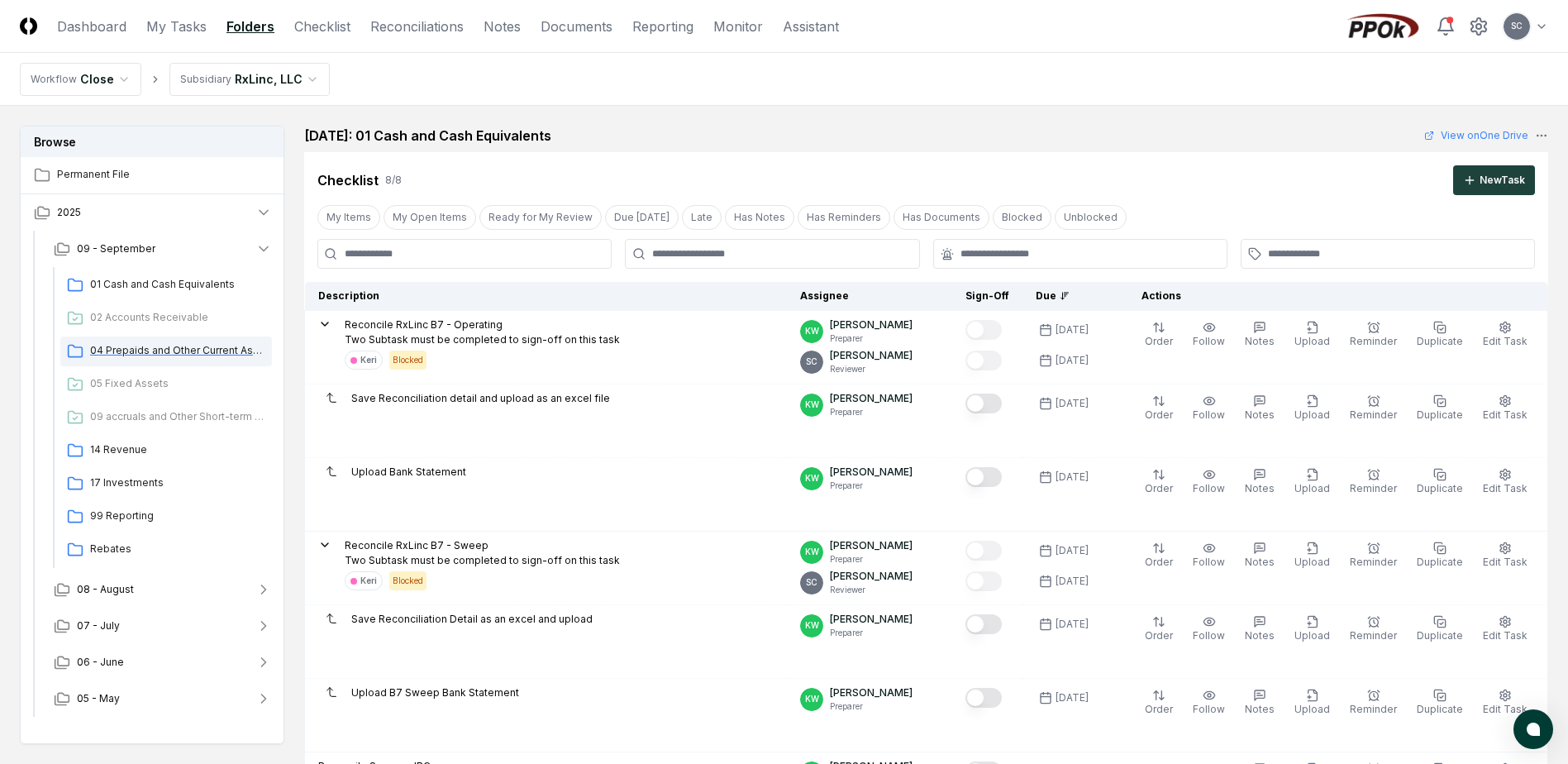
click at [136, 352] on span "04 Prepaids and Other Current Assets" at bounding box center [178, 351] width 175 height 15
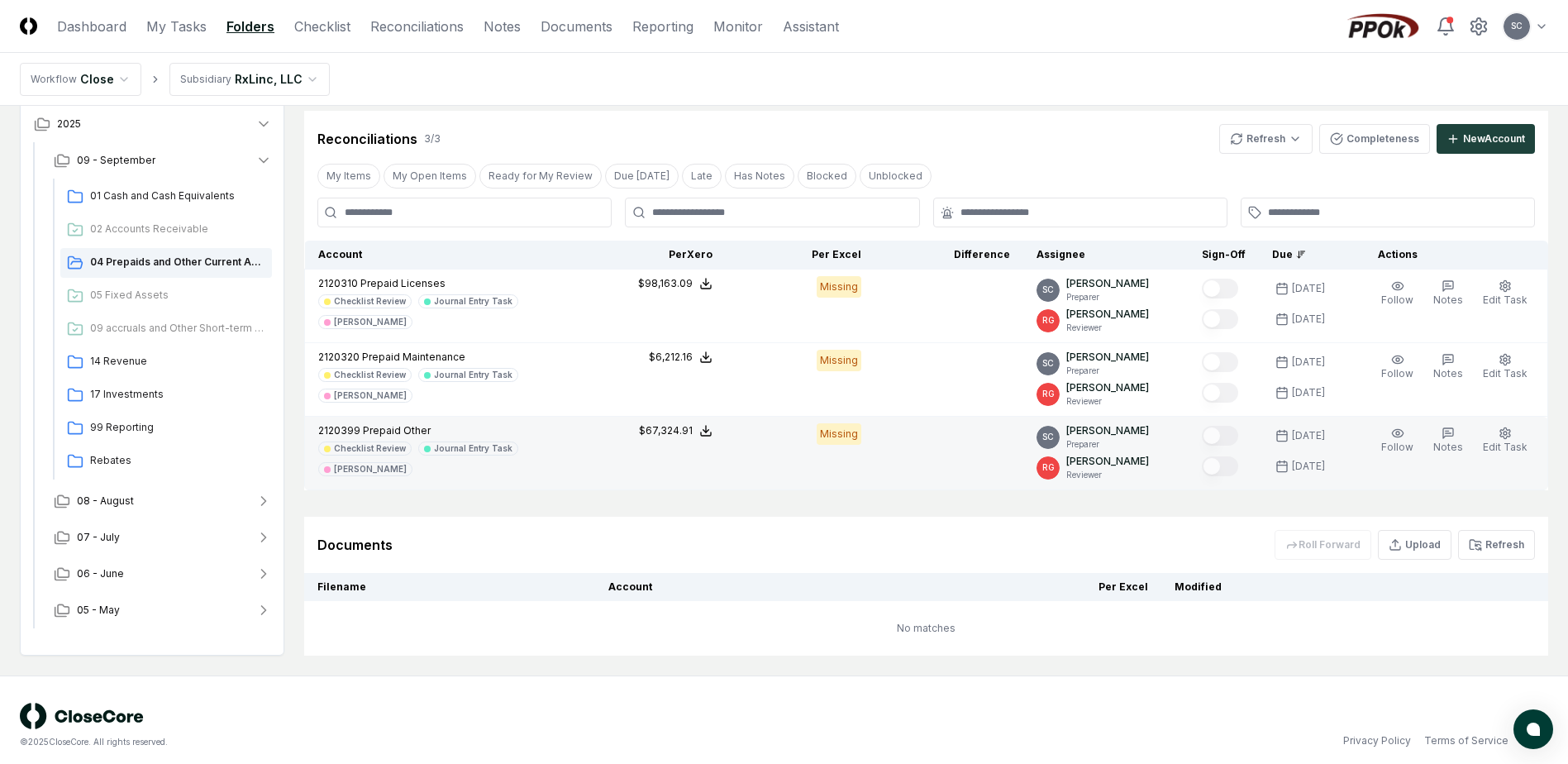
scroll to position [126, 0]
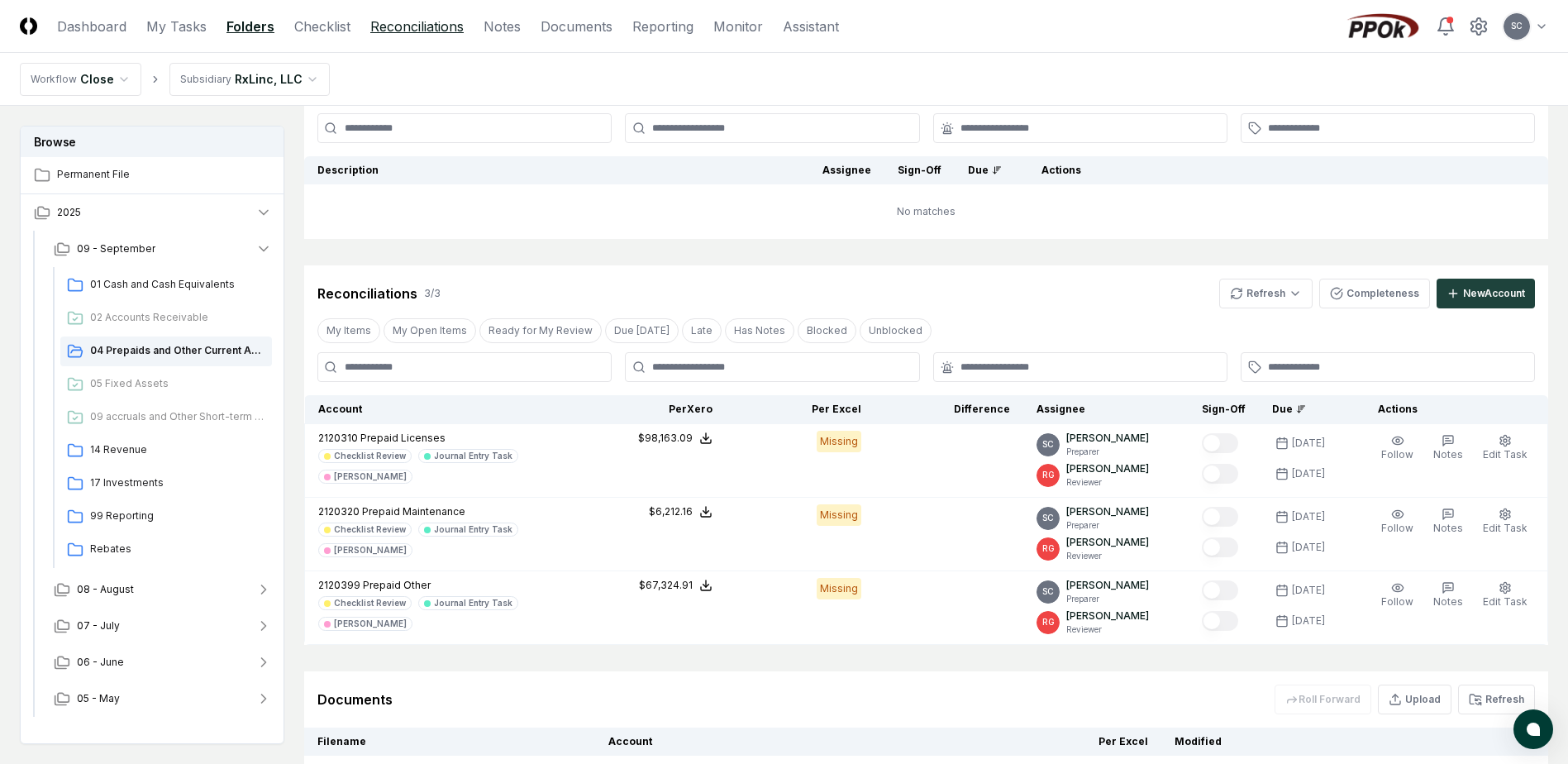
click at [433, 28] on link "Reconciliations" at bounding box center [416, 27] width 93 height 20
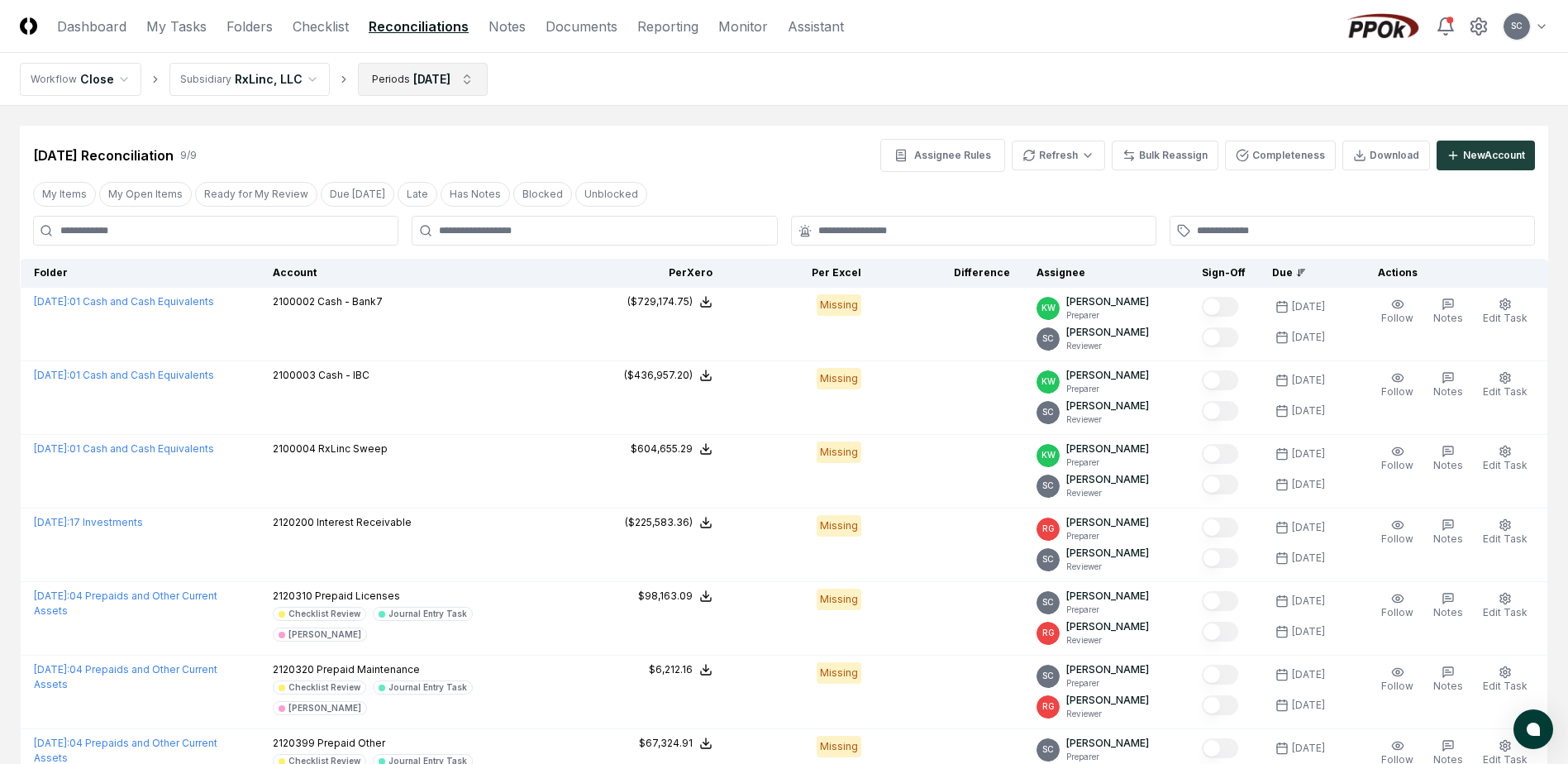
click at [398, 84] on html "CloseCore Dashboard My Tasks Folders Checklist Reconciliations Notes Documents …" at bounding box center [784, 534] width 1568 height 1069
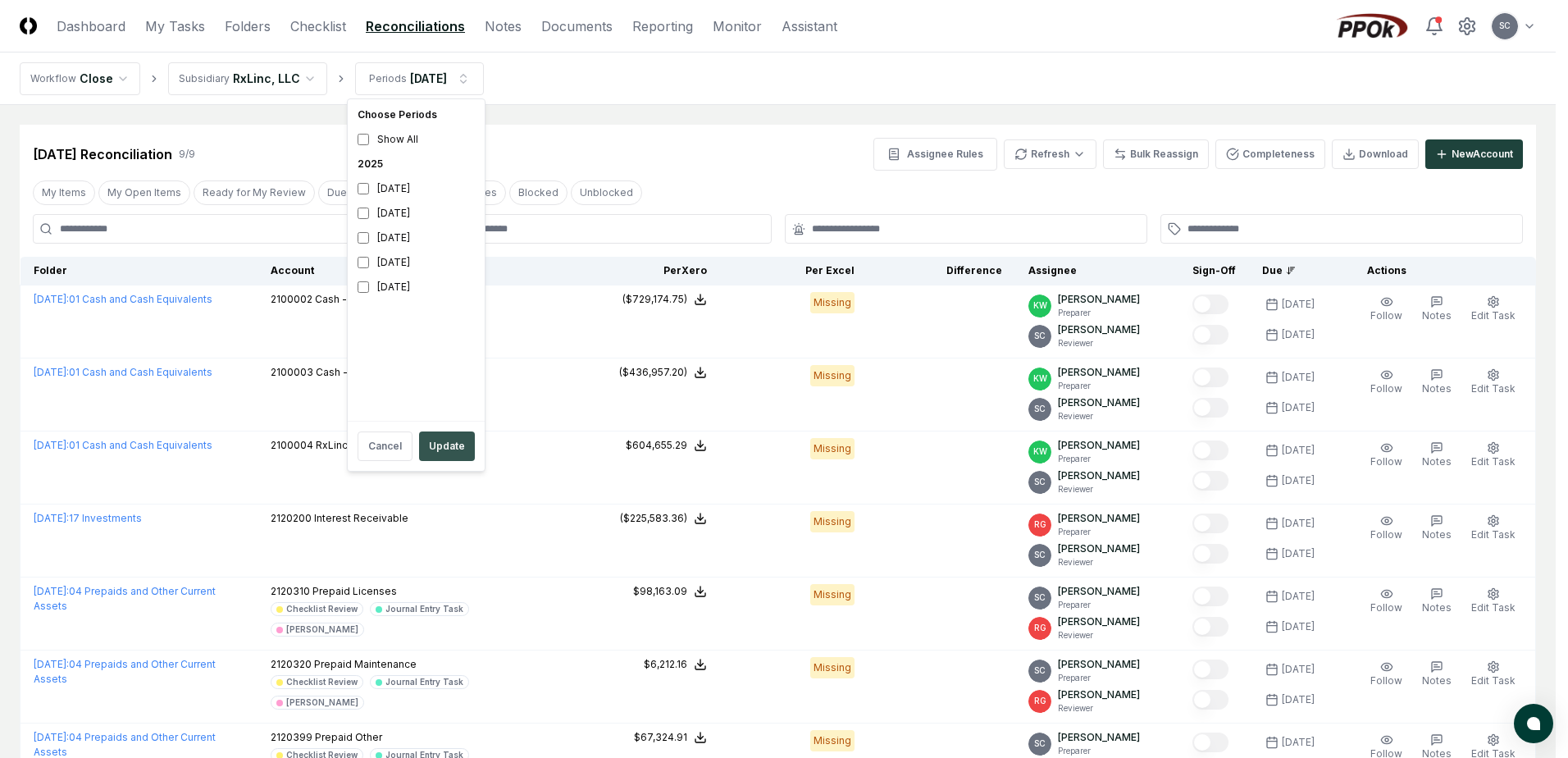
click at [448, 438] on button "Update" at bounding box center [447, 446] width 56 height 29
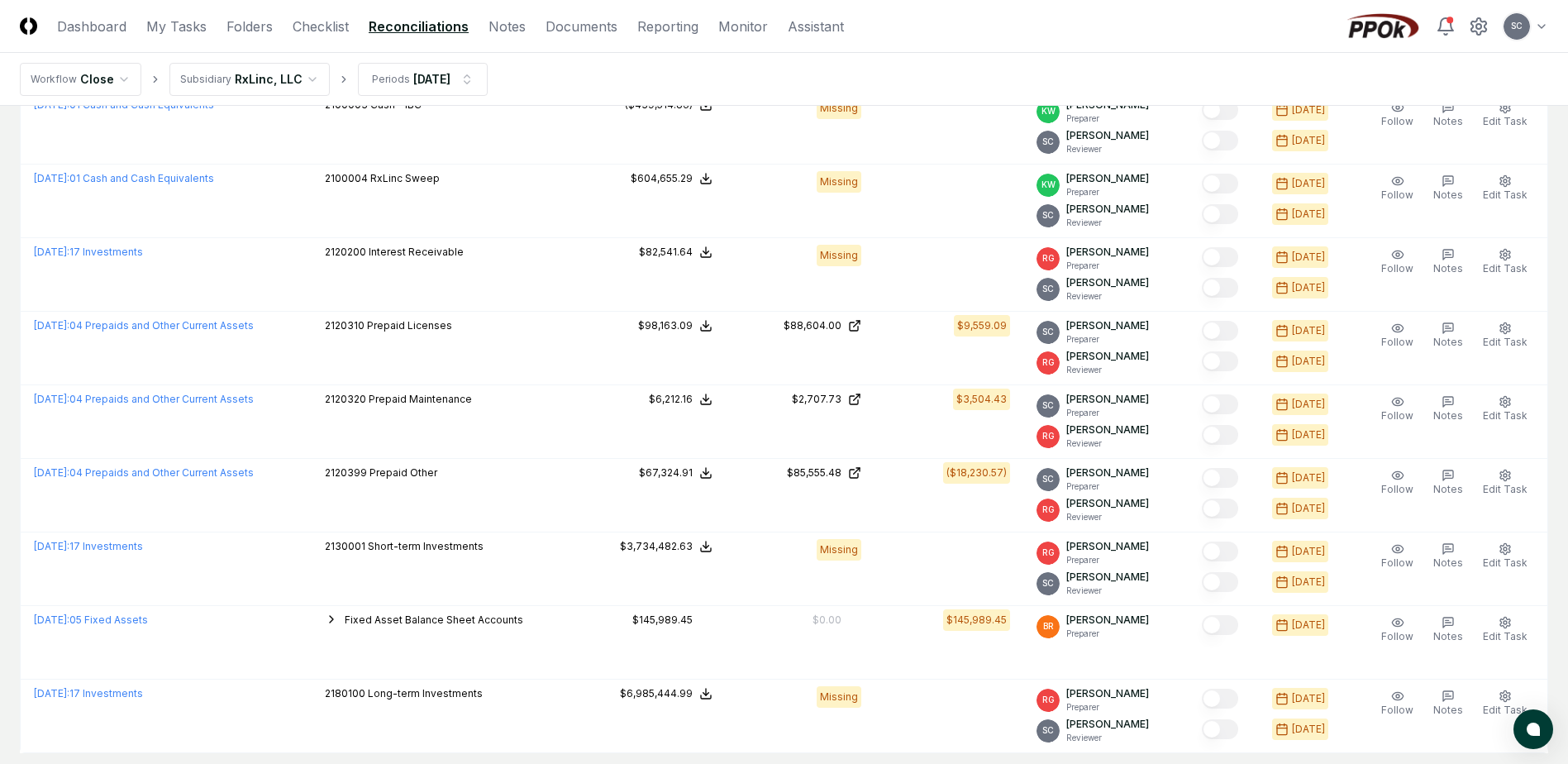
scroll to position [330, 0]
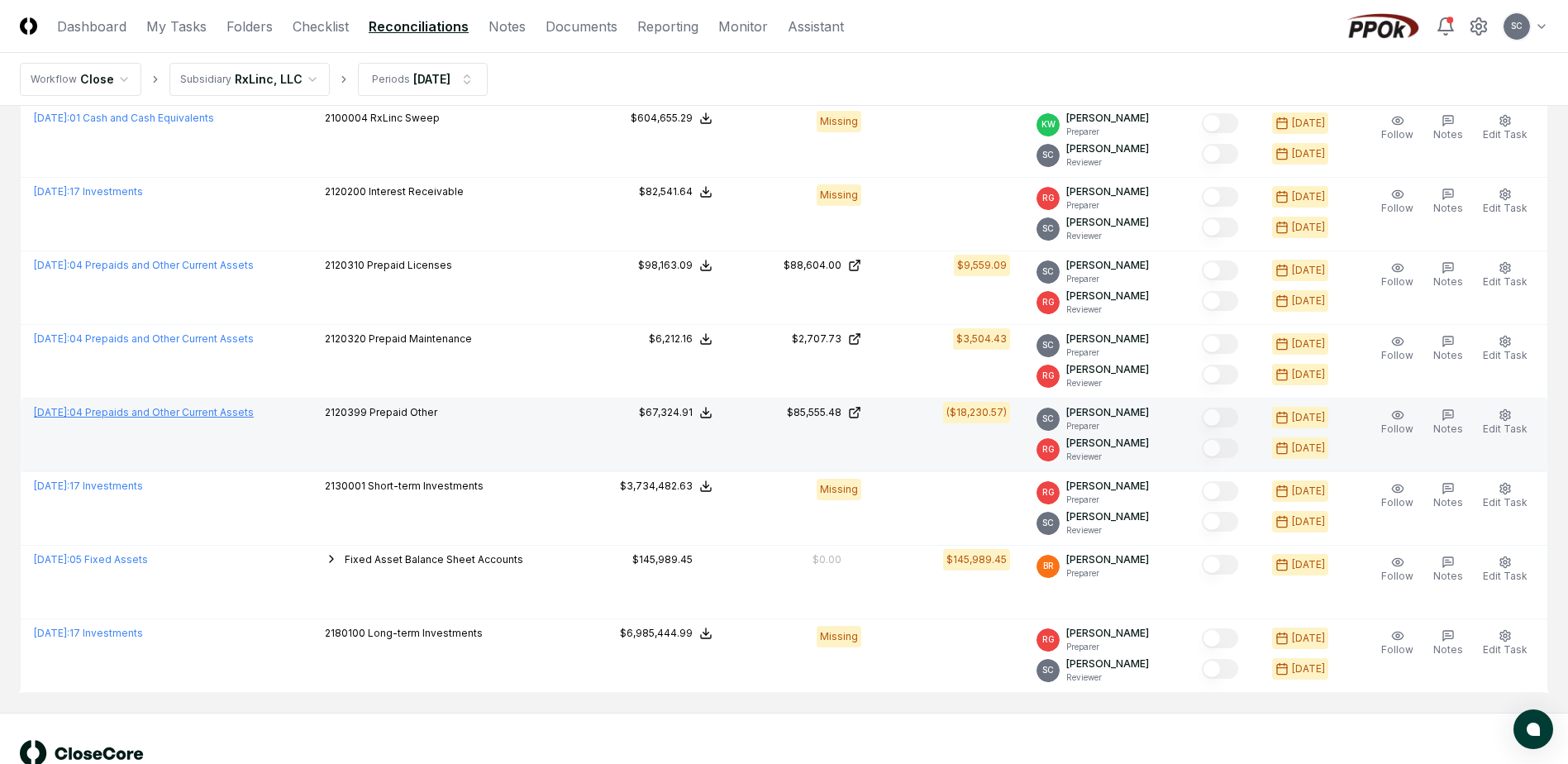
click at [156, 410] on link "[DATE] : 04 Prepaids and Other Current Assets" at bounding box center [144, 411] width 220 height 12
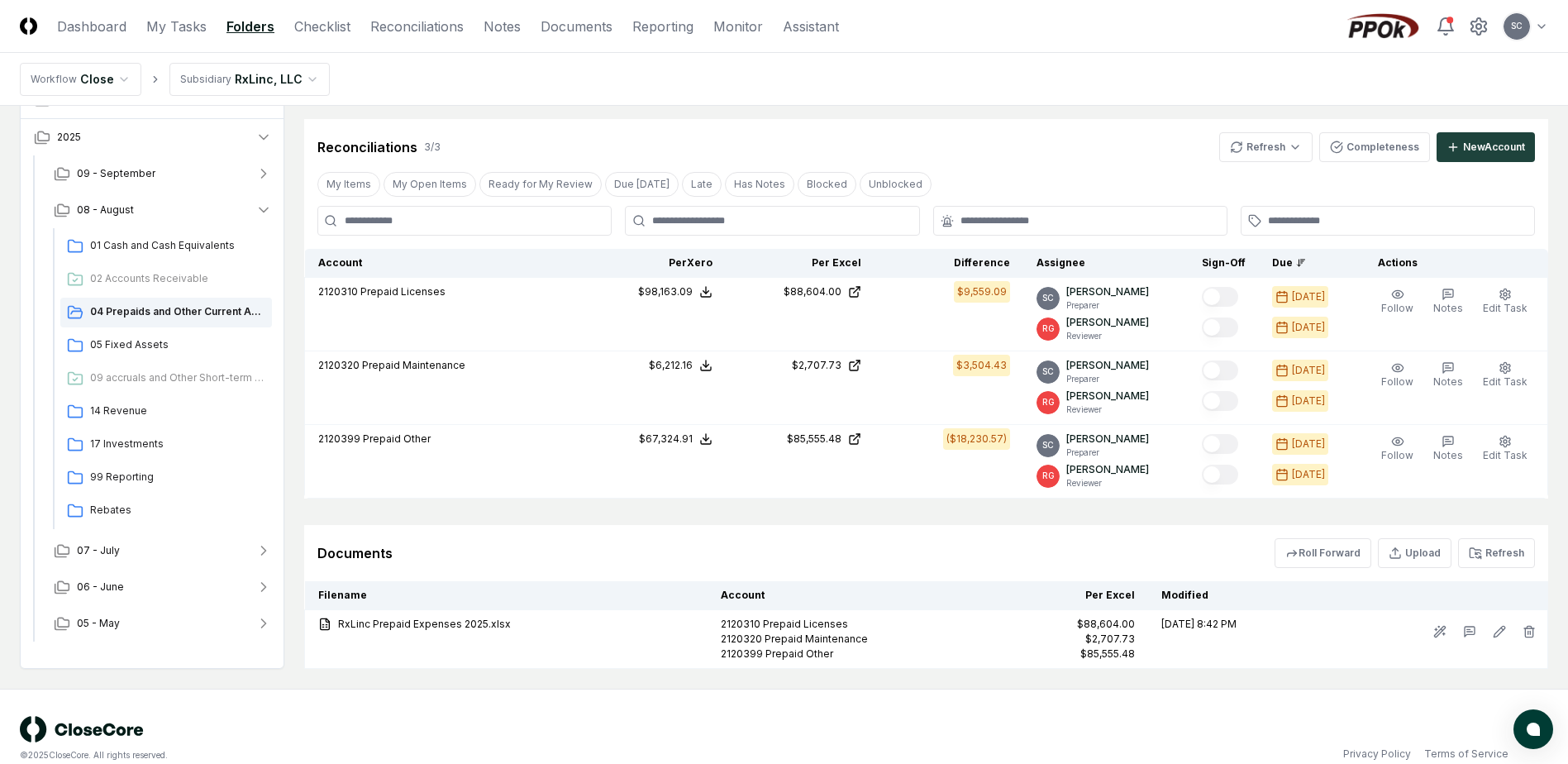
scroll to position [296, 0]
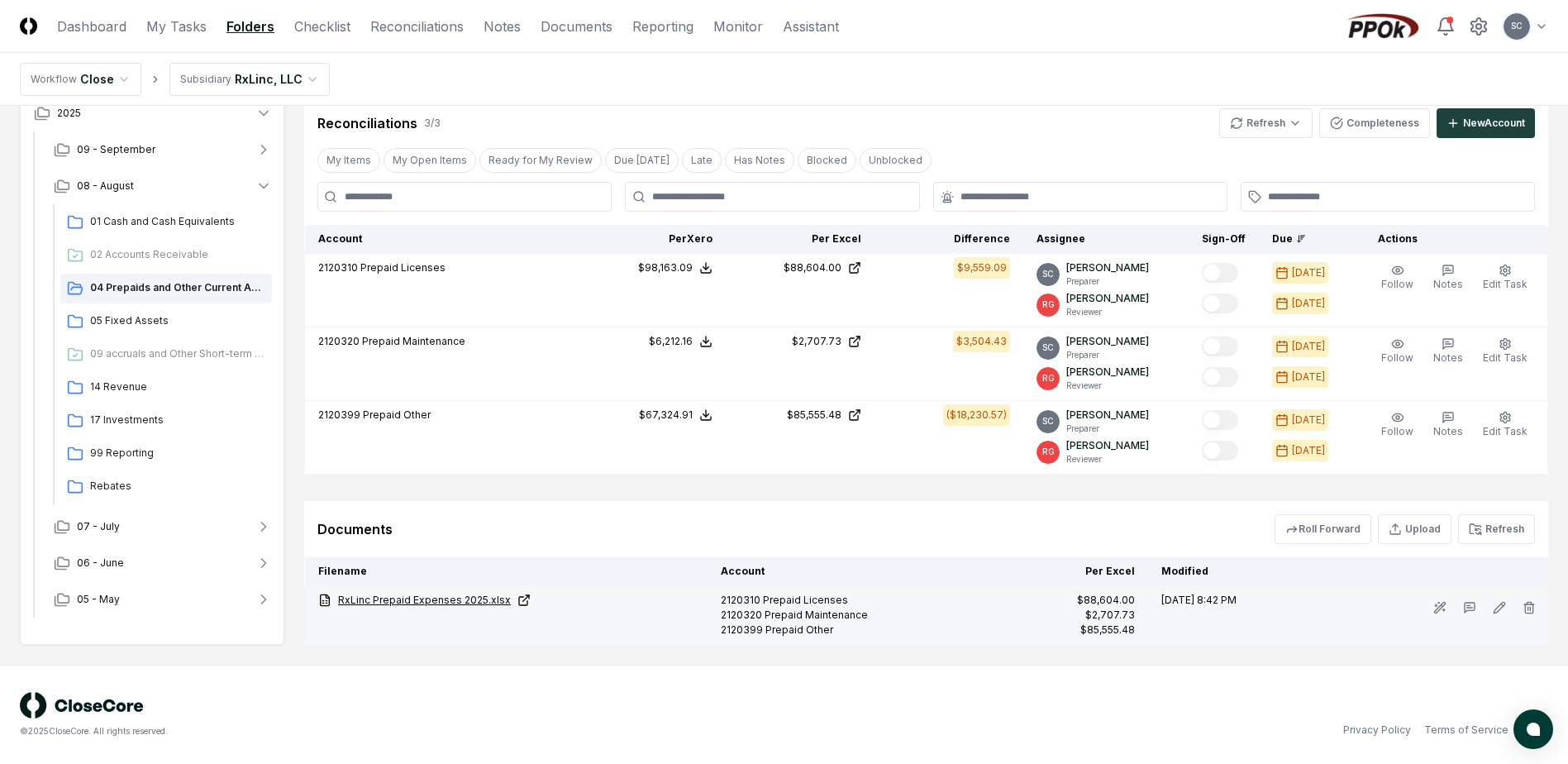
click at [409, 604] on link "RxLinc Prepaid Expenses 2025.xlsx" at bounding box center [506, 600] width 376 height 15
